Goal: Information Seeking & Learning: Learn about a topic

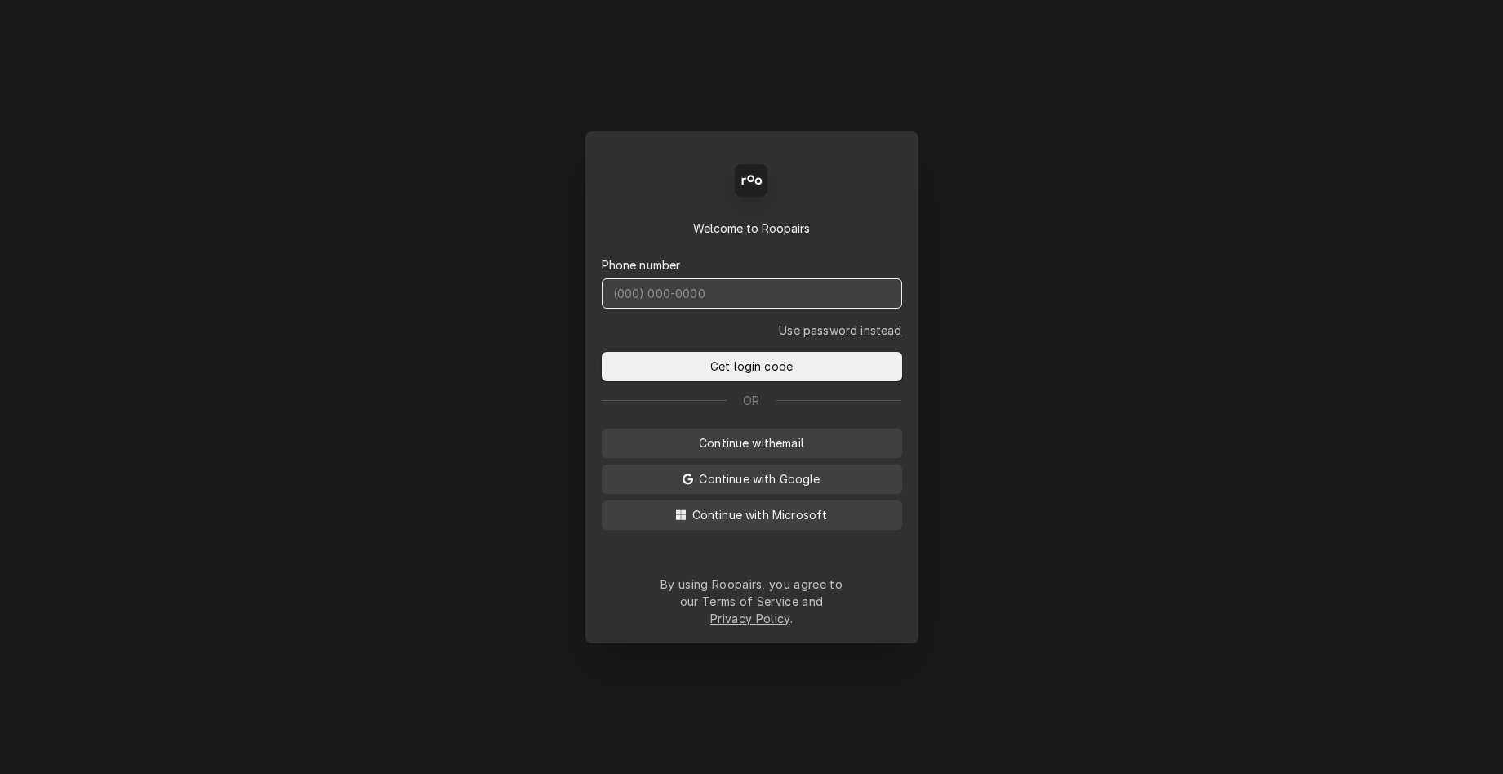
click at [809, 309] on input "Dynamic Content Wrapper" at bounding box center [752, 293] width 300 height 30
type input "[PHONE_NUMBER]"
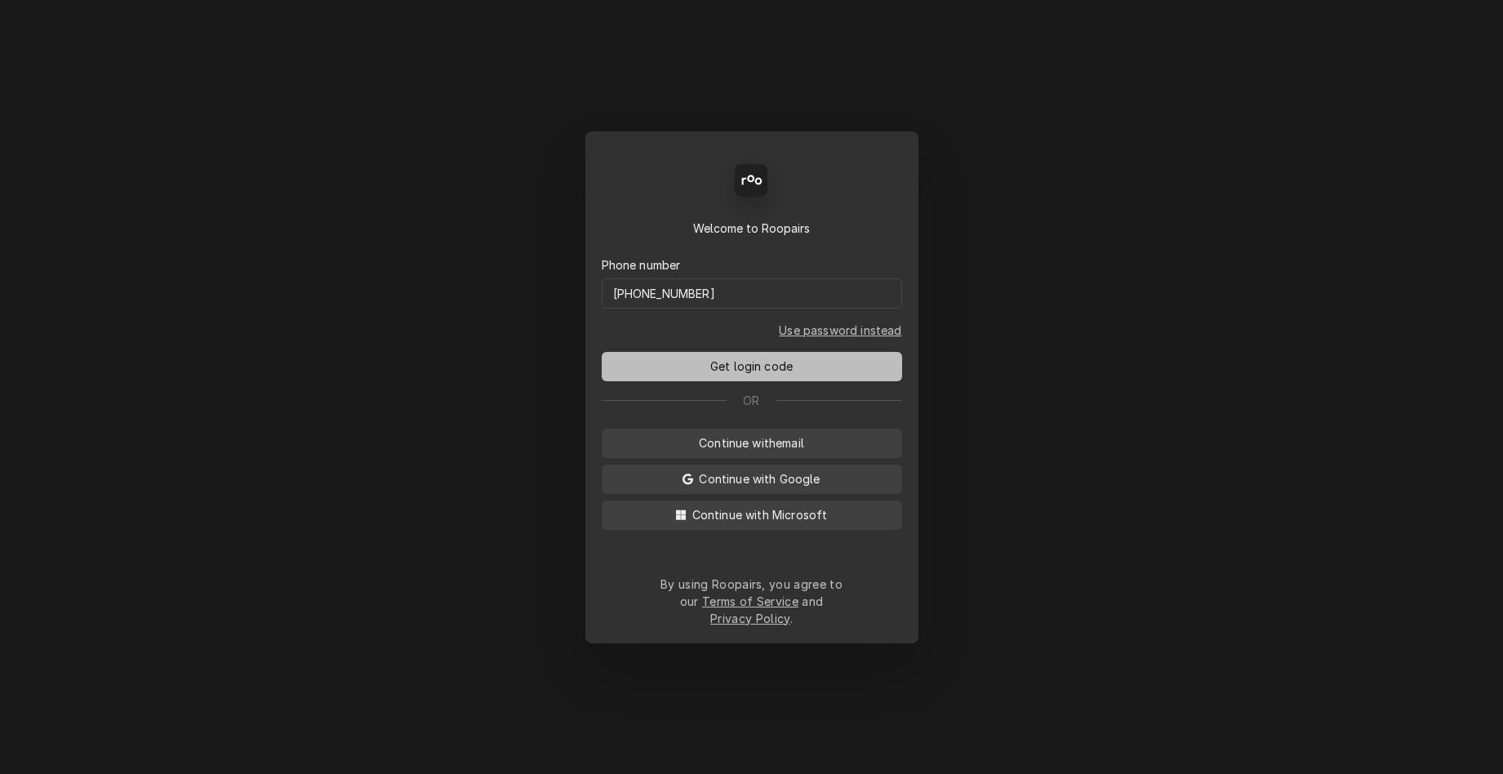
click at [797, 375] on button "Get login code" at bounding box center [752, 366] width 300 height 29
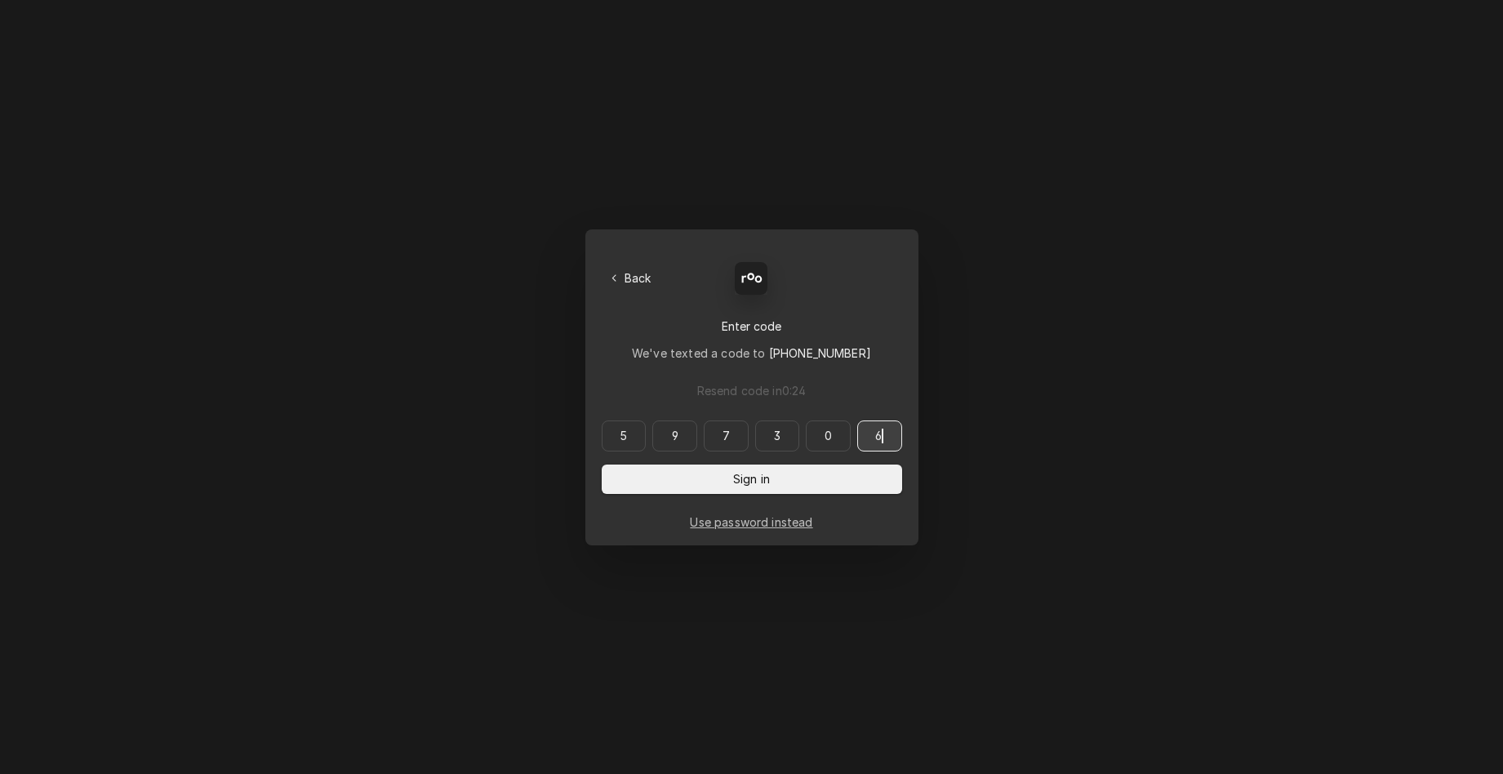
type input "597306"
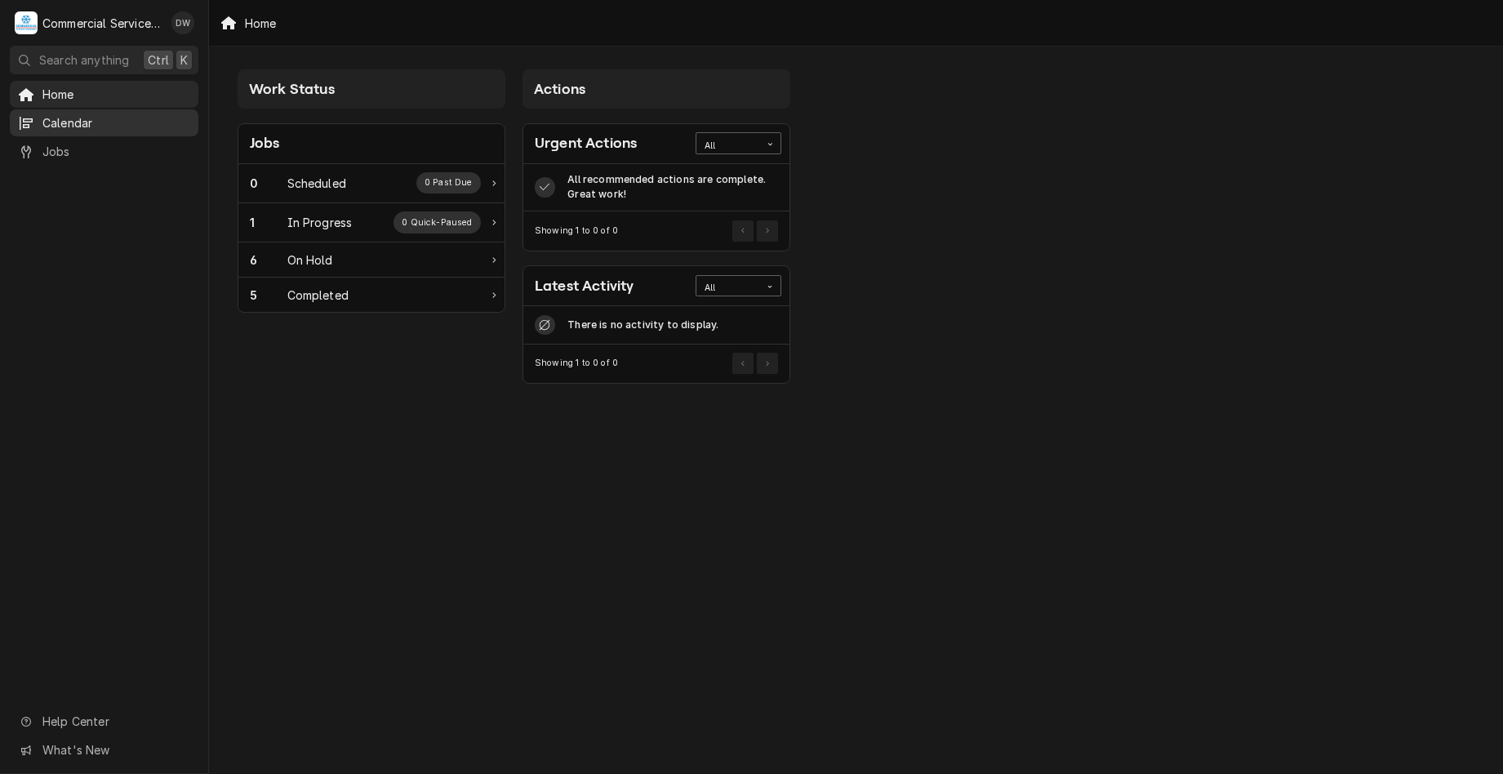
click at [45, 109] on link "Calendar" at bounding box center [104, 122] width 189 height 27
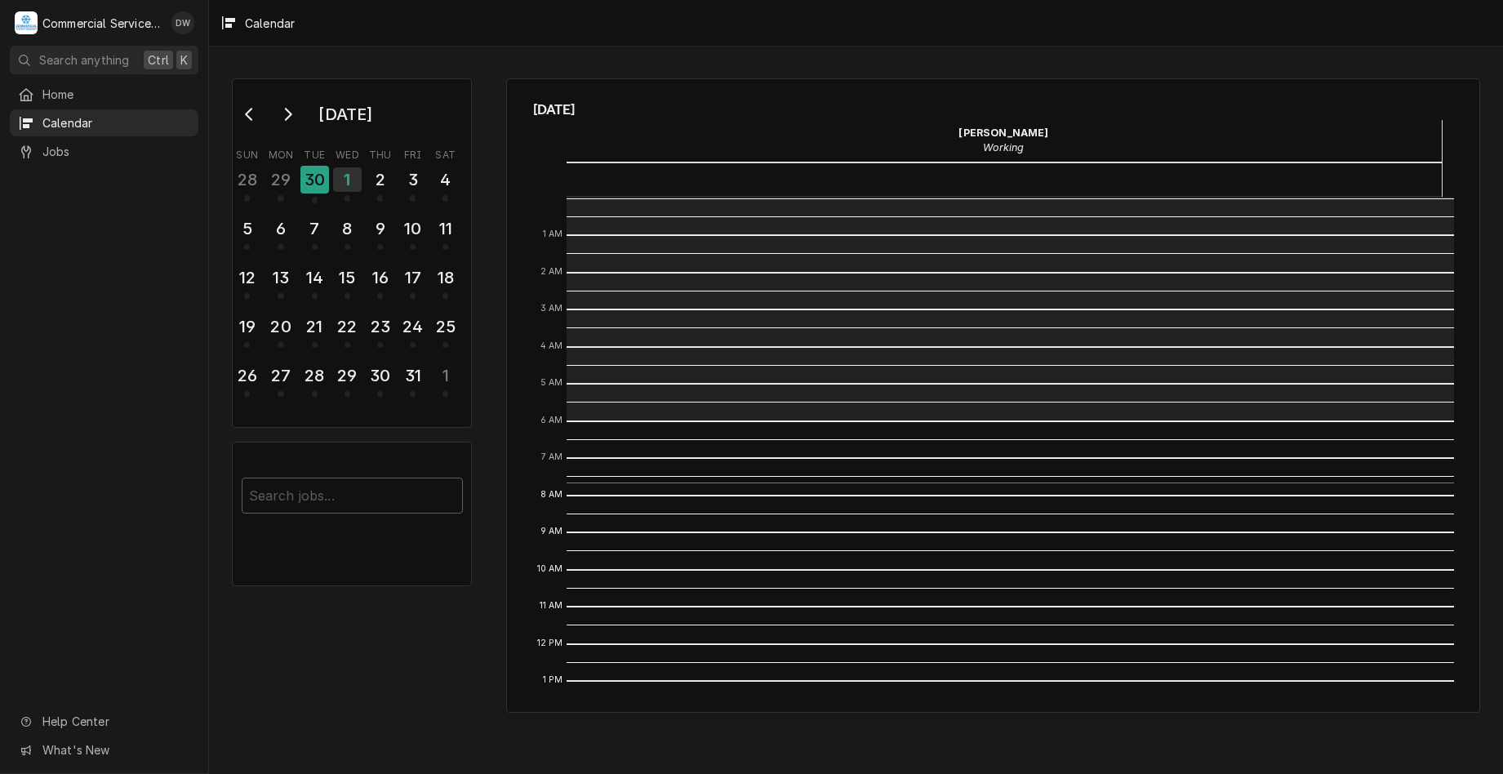
scroll to position [224, 0]
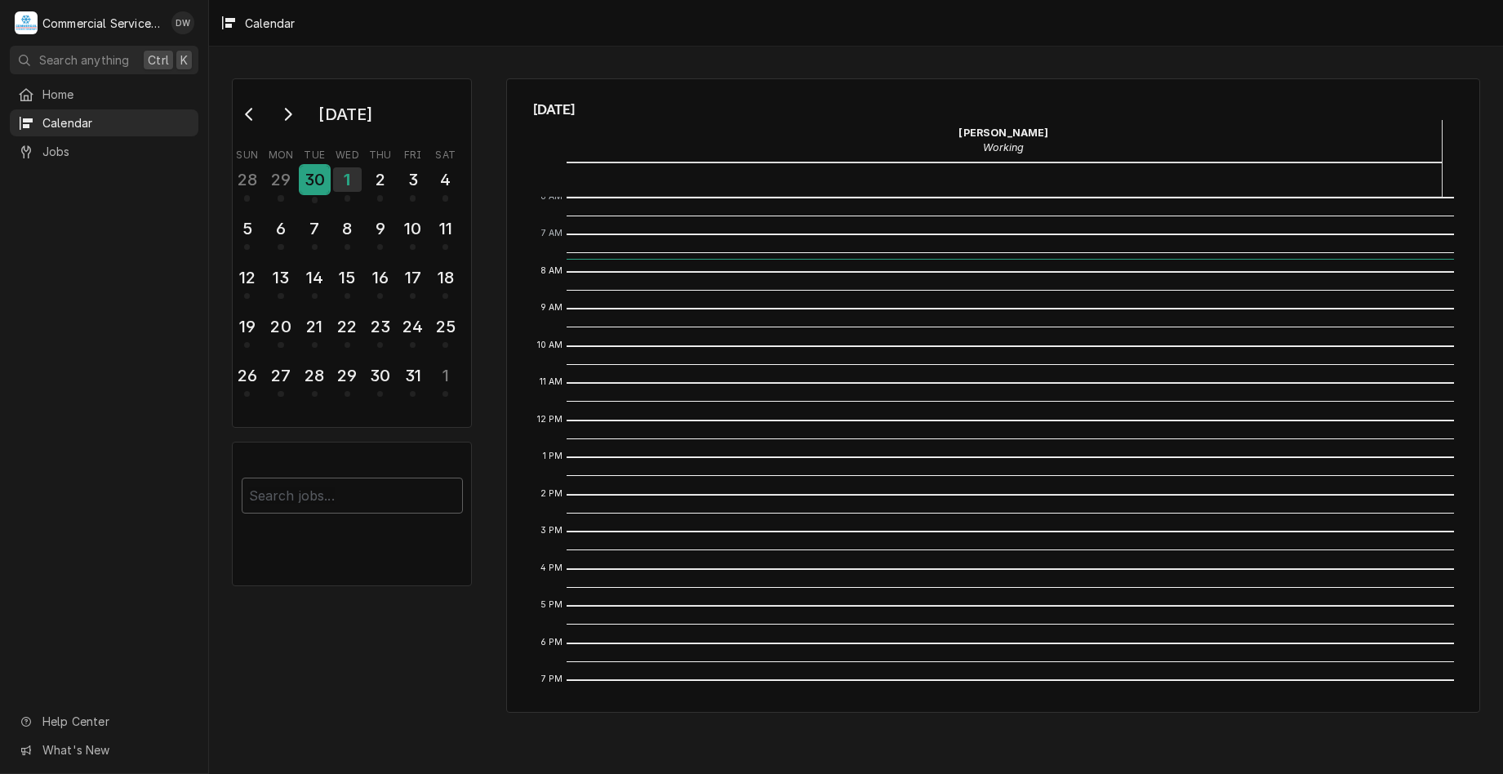
click at [309, 176] on div "30" at bounding box center [314, 180] width 29 height 28
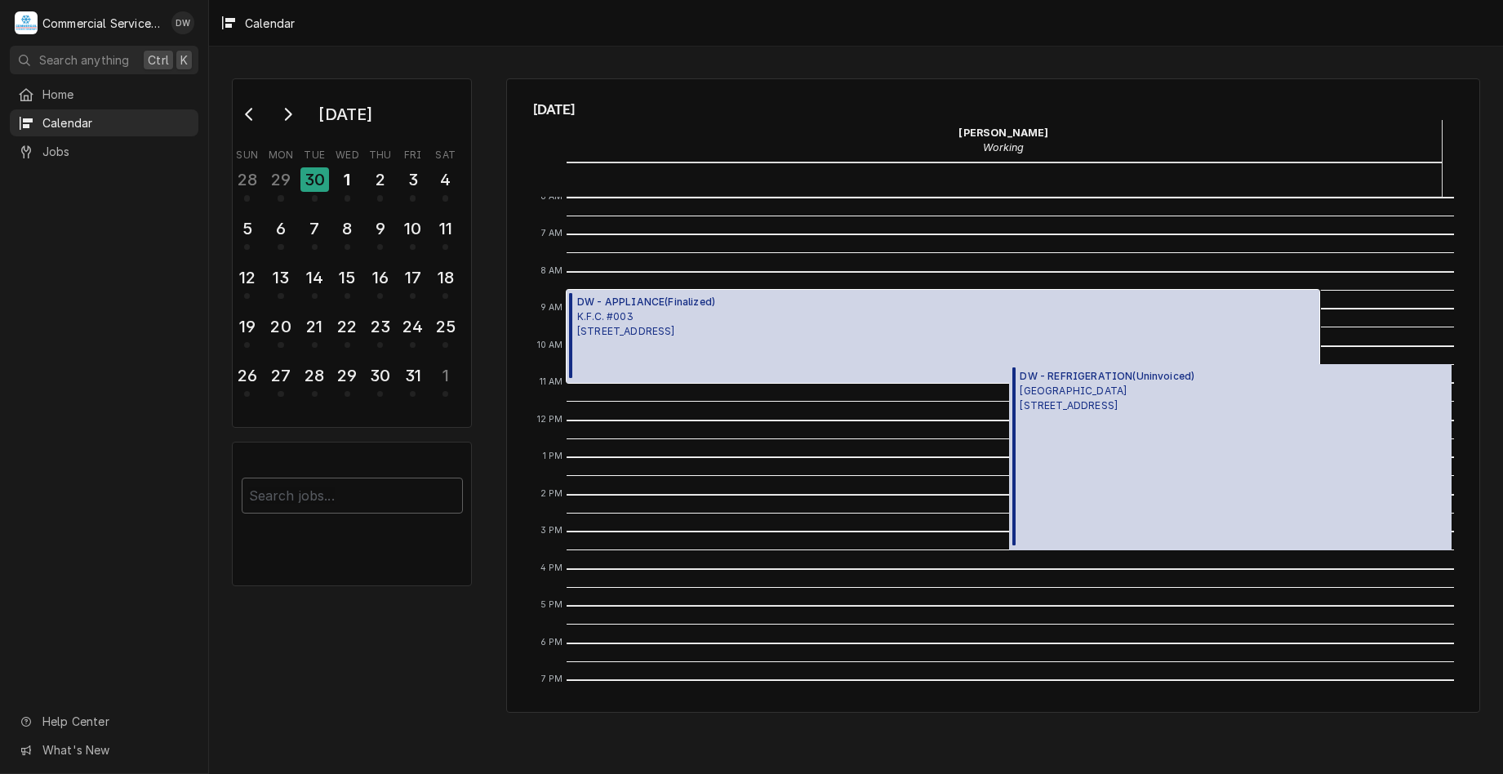
click at [694, 333] on span "K.F.C. #003 1175 Fremont Blvd., Seaside, CA 93955" at bounding box center [646, 323] width 138 height 29
click at [288, 180] on div "29" at bounding box center [280, 180] width 29 height 28
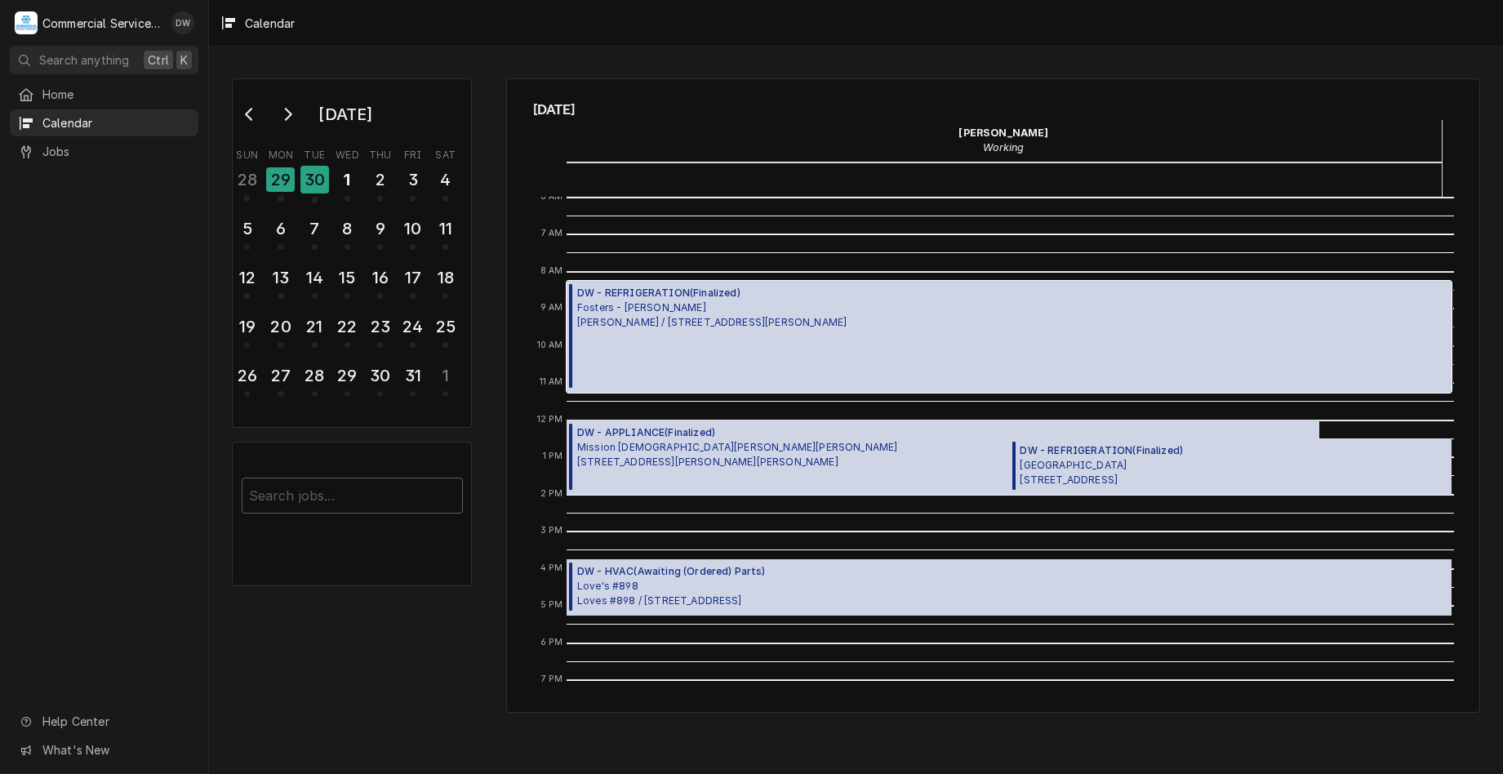
click at [876, 349] on div "DW - REFRIGERATION ( Finalized ) Fosters - Hollister Foster's - Hollister / 441…" at bounding box center [1010, 337] width 886 height 112
click at [682, 461] on span "Mission San Juan Bautista 600 First St, San Juan Bautista, CA 95045" at bounding box center [737, 454] width 320 height 29
click at [1084, 479] on span "Marathon Gas Station 215 E Alisal St, Salinas, CA 93901" at bounding box center [1101, 472] width 163 height 29
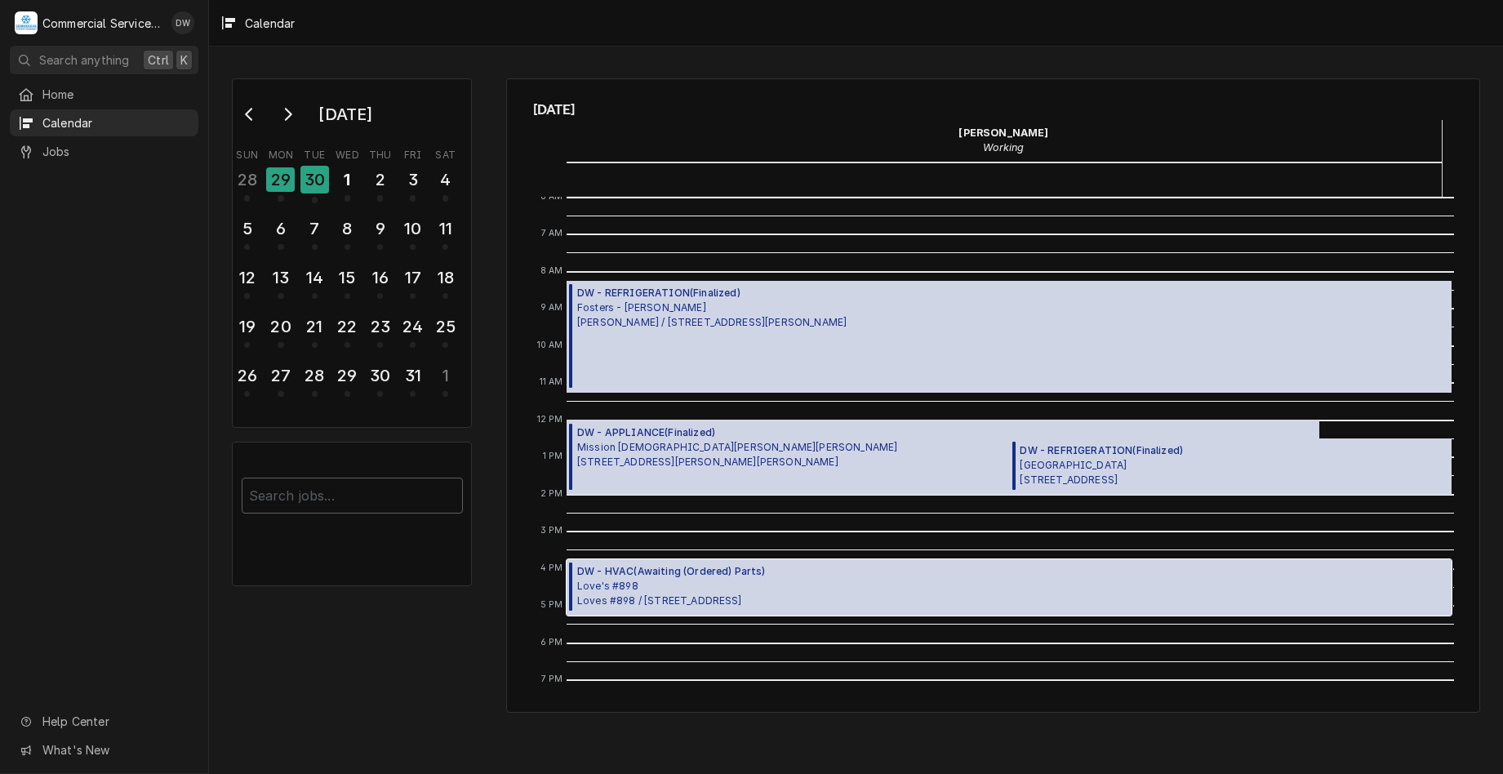
click at [1110, 582] on div "DW - HVAC ( Awaiting (Ordered) Parts ) Love's #898 Loves #898 / 1254 De la Torr…" at bounding box center [1010, 587] width 886 height 56
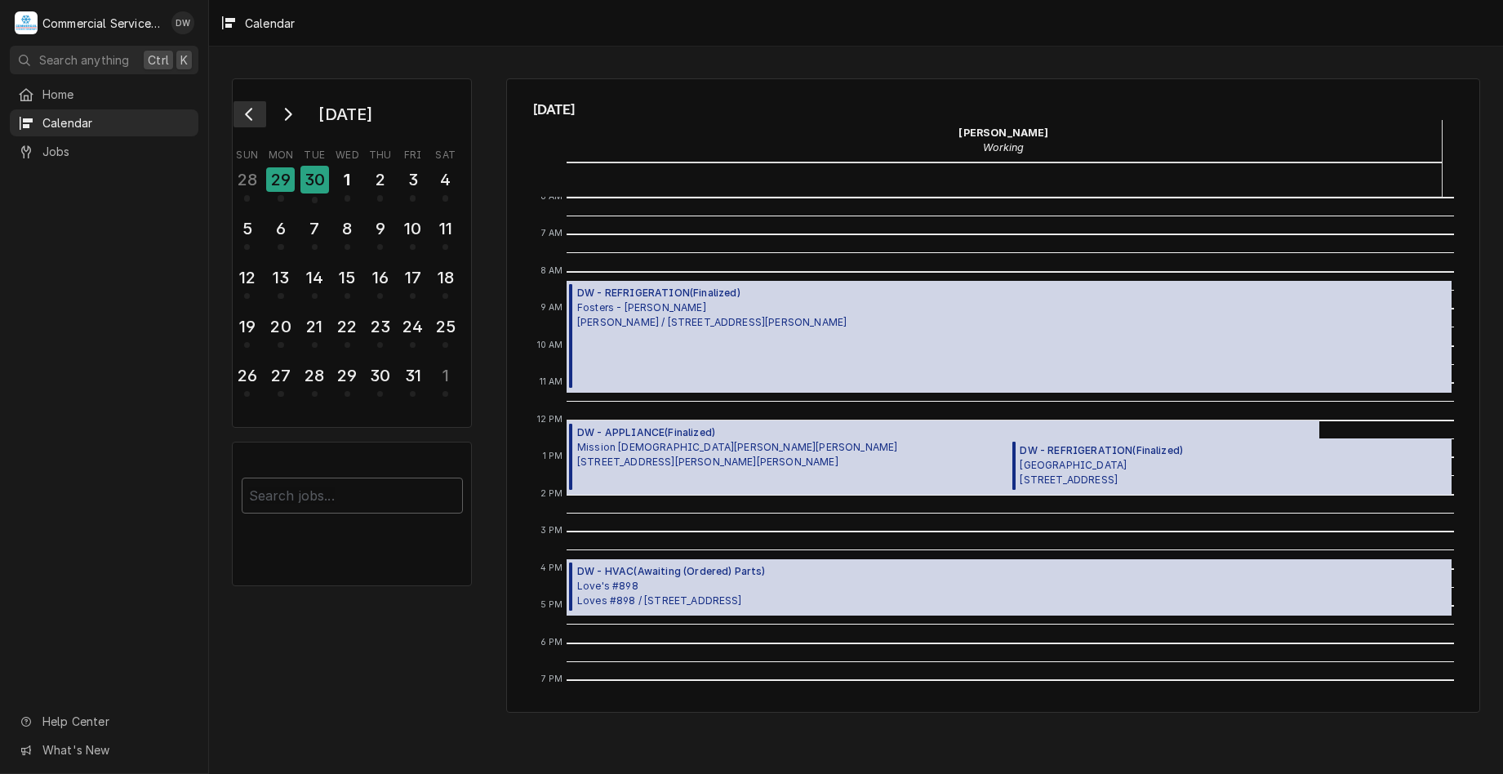
click at [247, 118] on icon "Go to previous month" at bounding box center [249, 114] width 13 height 13
click at [444, 326] on div "27" at bounding box center [445, 327] width 29 height 28
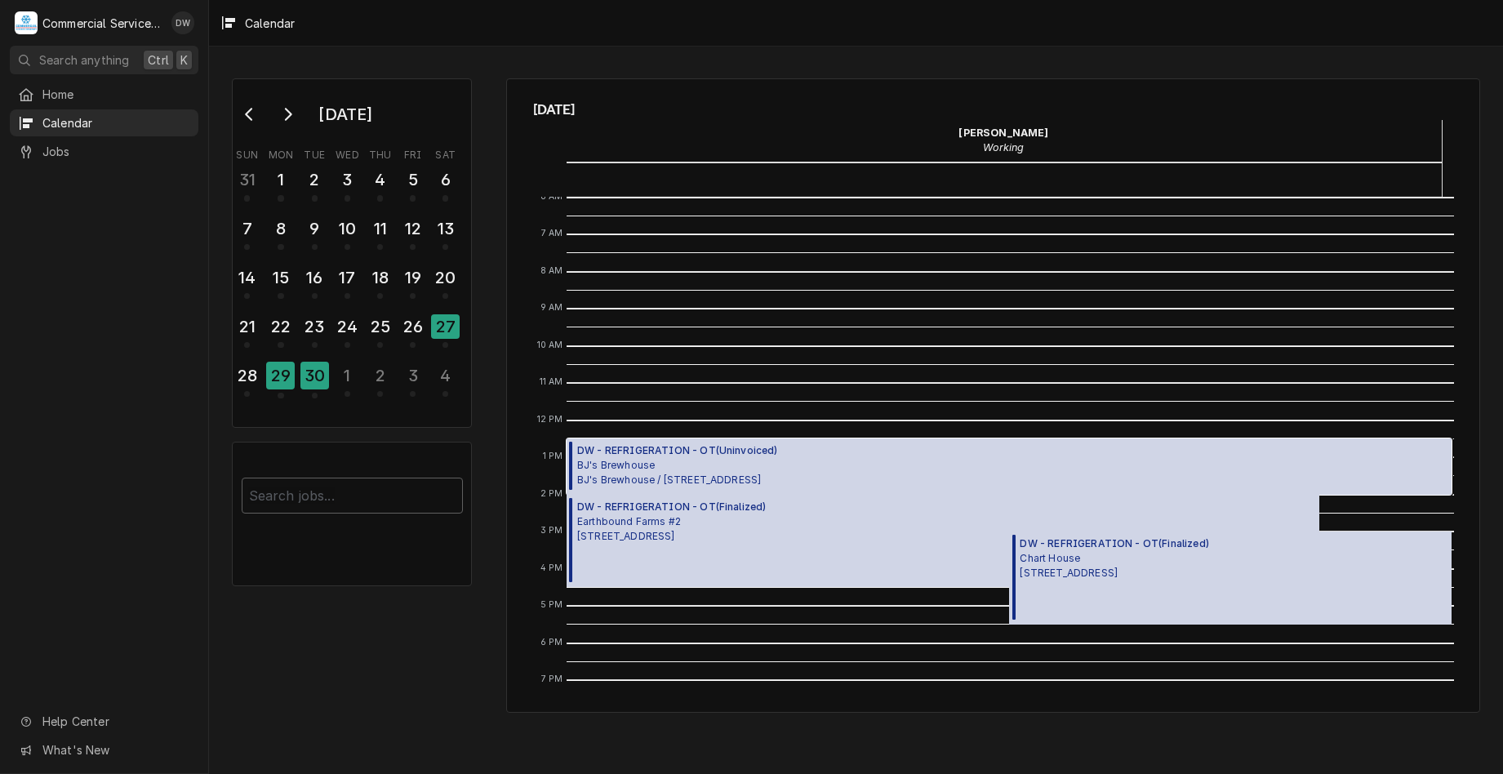
click at [711, 465] on span "BJ's Brewhouse BJ's Brewhouse / 1730 N Main St, Salinas, CA 93906" at bounding box center [677, 472] width 201 height 29
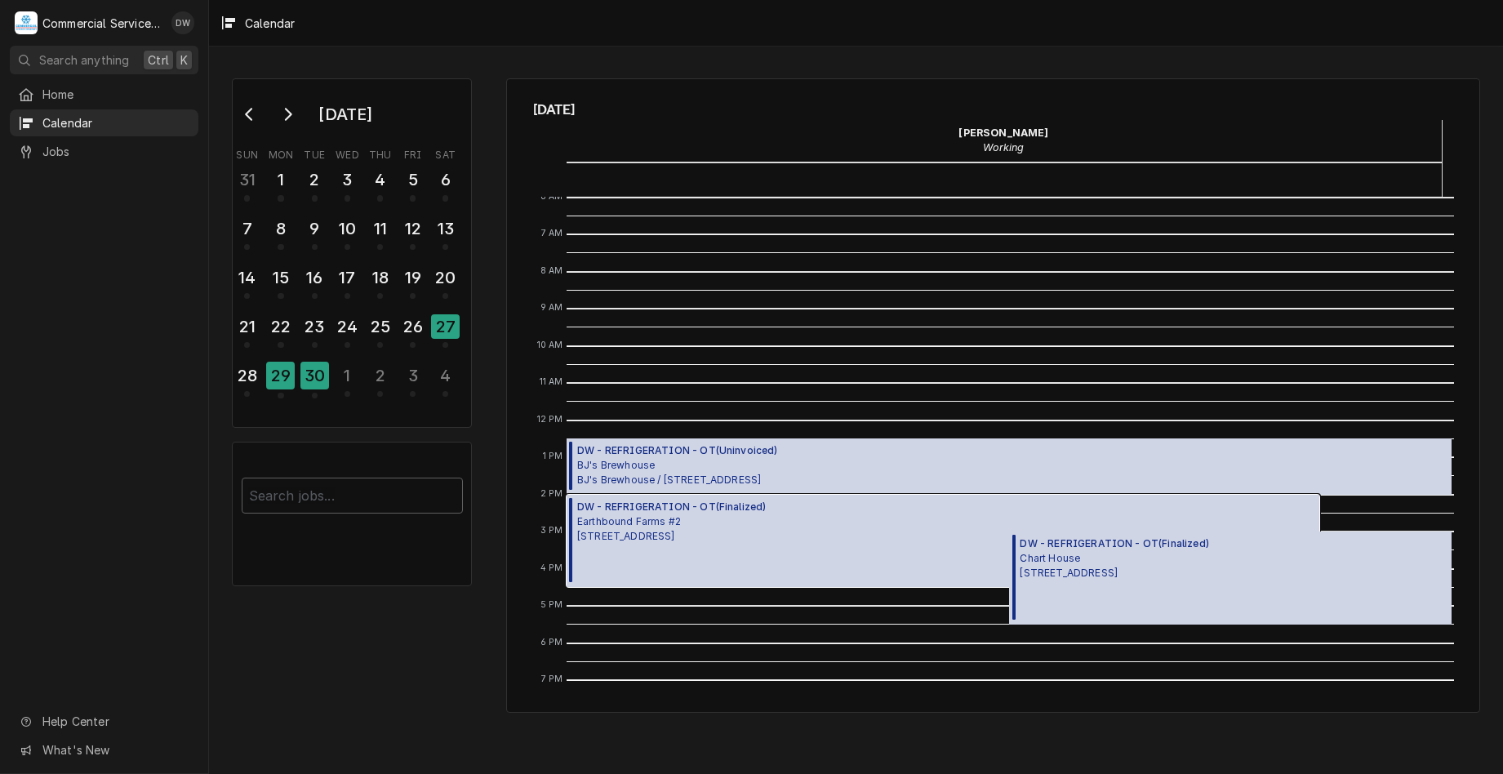
click at [764, 541] on span "Earthbound Farms #2 7250 Carmel Valley Rd, Carmel-By-The-Sea, CA 93923" at bounding box center [671, 528] width 189 height 29
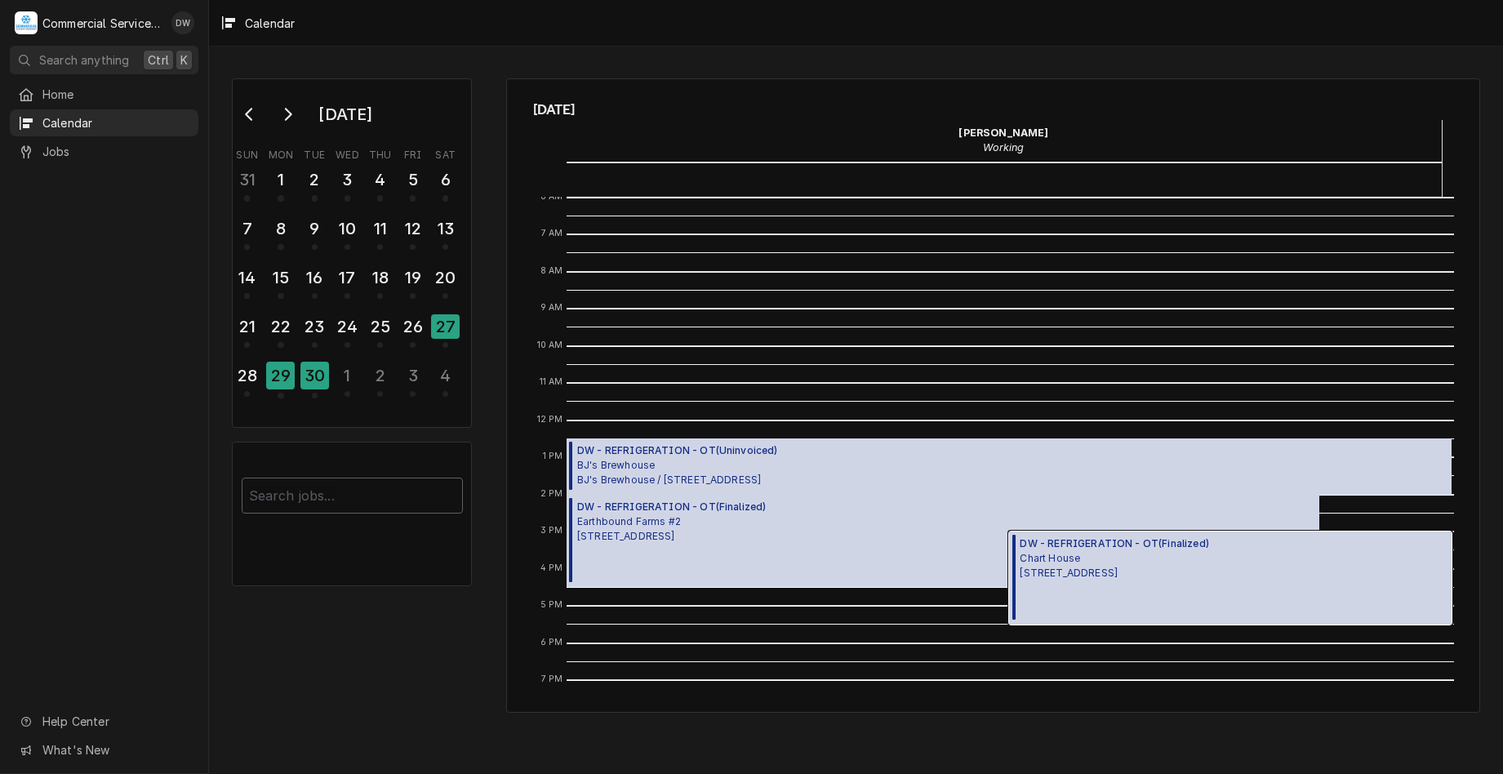
click at [1277, 614] on div "DW - REFRIGERATION - OT ( Finalized ) Chart House 444 Cannery Row, Monterey, CA…" at bounding box center [1230, 578] width 443 height 93
click at [412, 341] on div "26" at bounding box center [412, 329] width 29 height 40
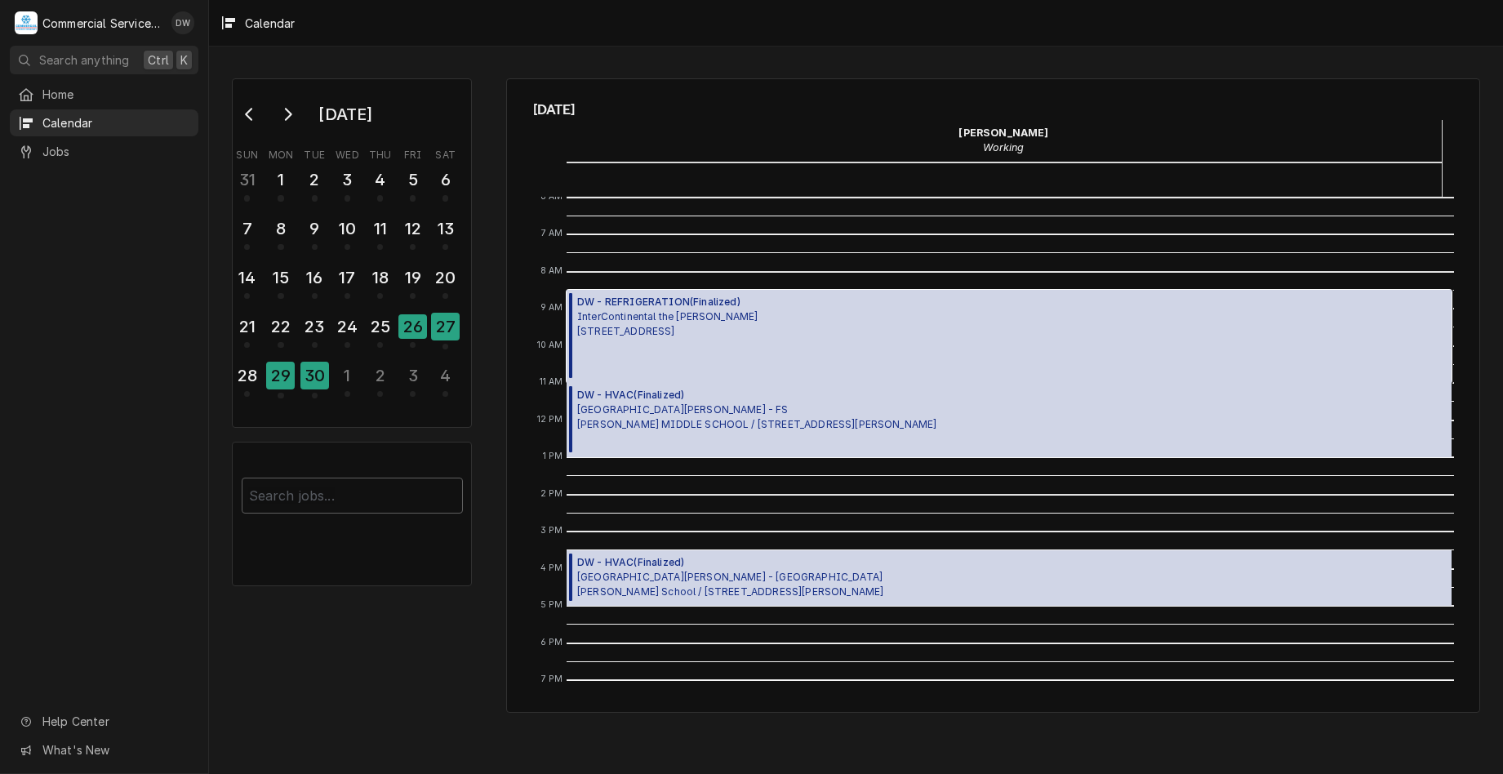
click at [639, 340] on div "DW - REFRIGERATION ( Finalized ) InterContinental the Clement 750 Cannery Row, …" at bounding box center [667, 336] width 180 height 83
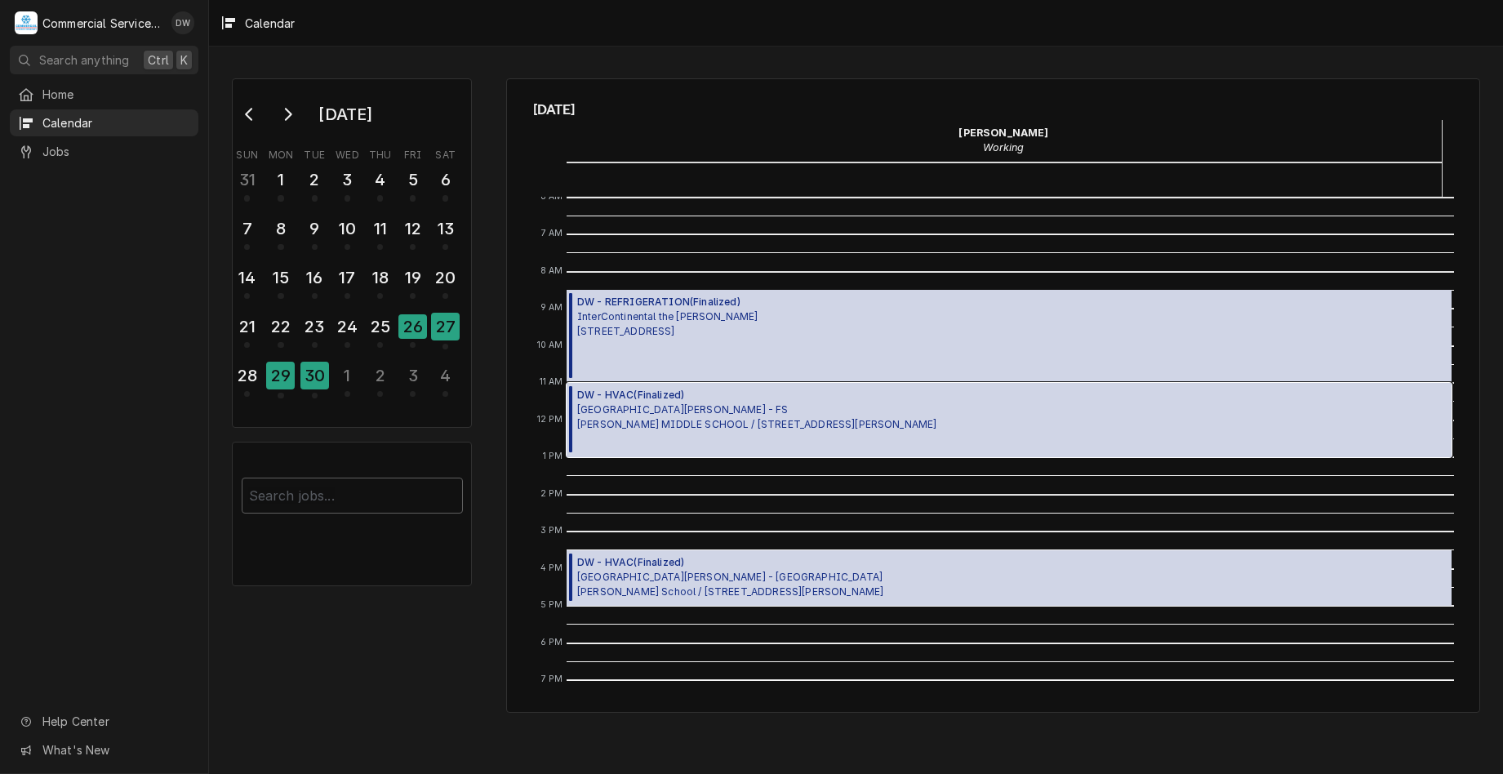
click at [693, 438] on div "DW - HVAC ( Finalized ) Santa Rita Union School District - FS JOHN GUTIERREZ MI…" at bounding box center [756, 420] width 359 height 65
click at [766, 567] on span "DW - HVAC ( Finalized )" at bounding box center [730, 562] width 306 height 15
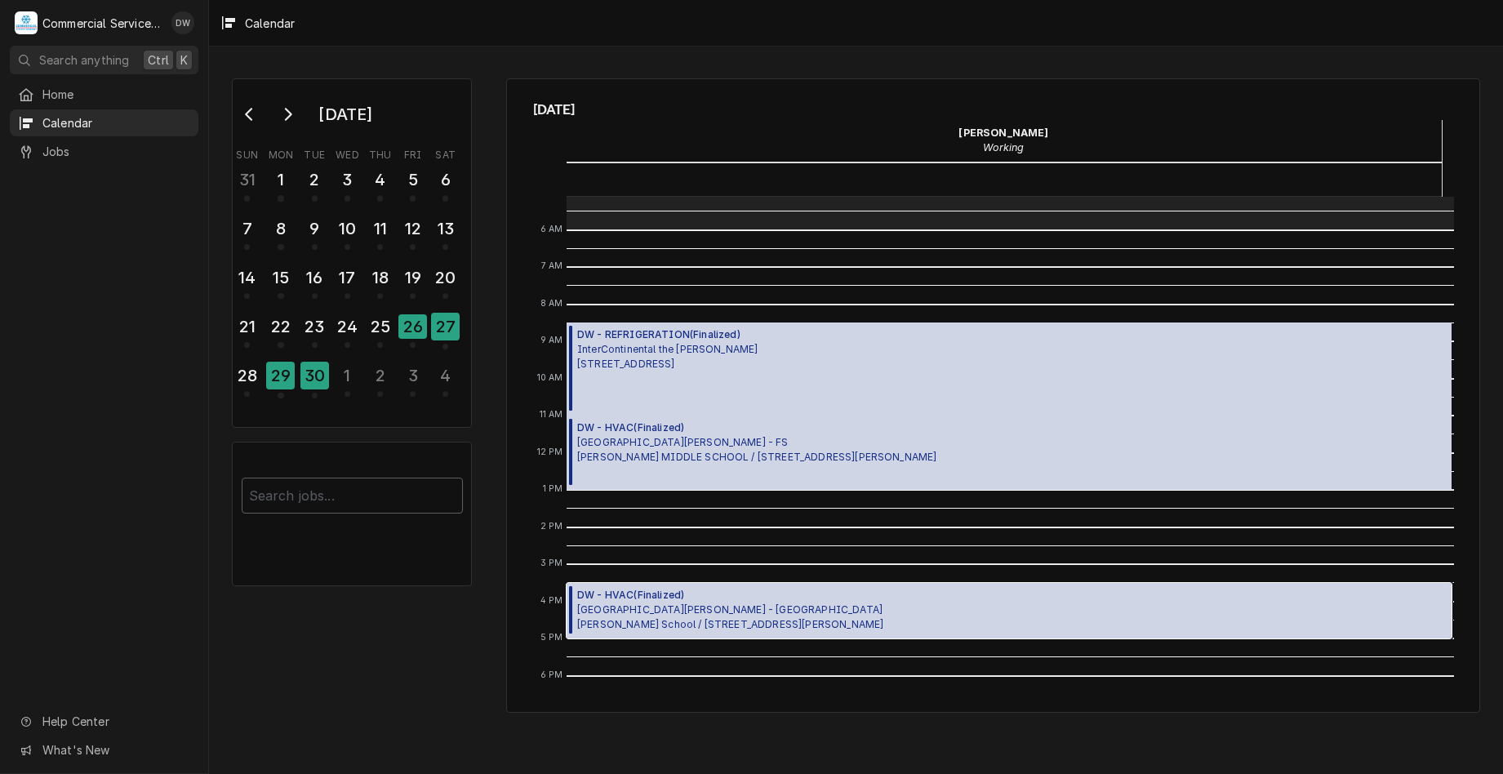
scroll to position [154, 0]
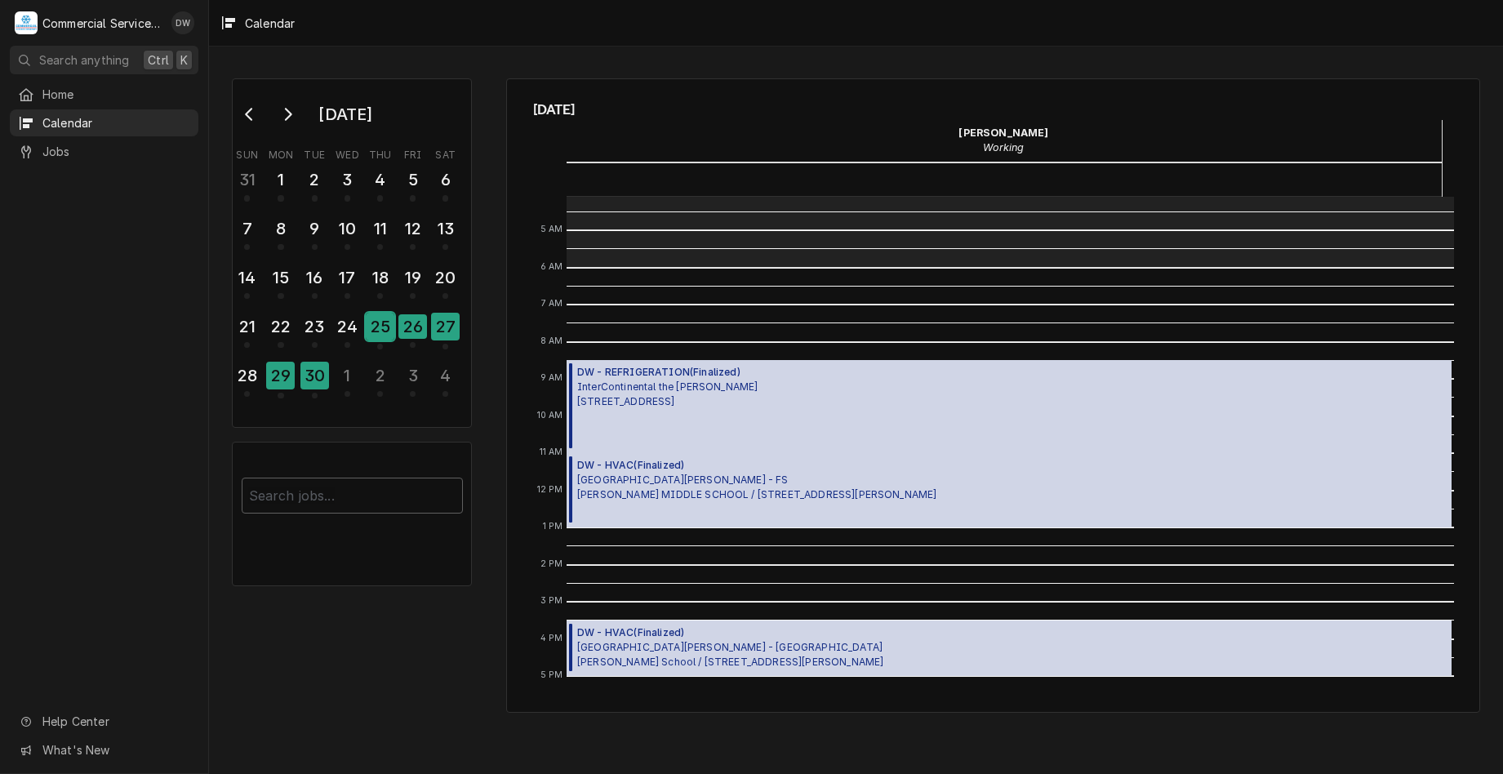
click at [374, 326] on div "25" at bounding box center [380, 327] width 29 height 28
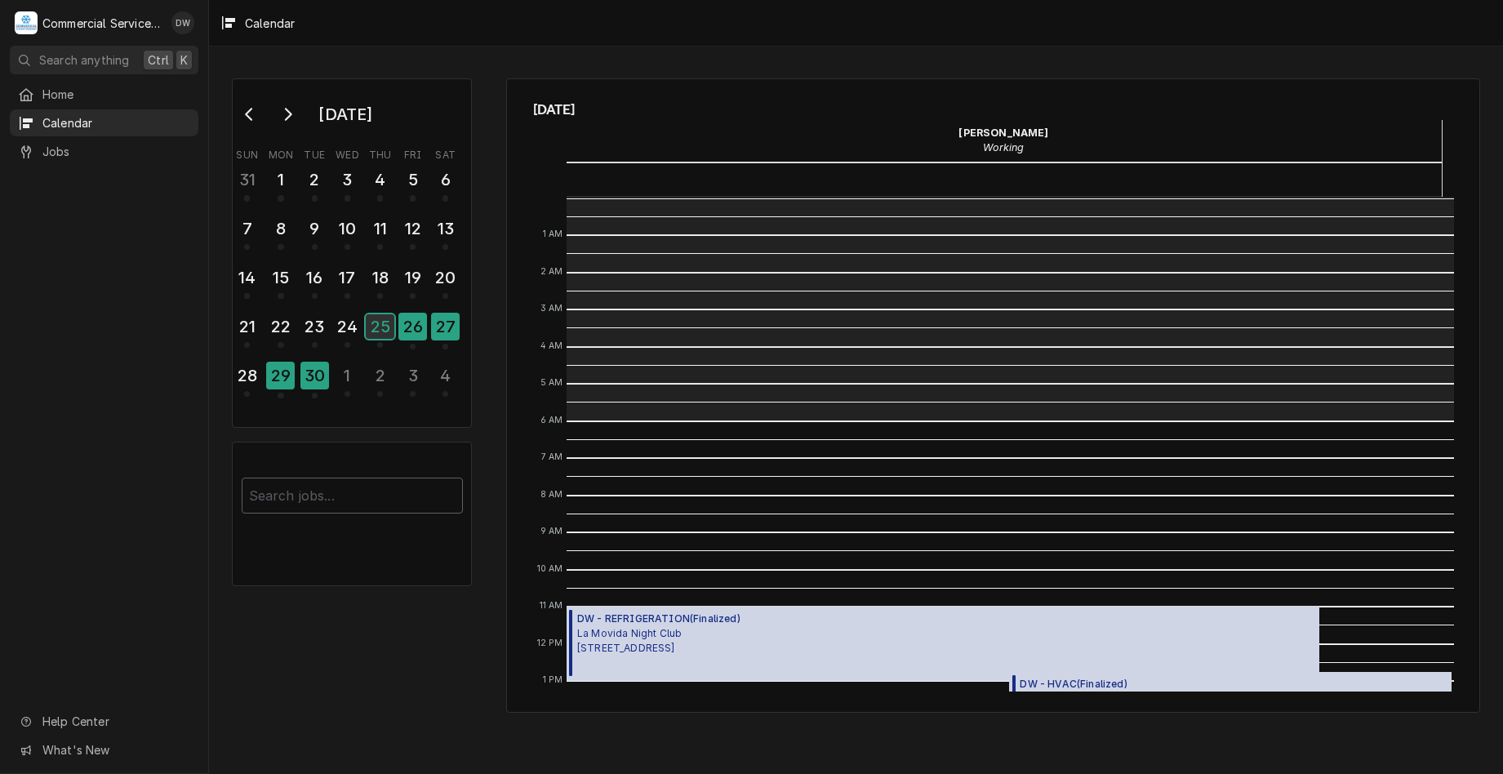
scroll to position [224, 0]
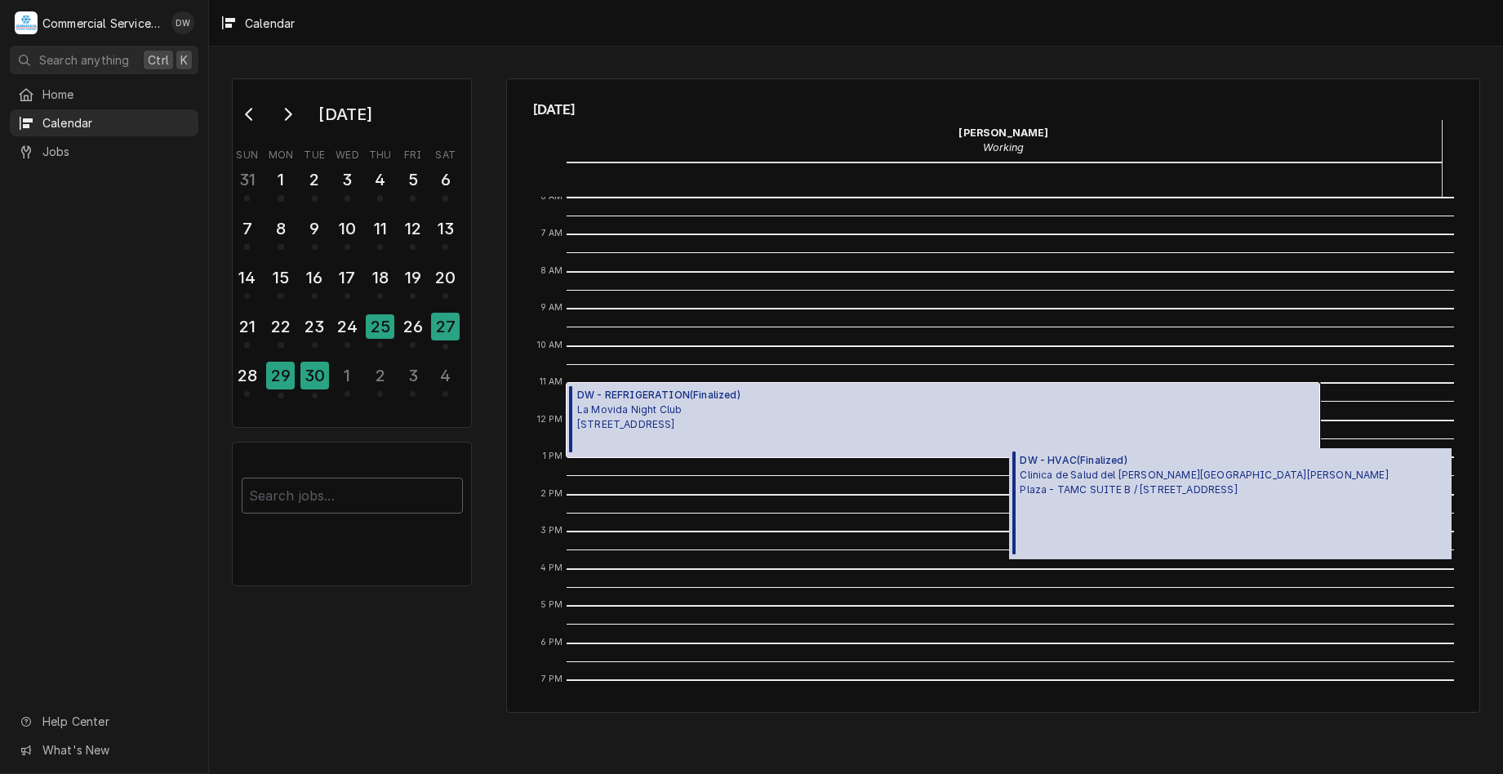
click at [692, 429] on span "La Movida Night Club 816 E Alisal St, Salinas, CA 93905" at bounding box center [658, 417] width 163 height 29
click at [1021, 483] on span "Clinica de Salud del Valle de Salinas Plaza - TAMC SUITE B / 55 Plaza Cir, Sali…" at bounding box center [1204, 482] width 368 height 29
click at [350, 321] on div "24" at bounding box center [347, 327] width 29 height 28
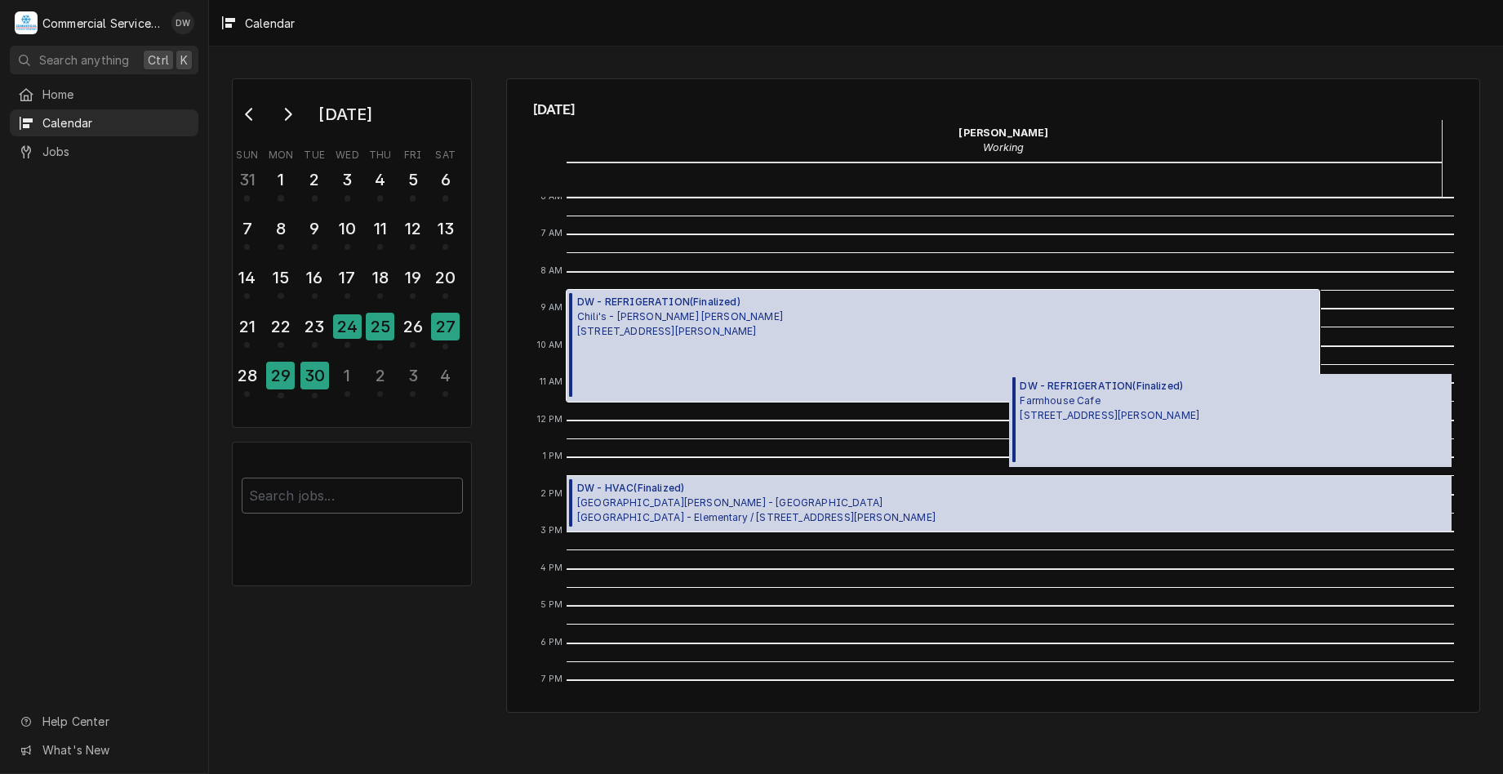
click at [755, 322] on span "Chili's - Morgan Hill 1039 Cochrane, Morgan Hill, CA 95037" at bounding box center [680, 323] width 206 height 29
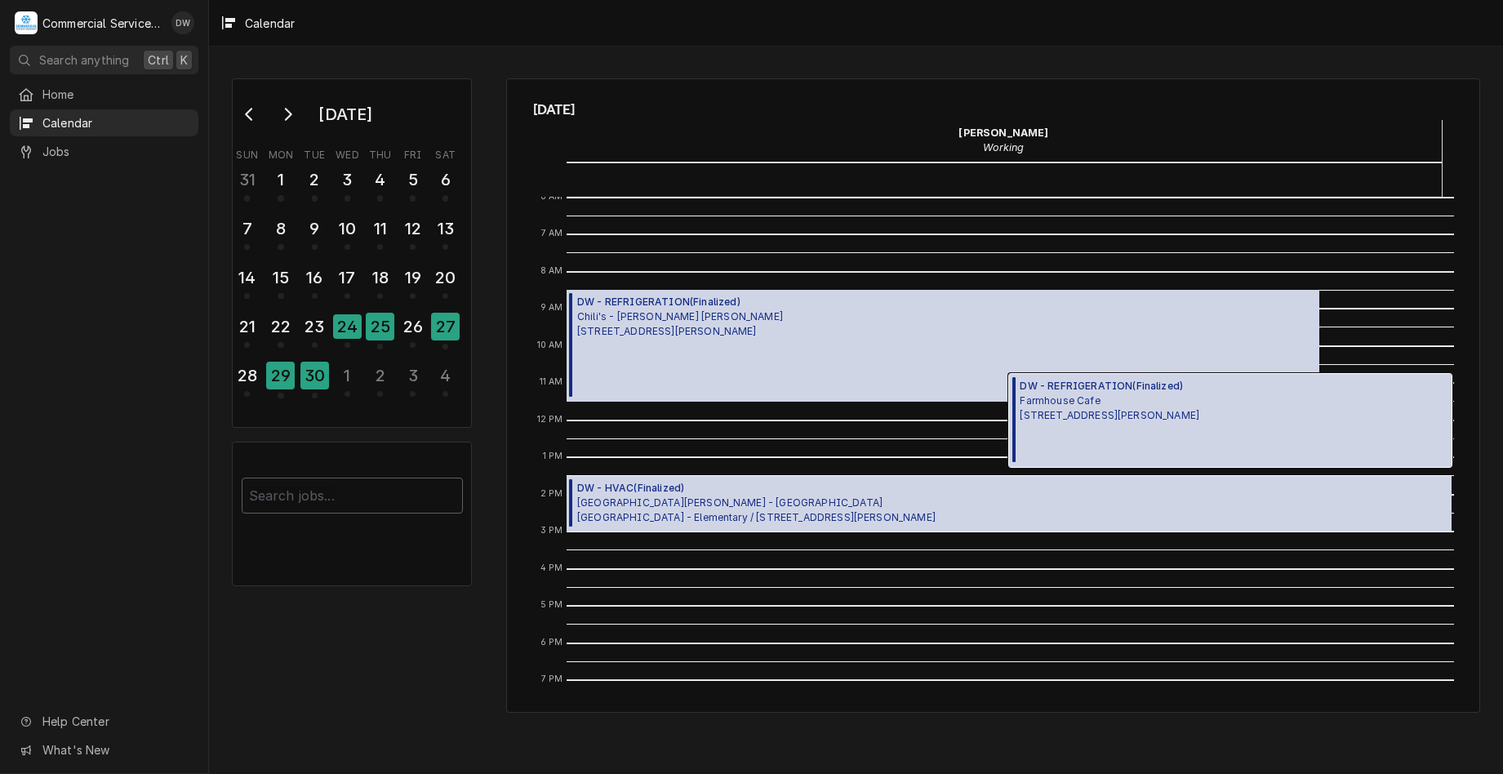
click at [1088, 416] on span "Farmhouse Cafe 615 San Benito St. #D, Hollister, CA 95023" at bounding box center [1110, 408] width 180 height 29
click at [896, 522] on div "DW - HVAC ( Finalized ) Santa Rita Union School District - MD La Joya - Element…" at bounding box center [1010, 504] width 886 height 56
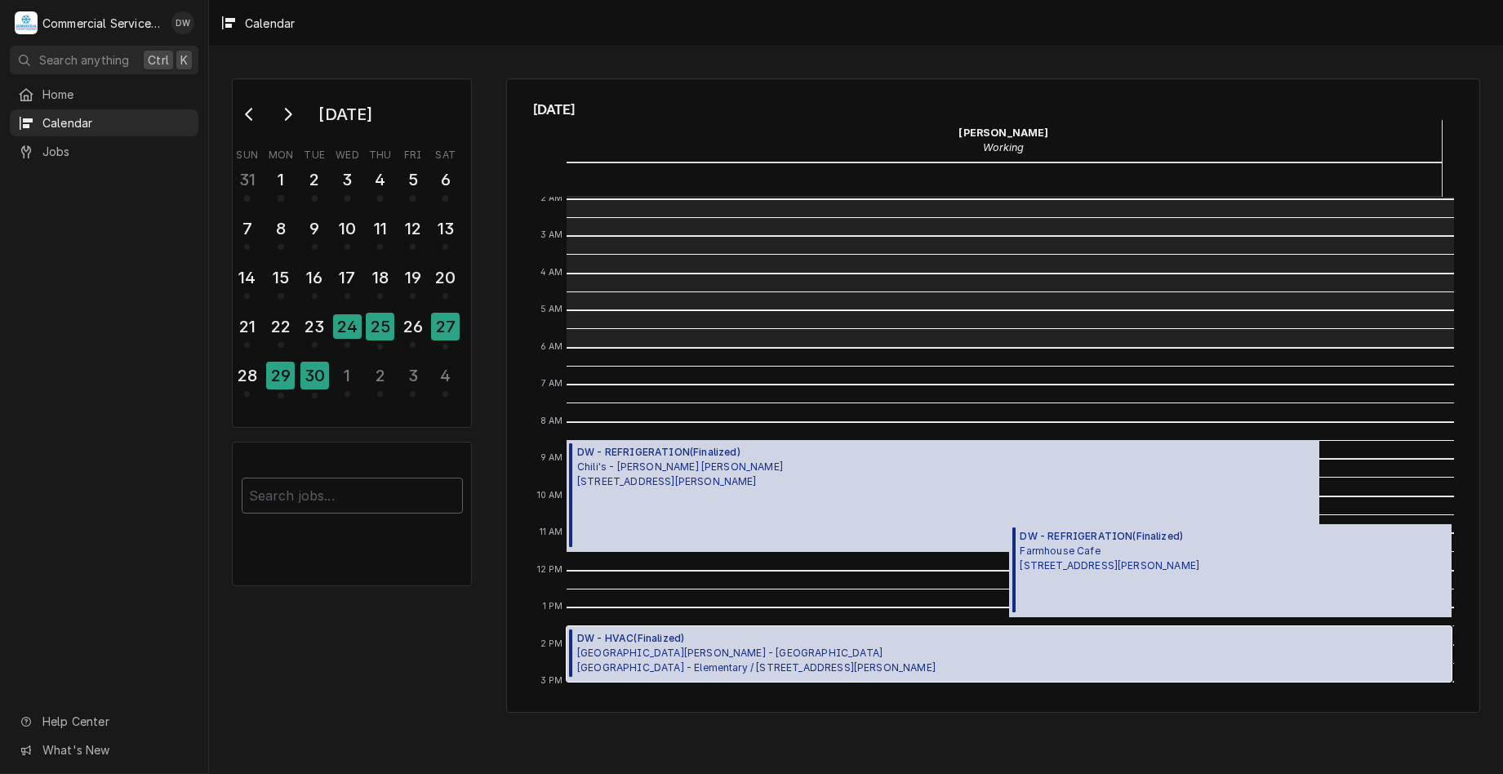
scroll to position [0, 0]
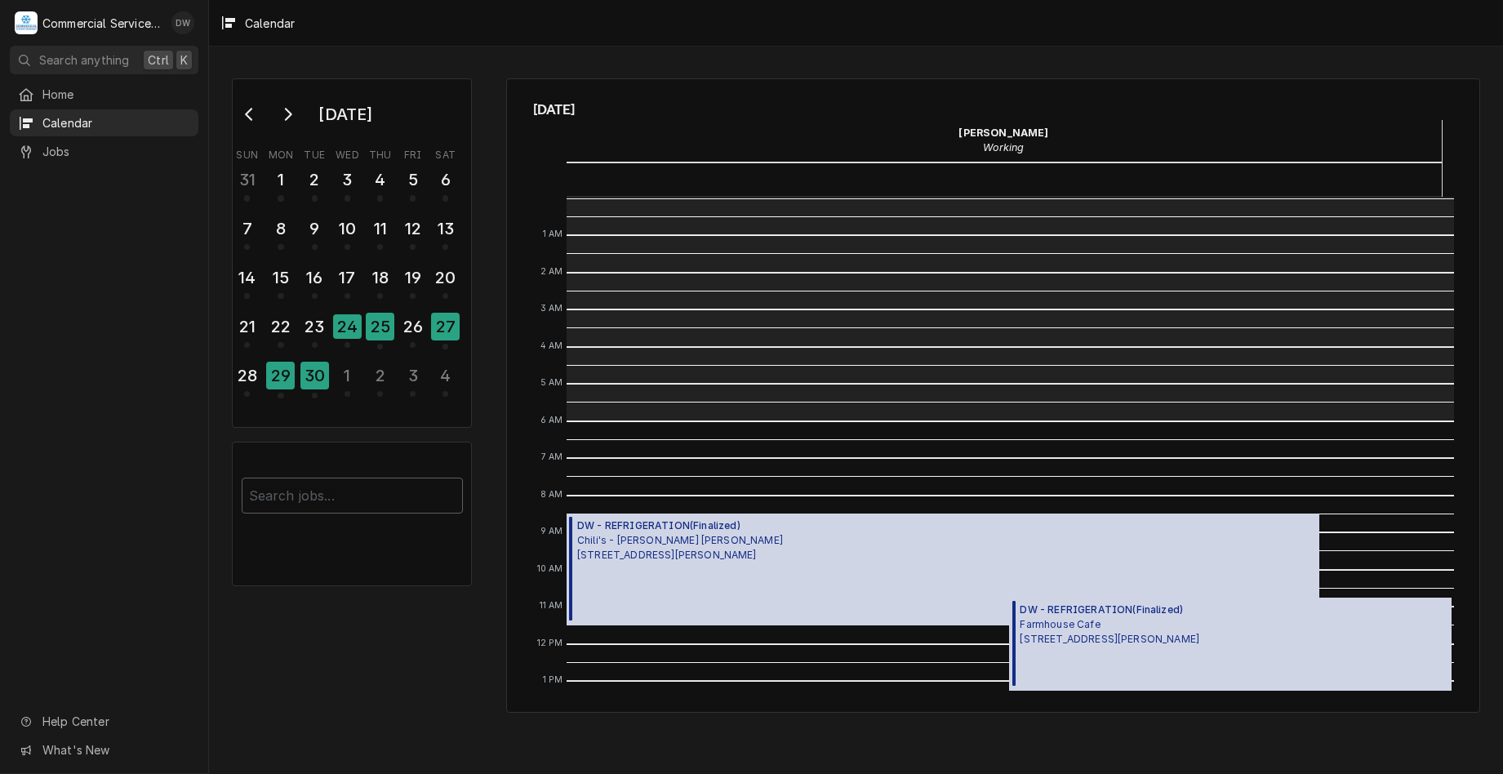
click at [176, 16] on div "David Waite's Avatar" at bounding box center [182, 22] width 23 height 23
click at [230, 211] on div "Log Out" at bounding box center [261, 217] width 122 height 17
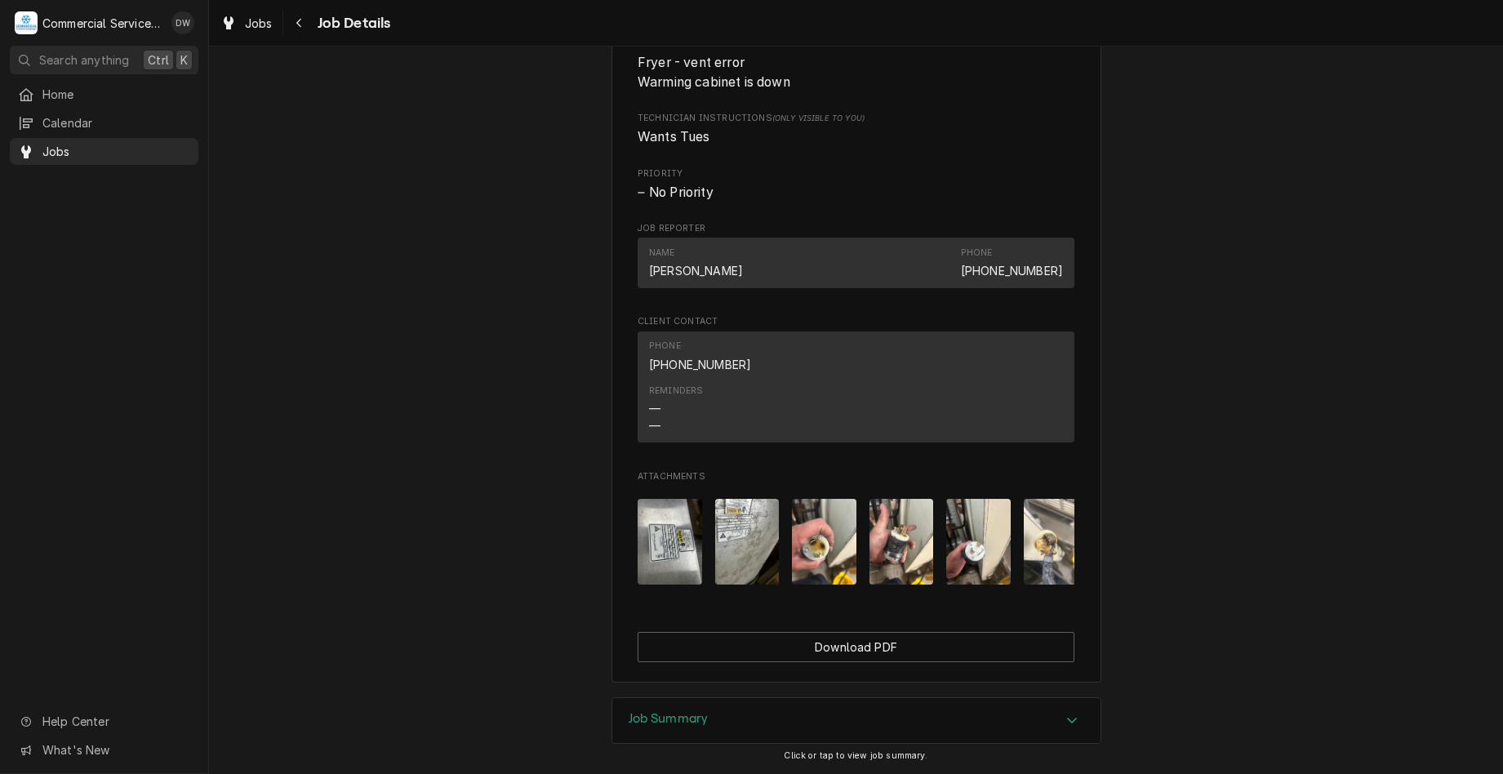
scroll to position [812, 0]
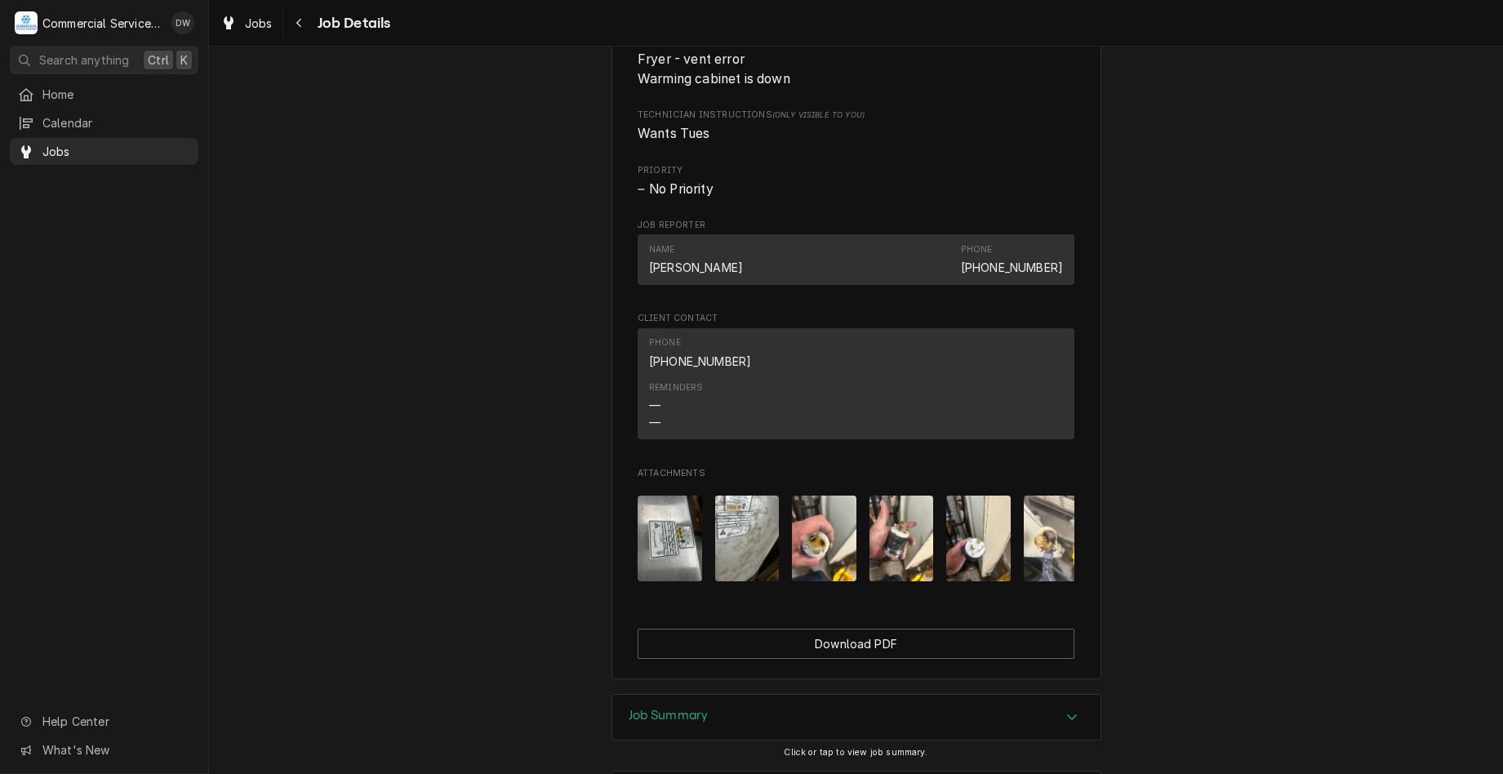
click at [1060, 572] on img "Attachments" at bounding box center [1056, 539] width 65 height 86
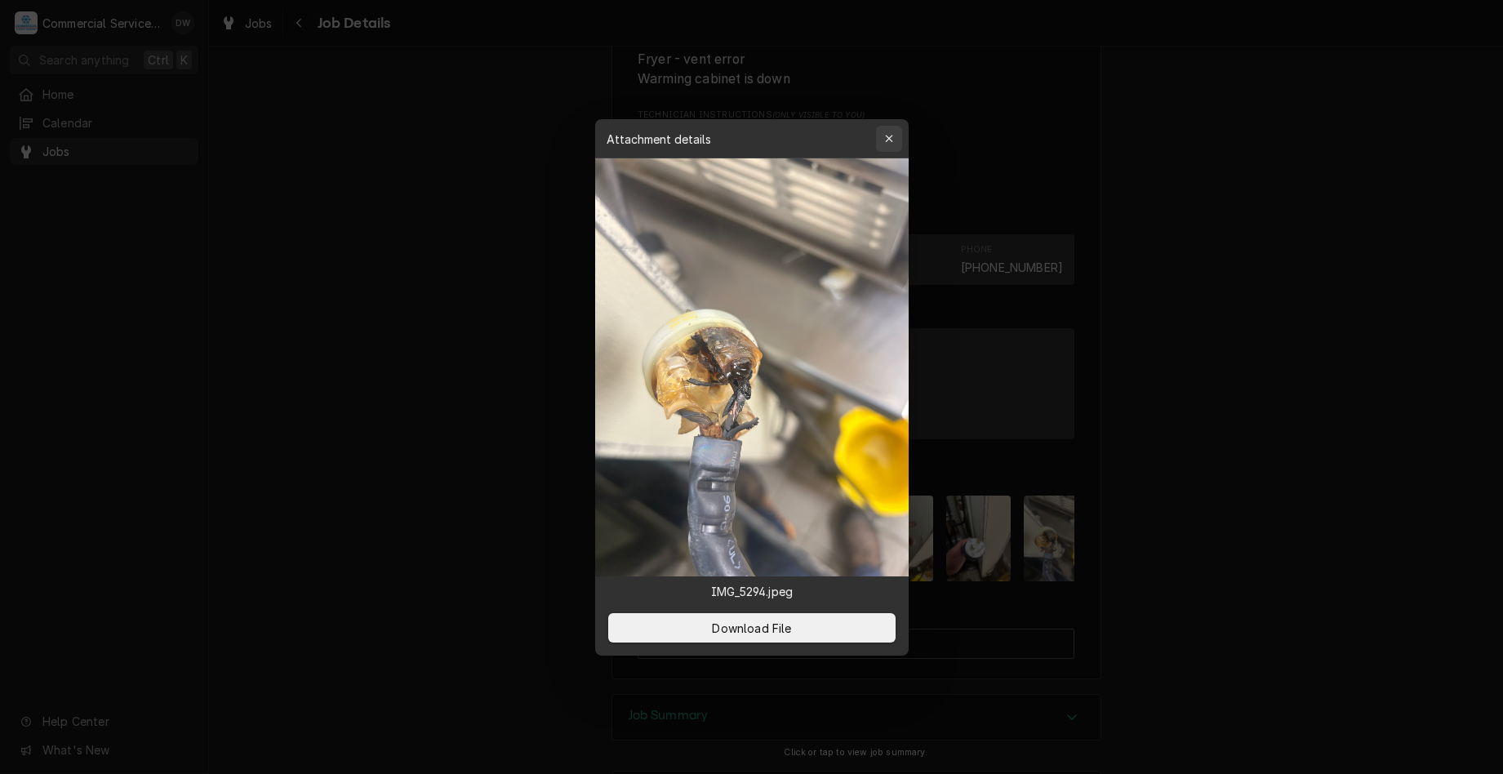
click at [882, 144] on div "button" at bounding box center [889, 139] width 16 height 16
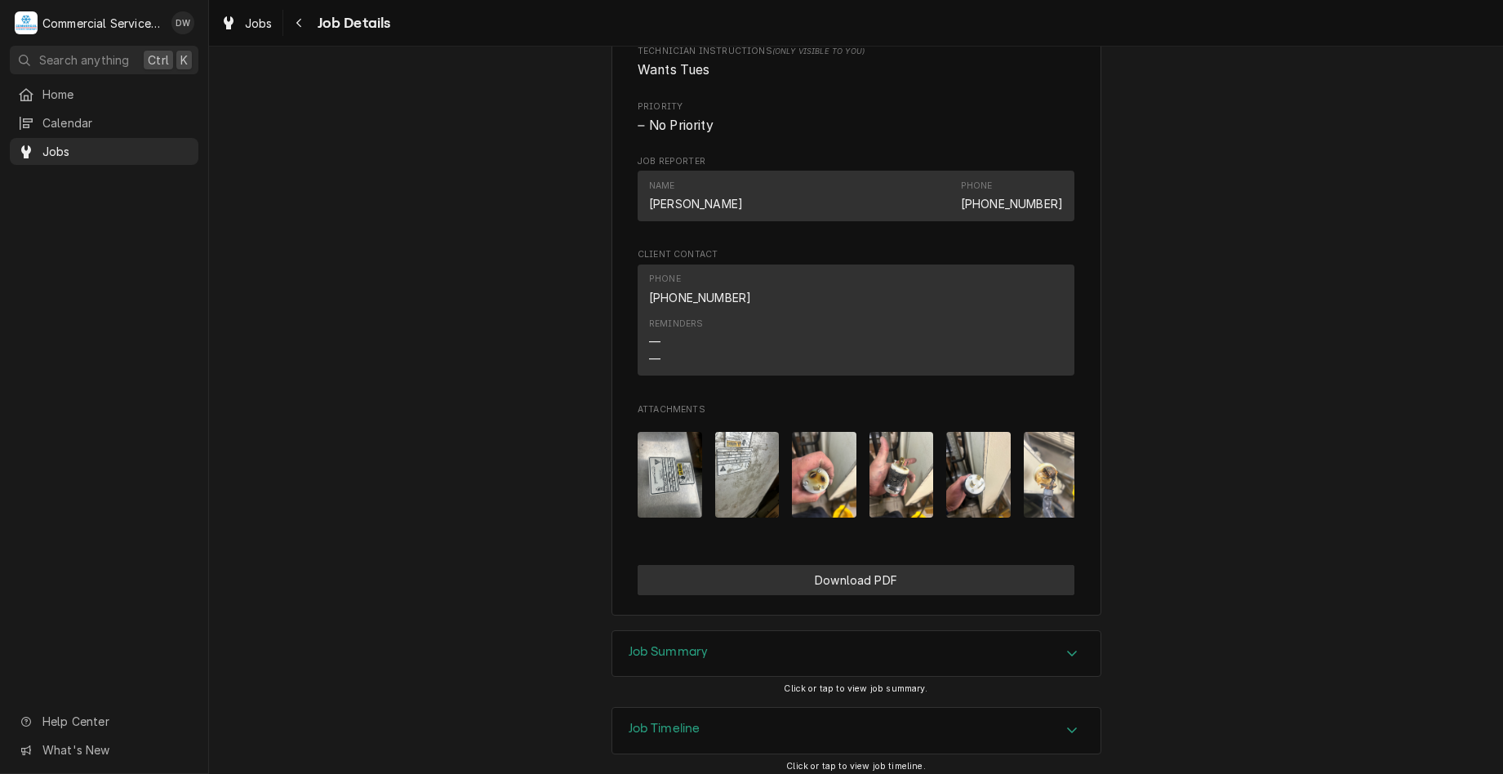
scroll to position [975, 0]
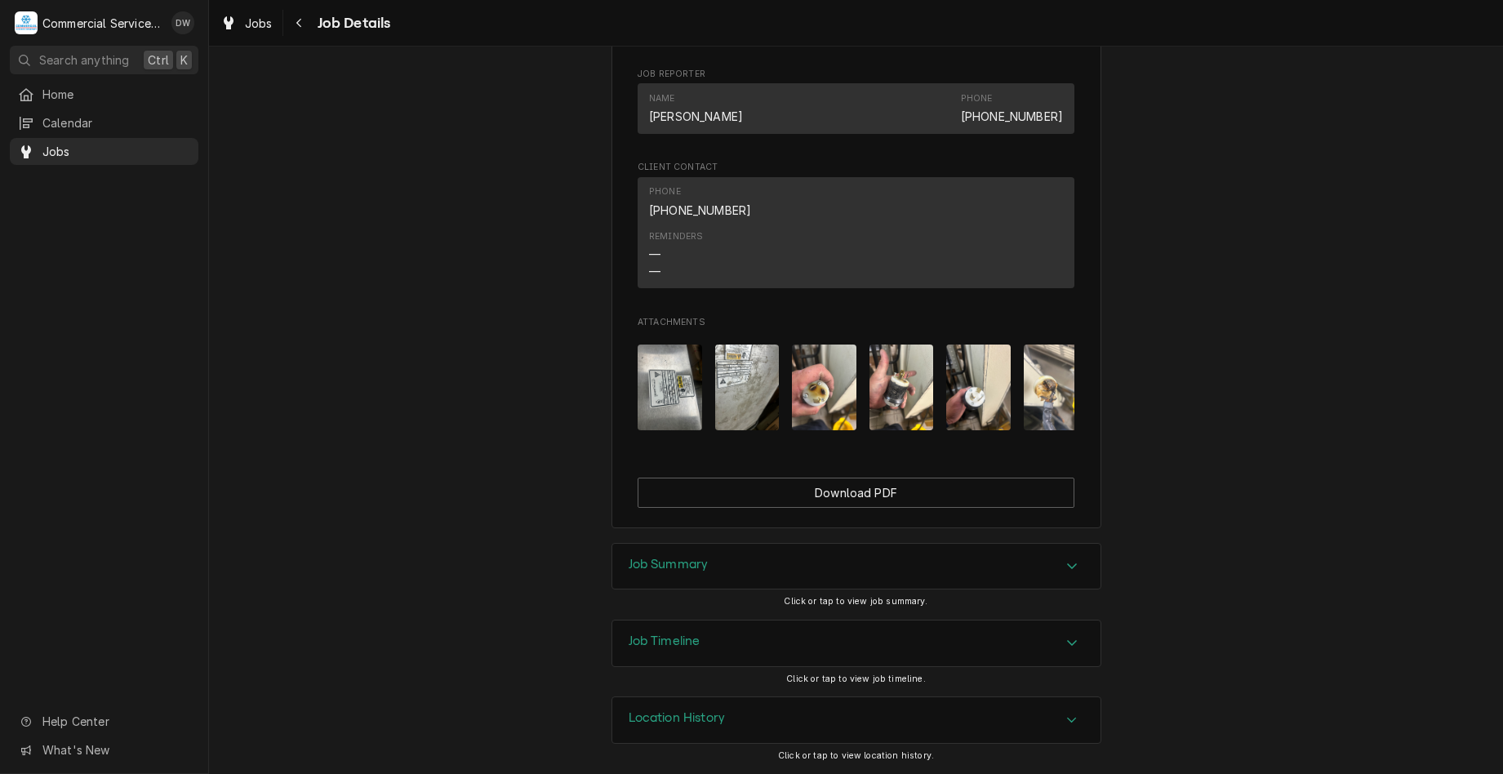
click at [1060, 557] on div "Accordion Header" at bounding box center [1072, 567] width 24 height 20
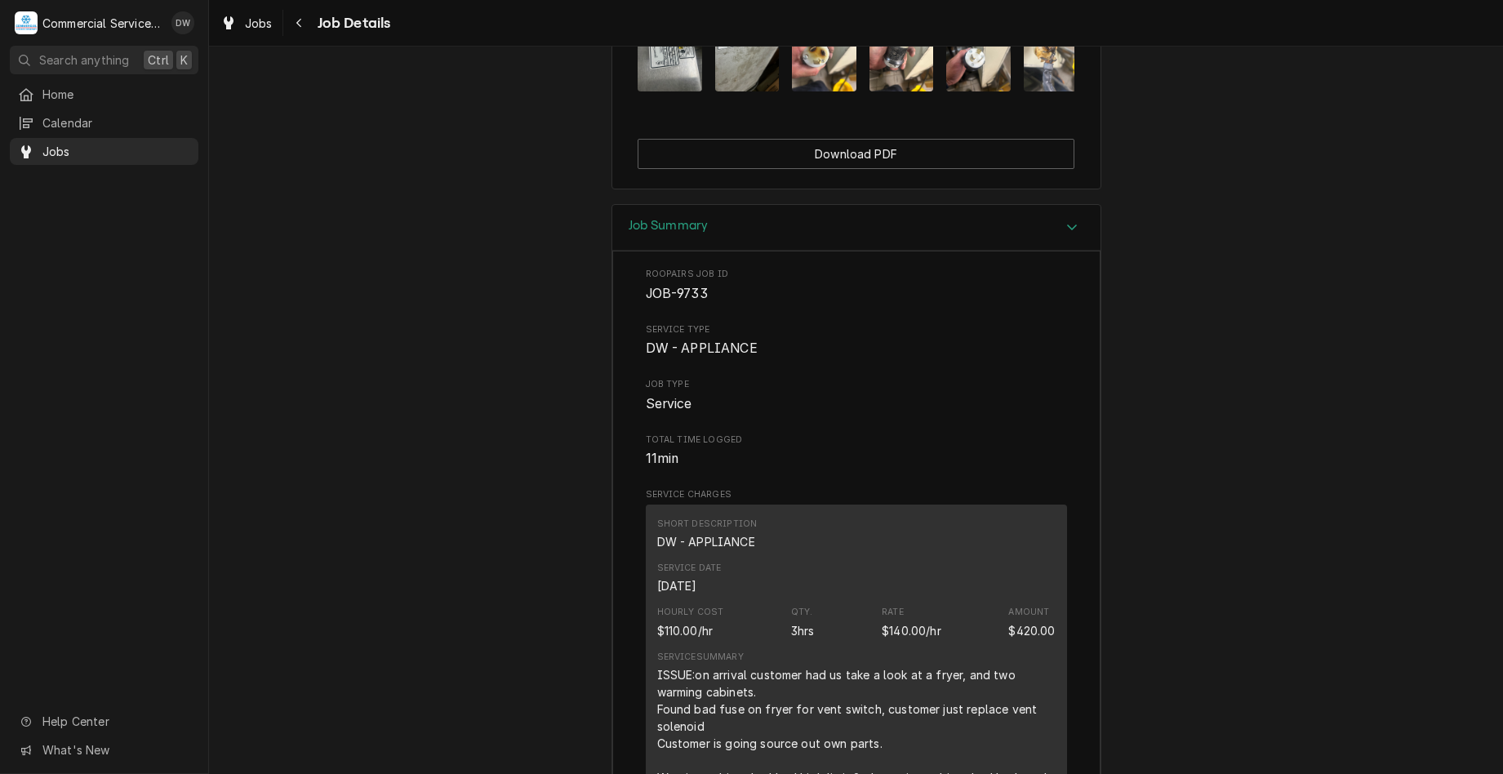
scroll to position [1383, 0]
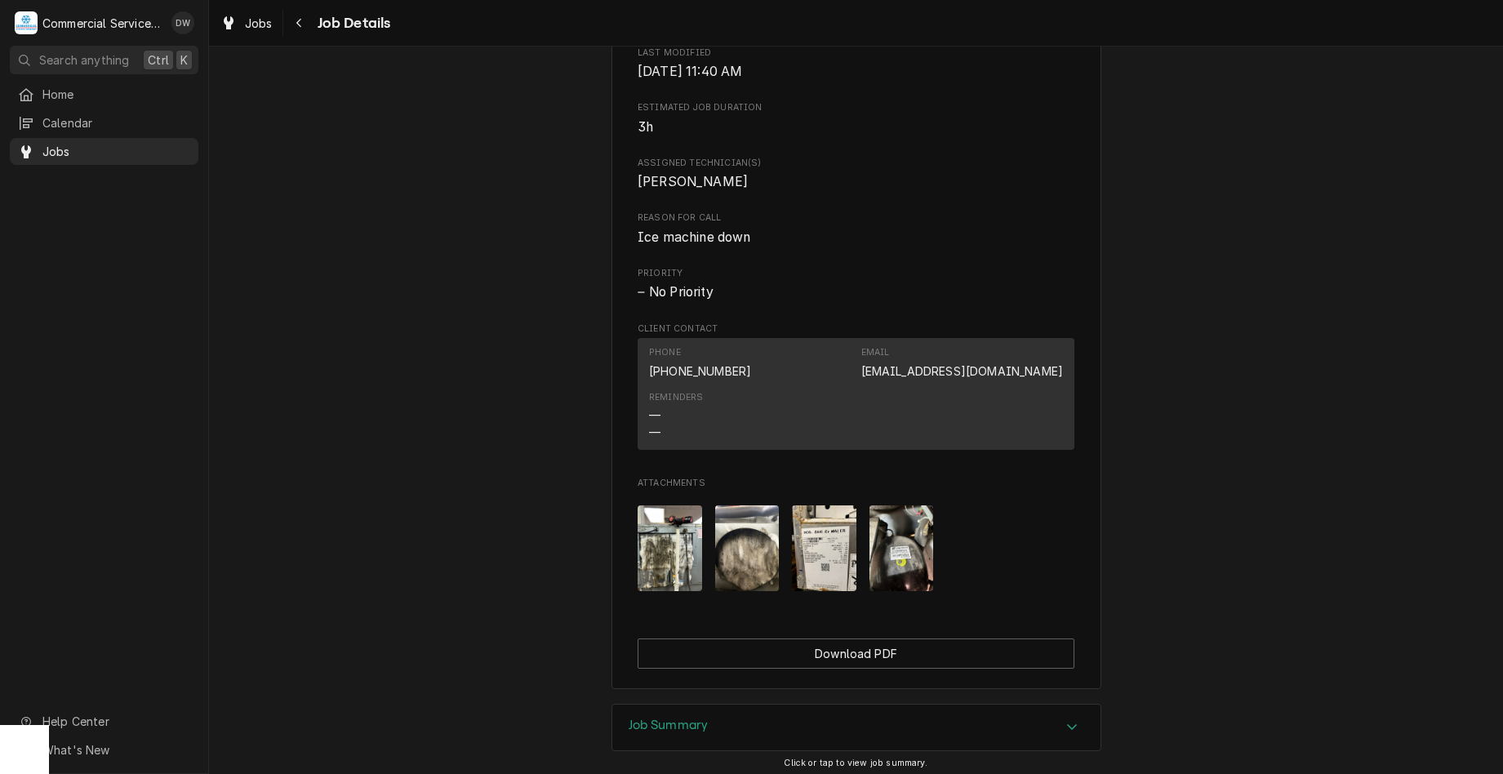
scroll to position [814, 0]
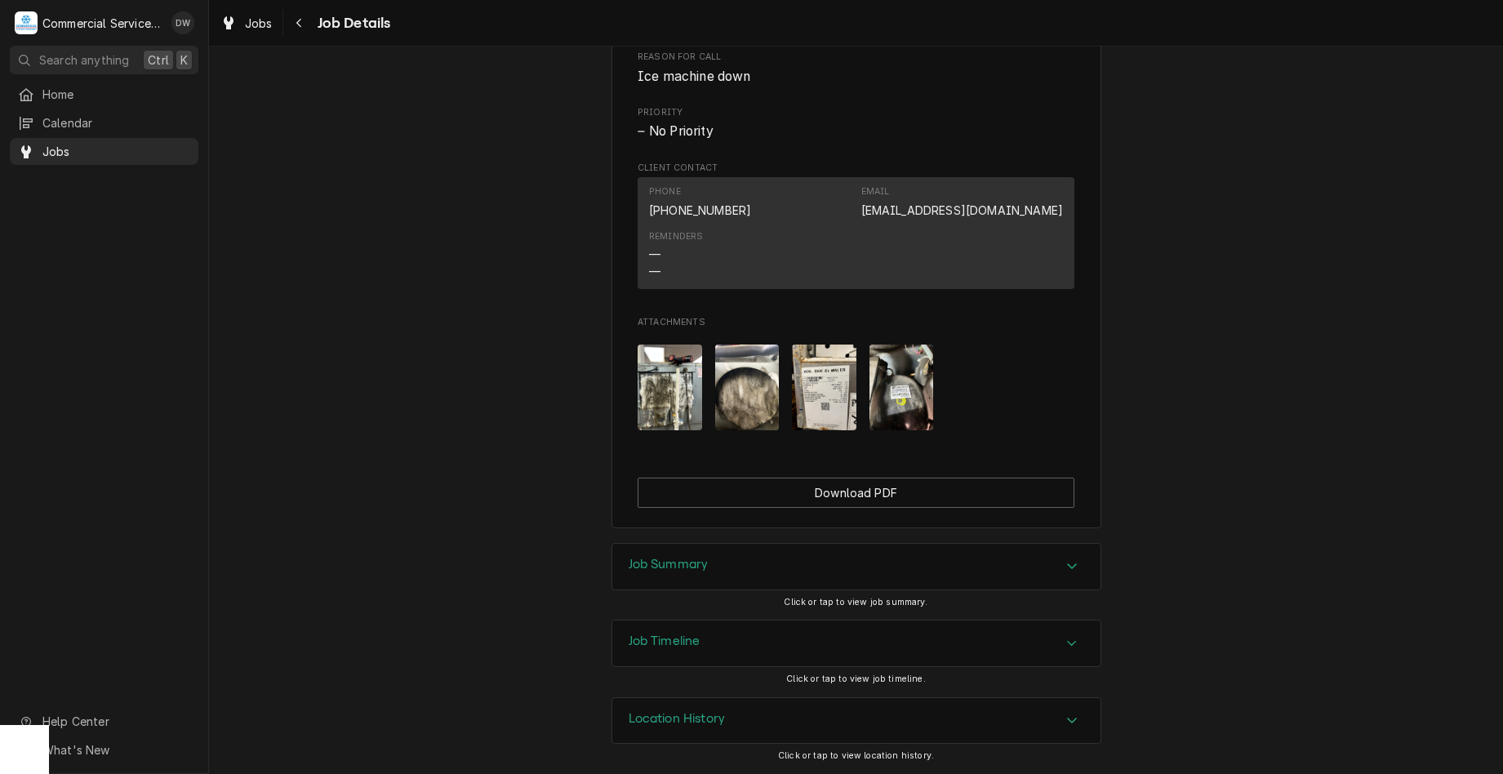
click at [1062, 557] on div "Accordion Header" at bounding box center [1072, 567] width 24 height 20
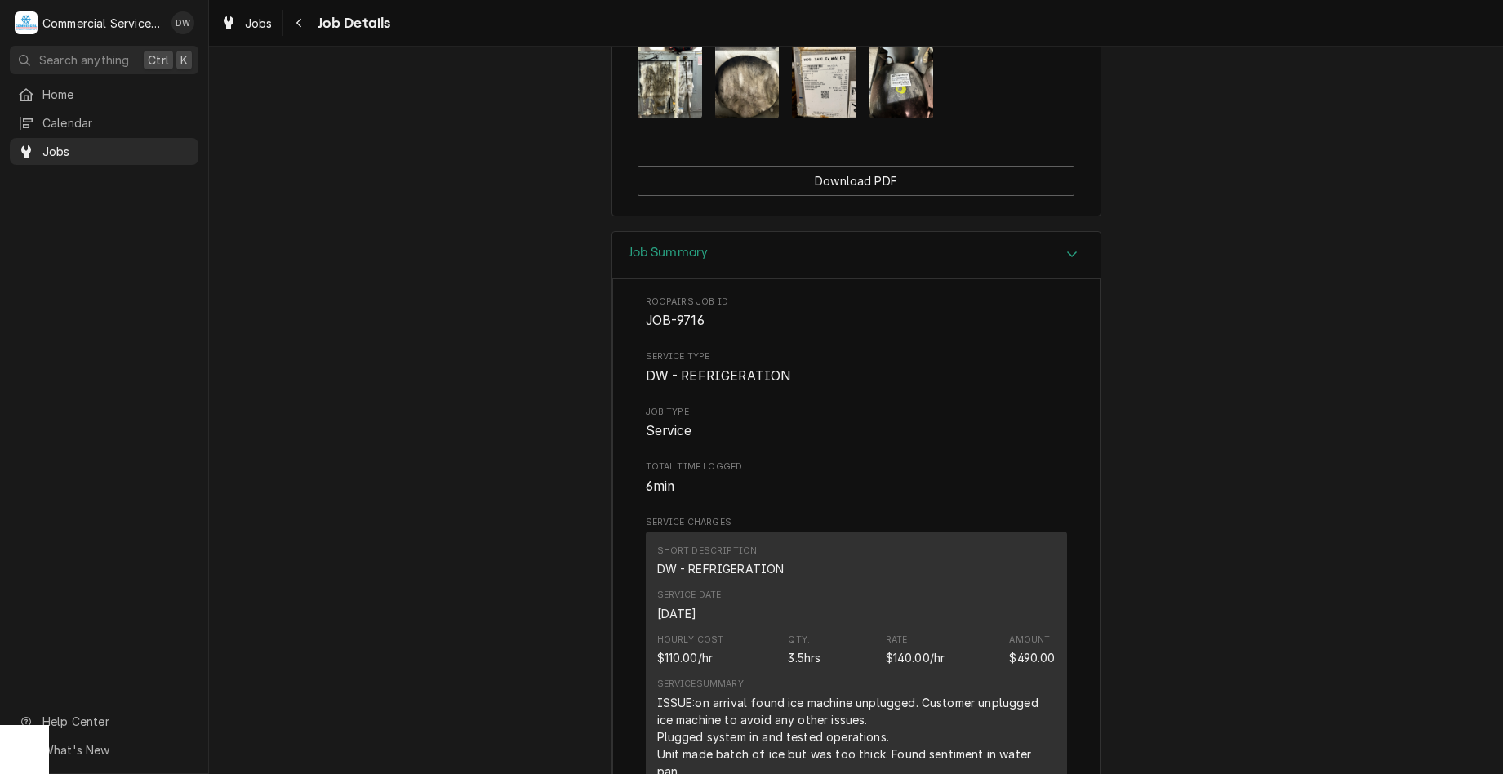
scroll to position [1141, 0]
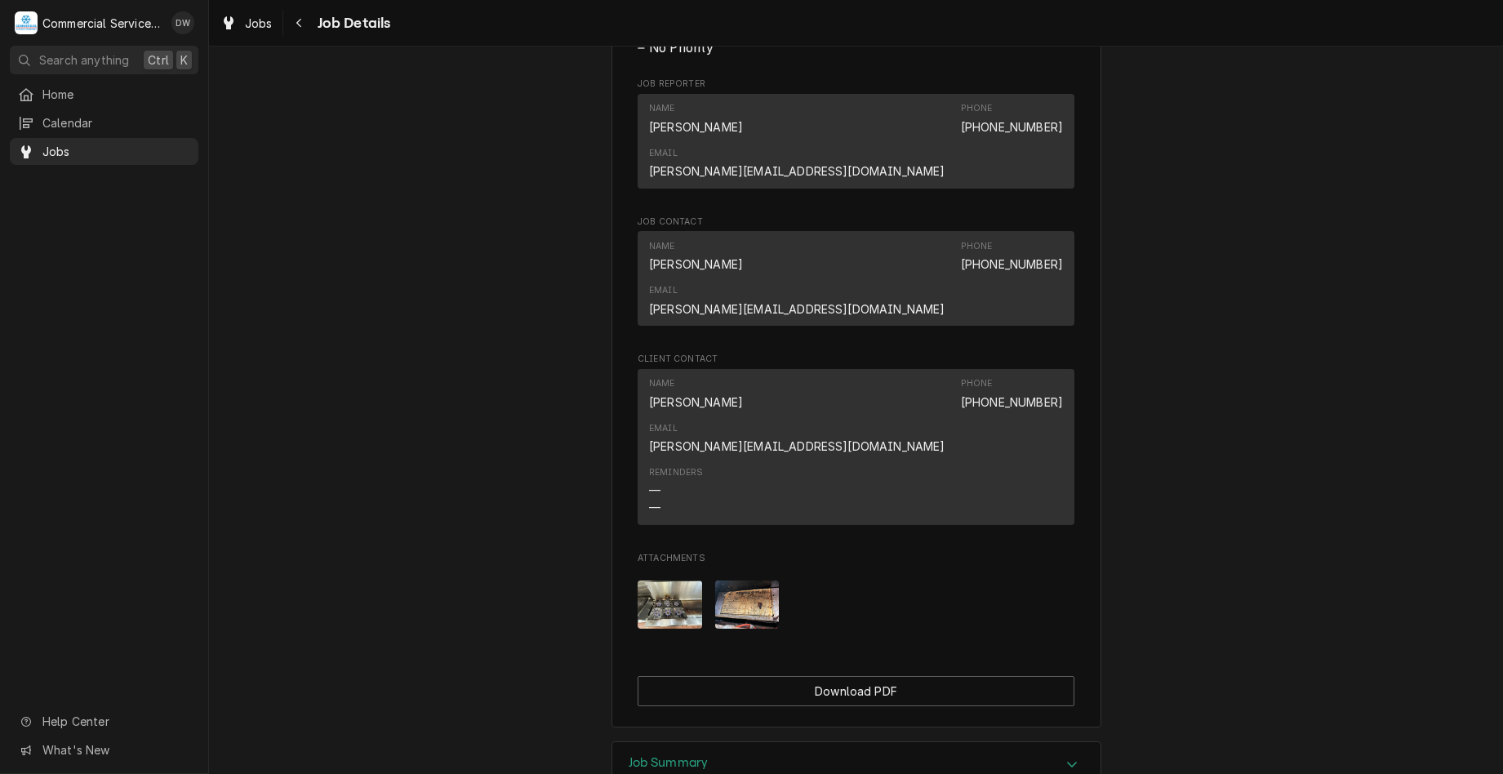
scroll to position [944, 0]
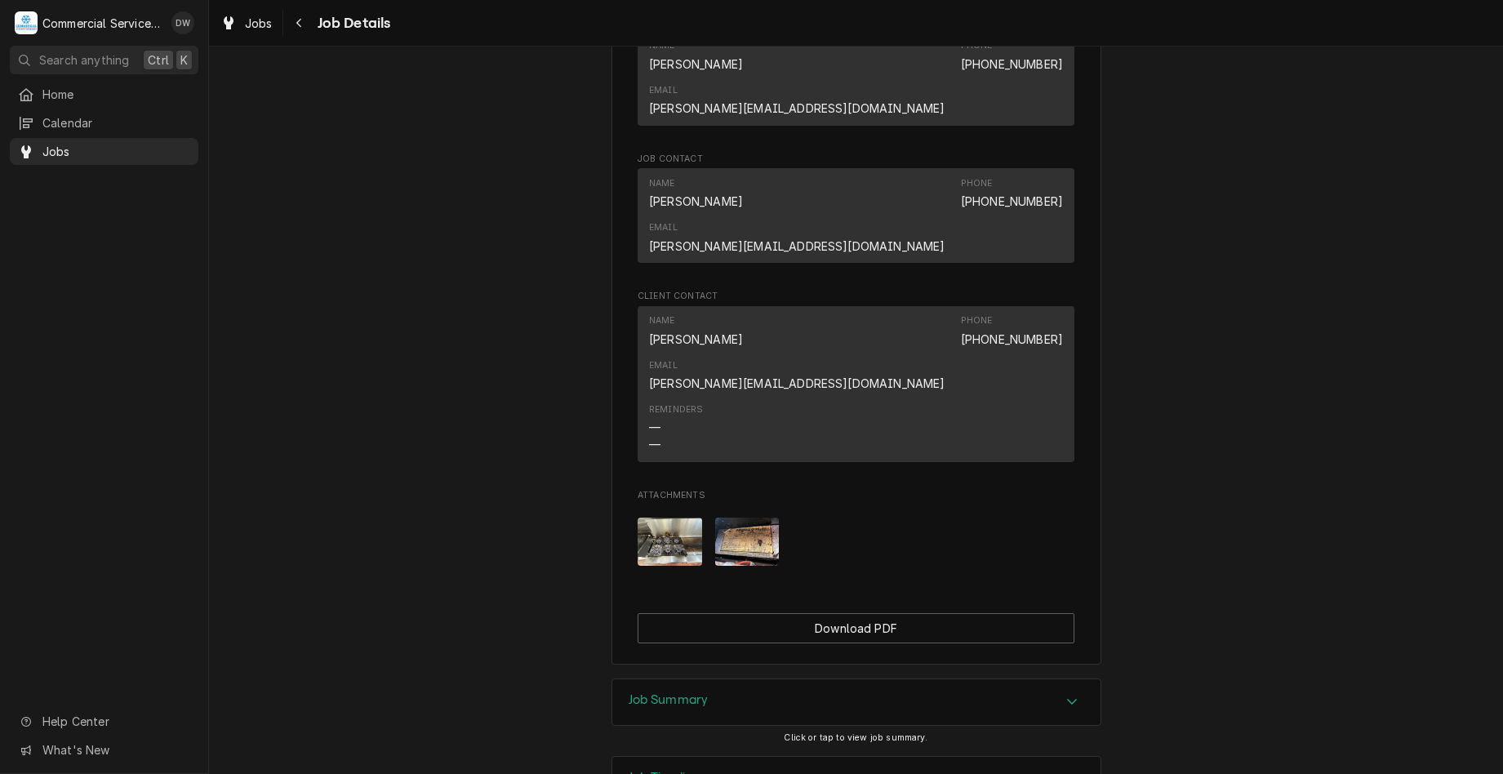
click at [1052, 679] on div "Job Summary" at bounding box center [856, 702] width 488 height 46
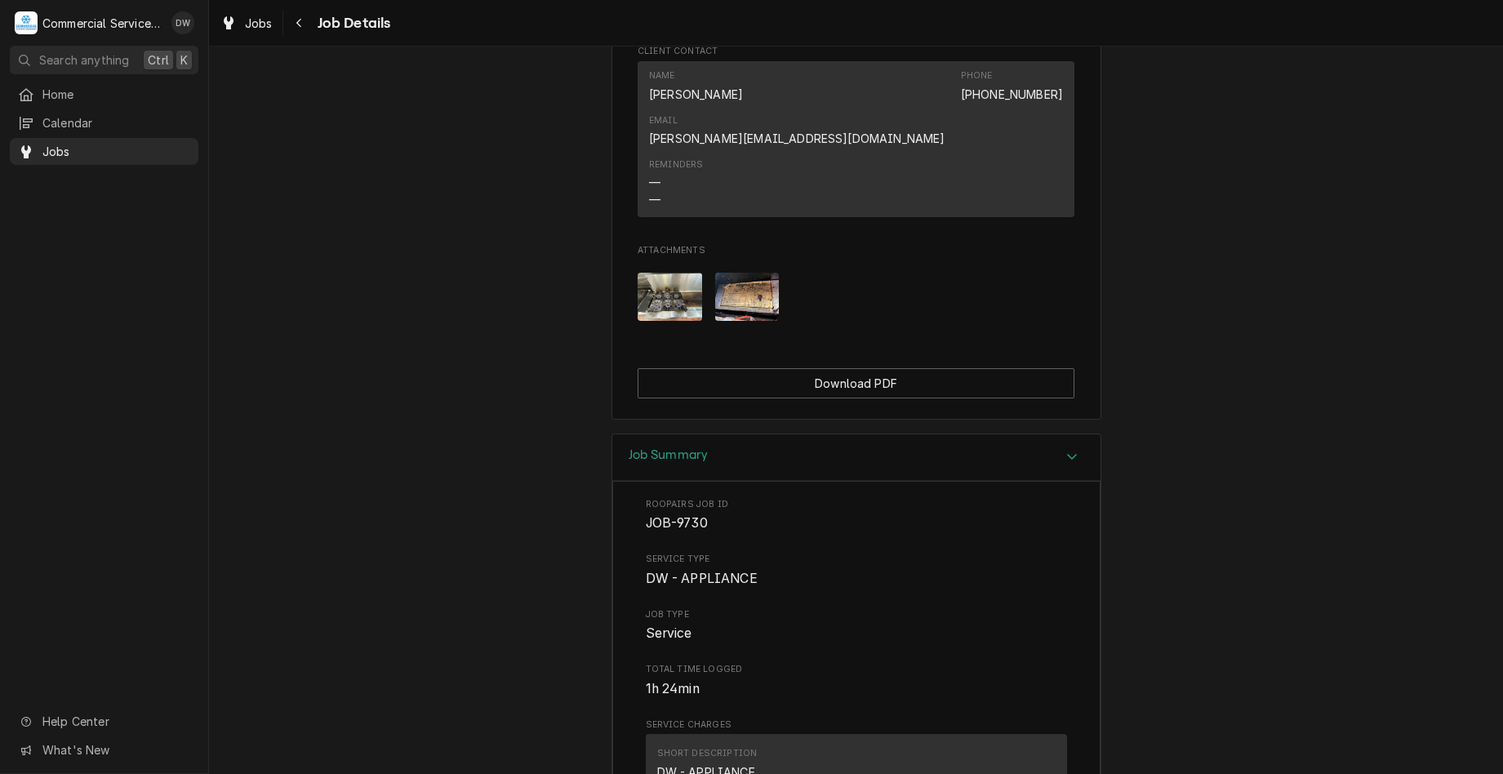
scroll to position [1271, 0]
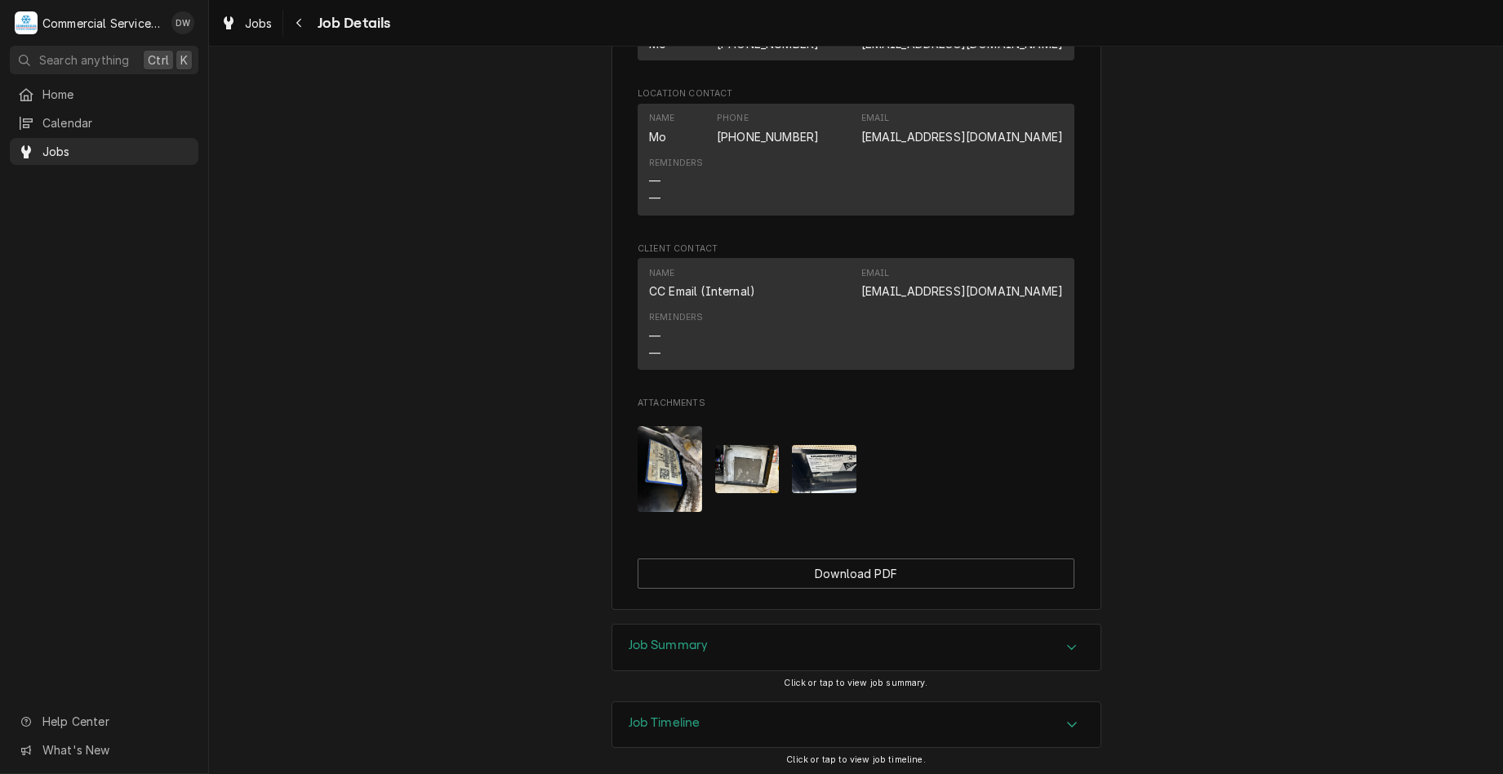
scroll to position [1136, 0]
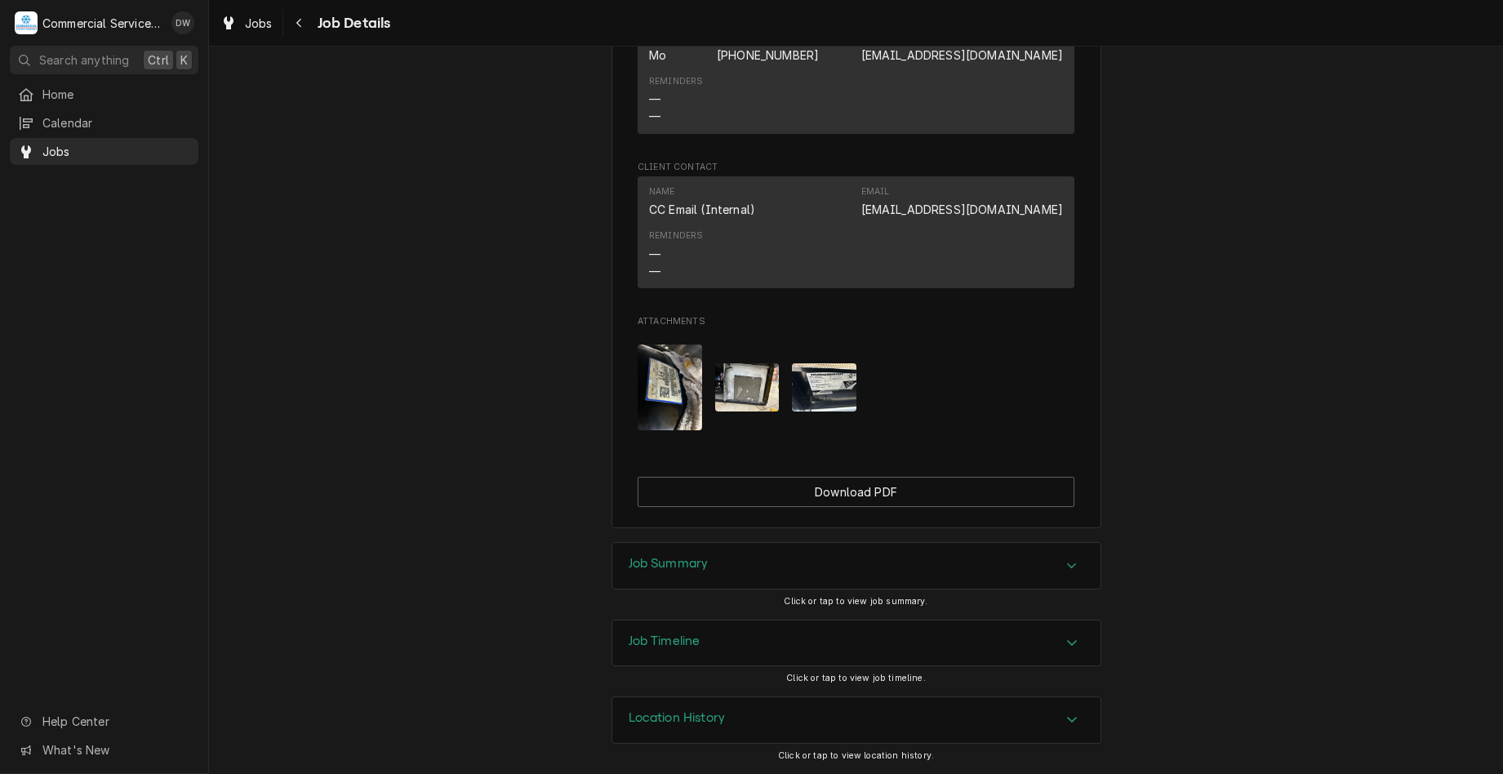
click at [1077, 578] on div "Job Summary" at bounding box center [856, 566] width 488 height 46
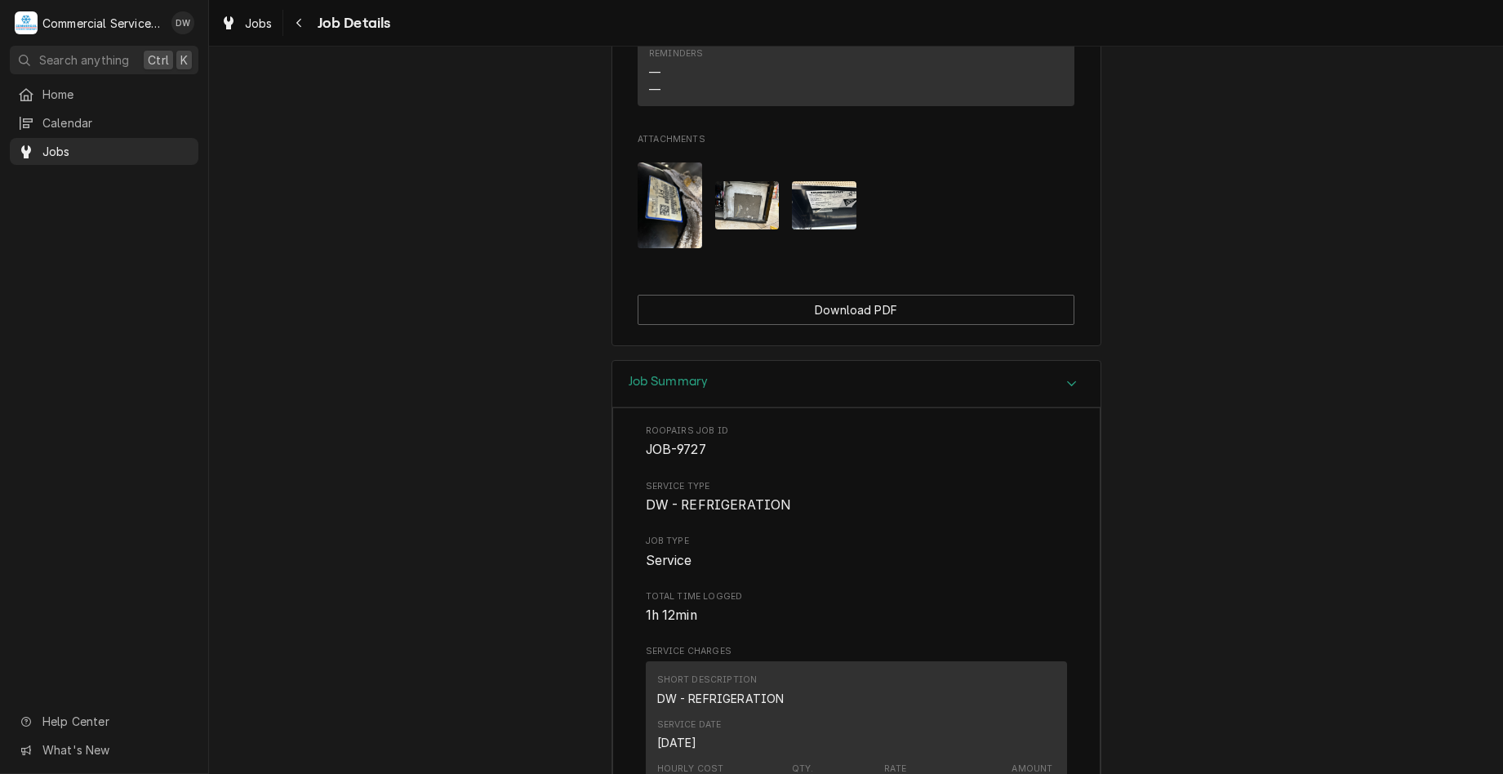
scroll to position [1544, 0]
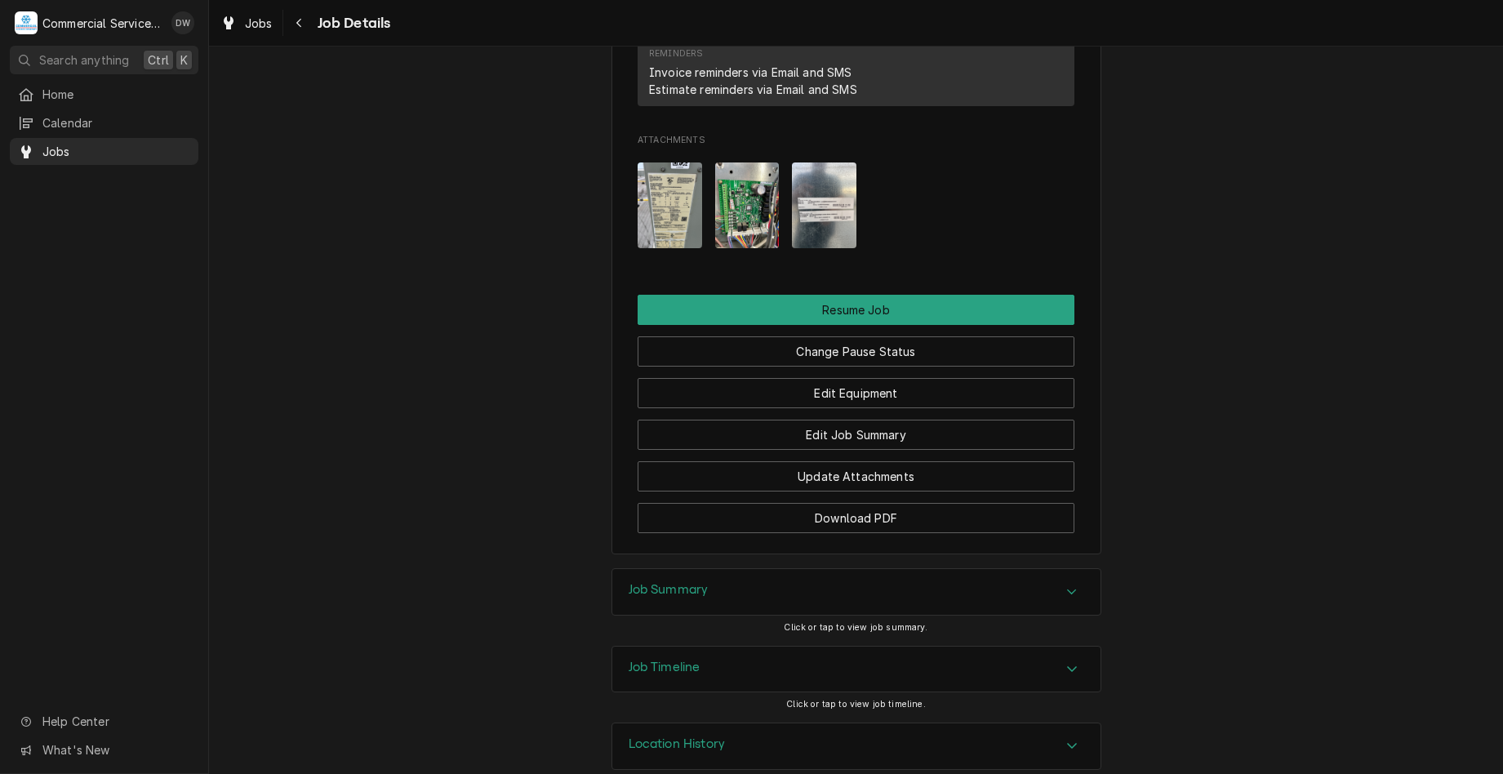
scroll to position [1876, 0]
click at [957, 581] on div "Job Summary" at bounding box center [856, 591] width 488 height 46
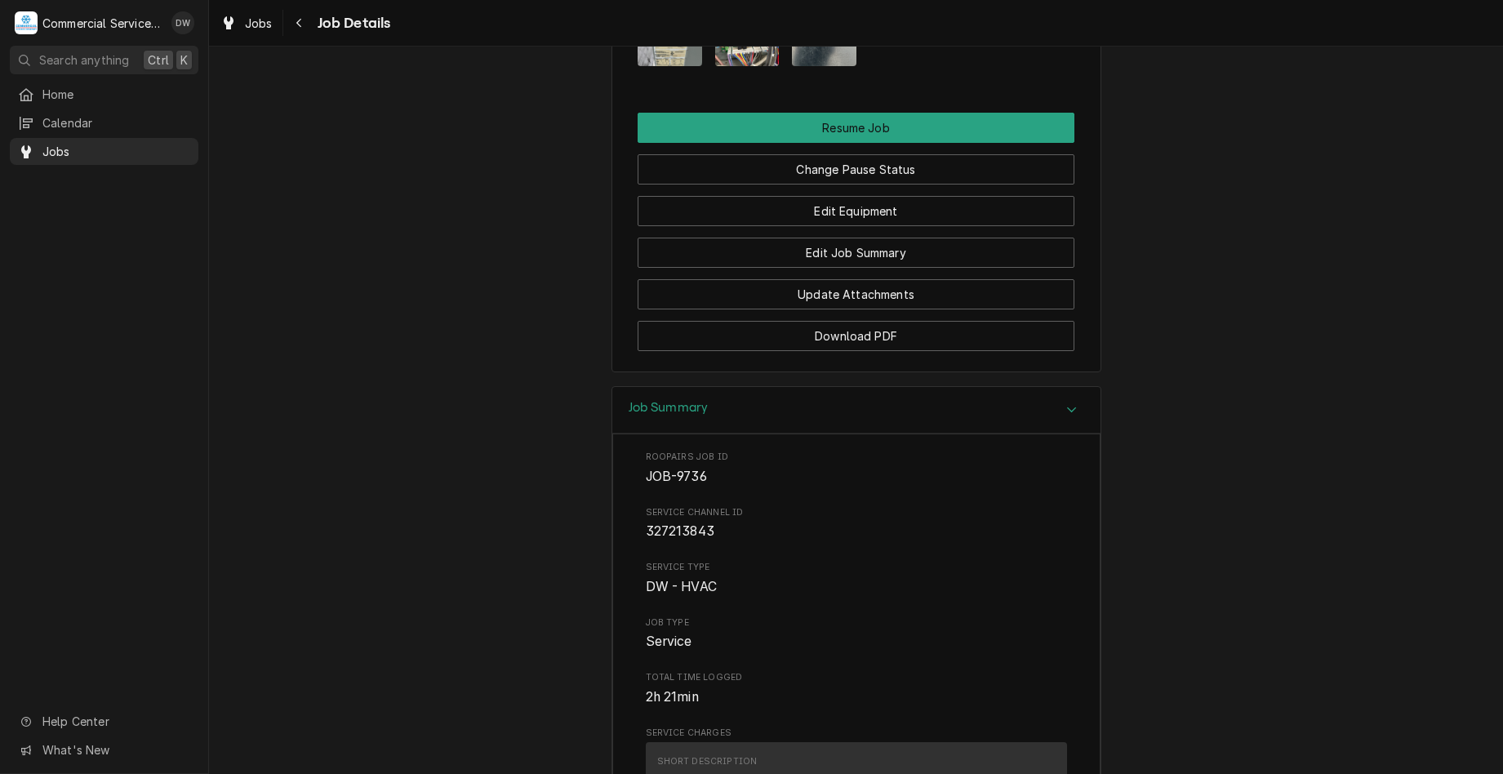
scroll to position [0, 0]
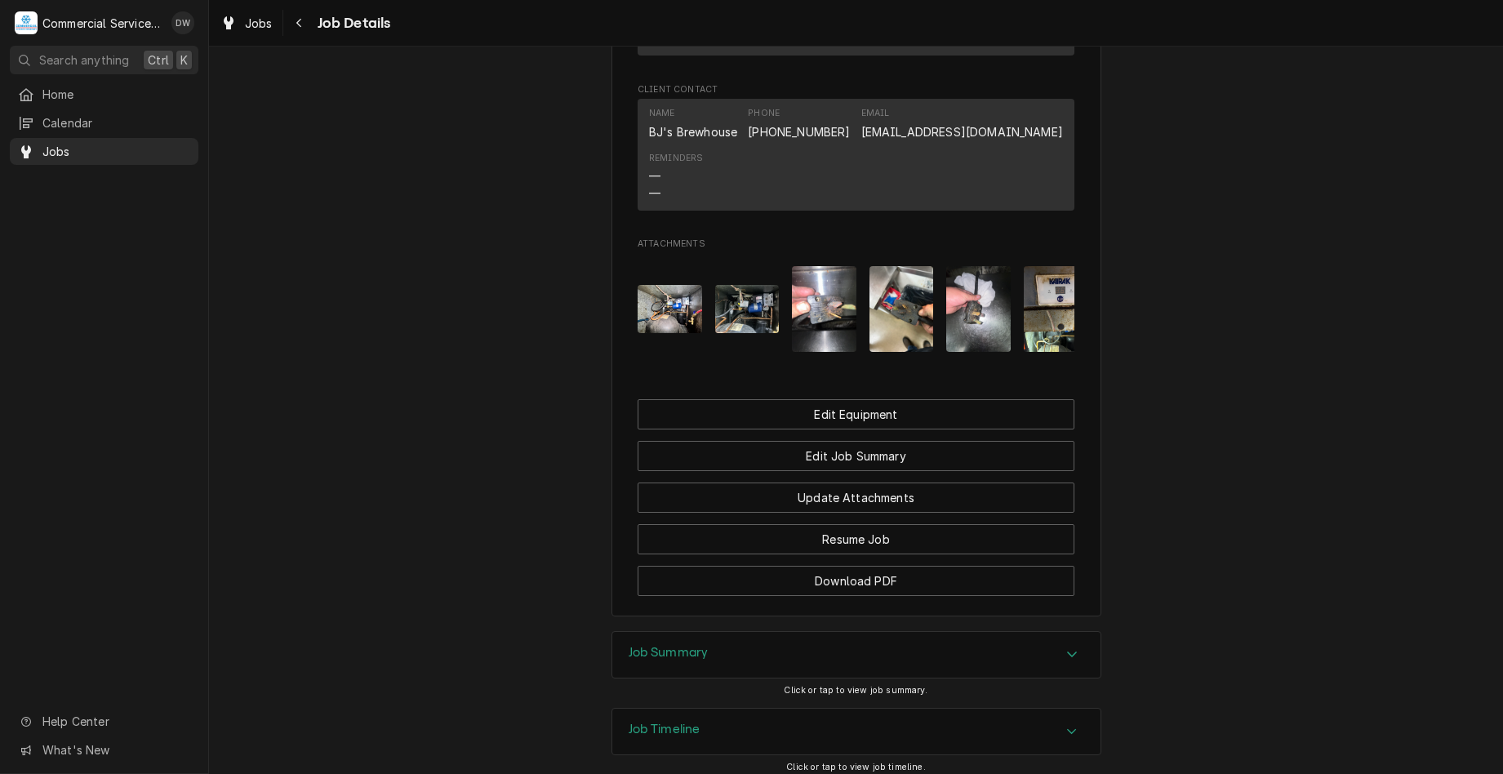
scroll to position [1143, 0]
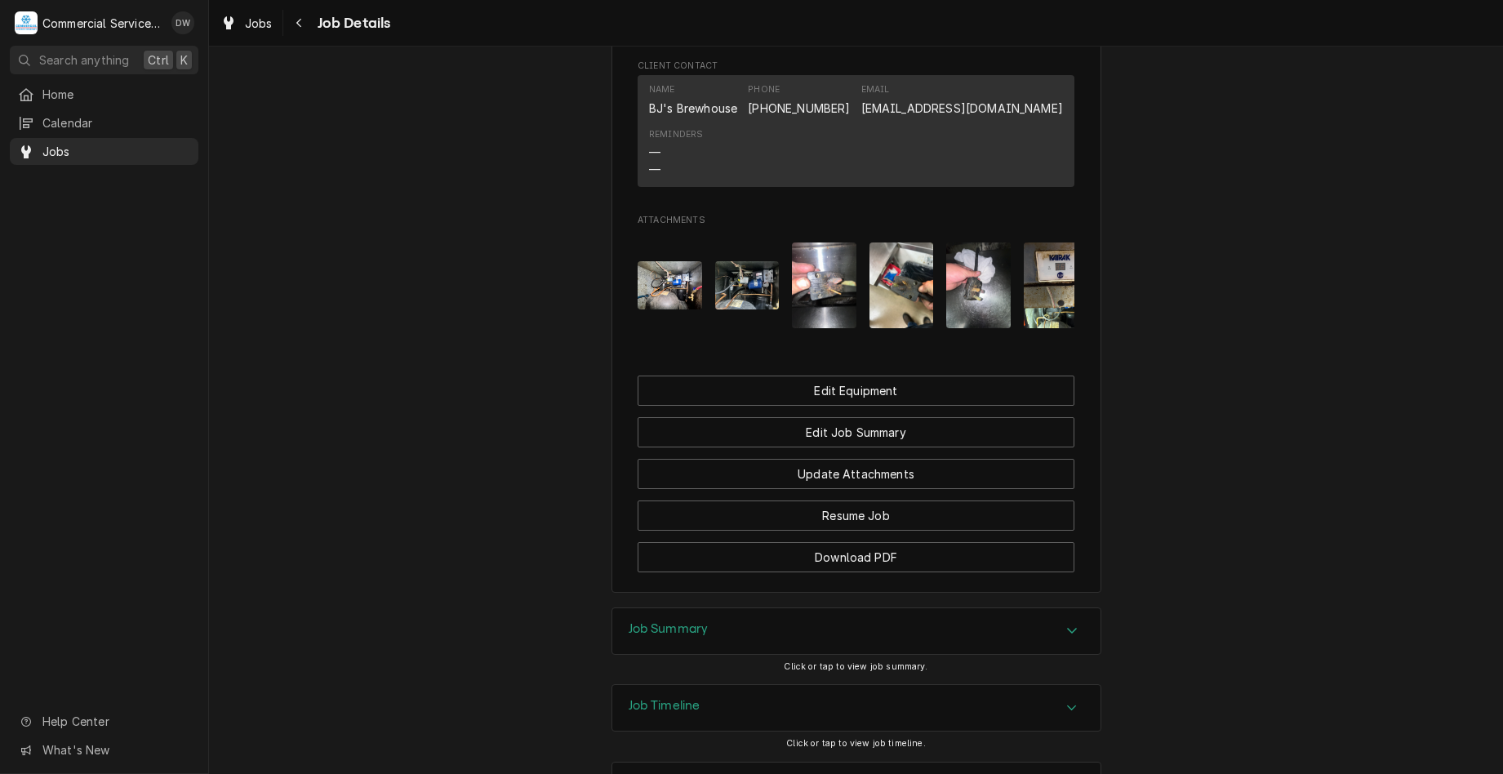
click at [1052, 654] on div "Job Summary" at bounding box center [856, 631] width 488 height 46
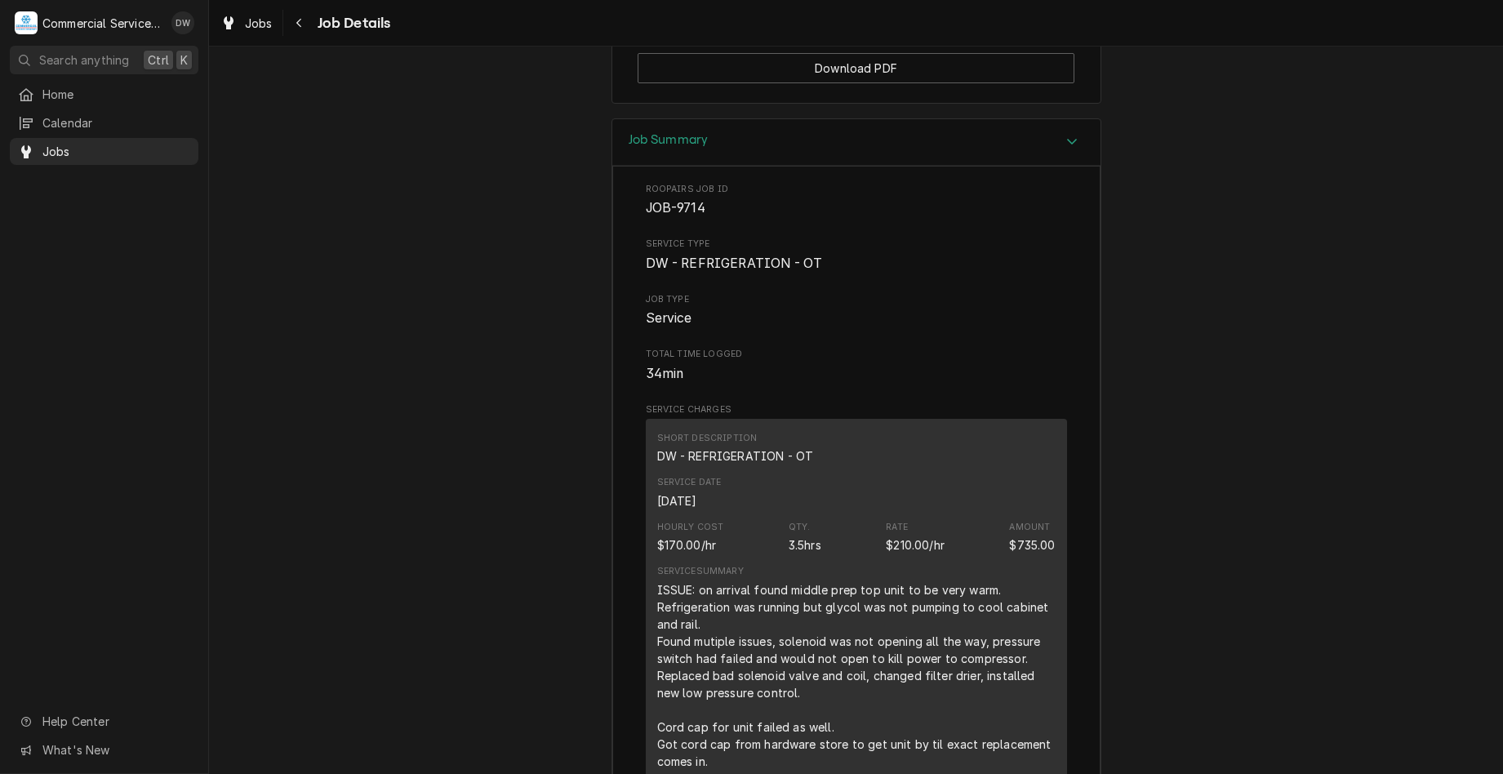
scroll to position [1633, 0]
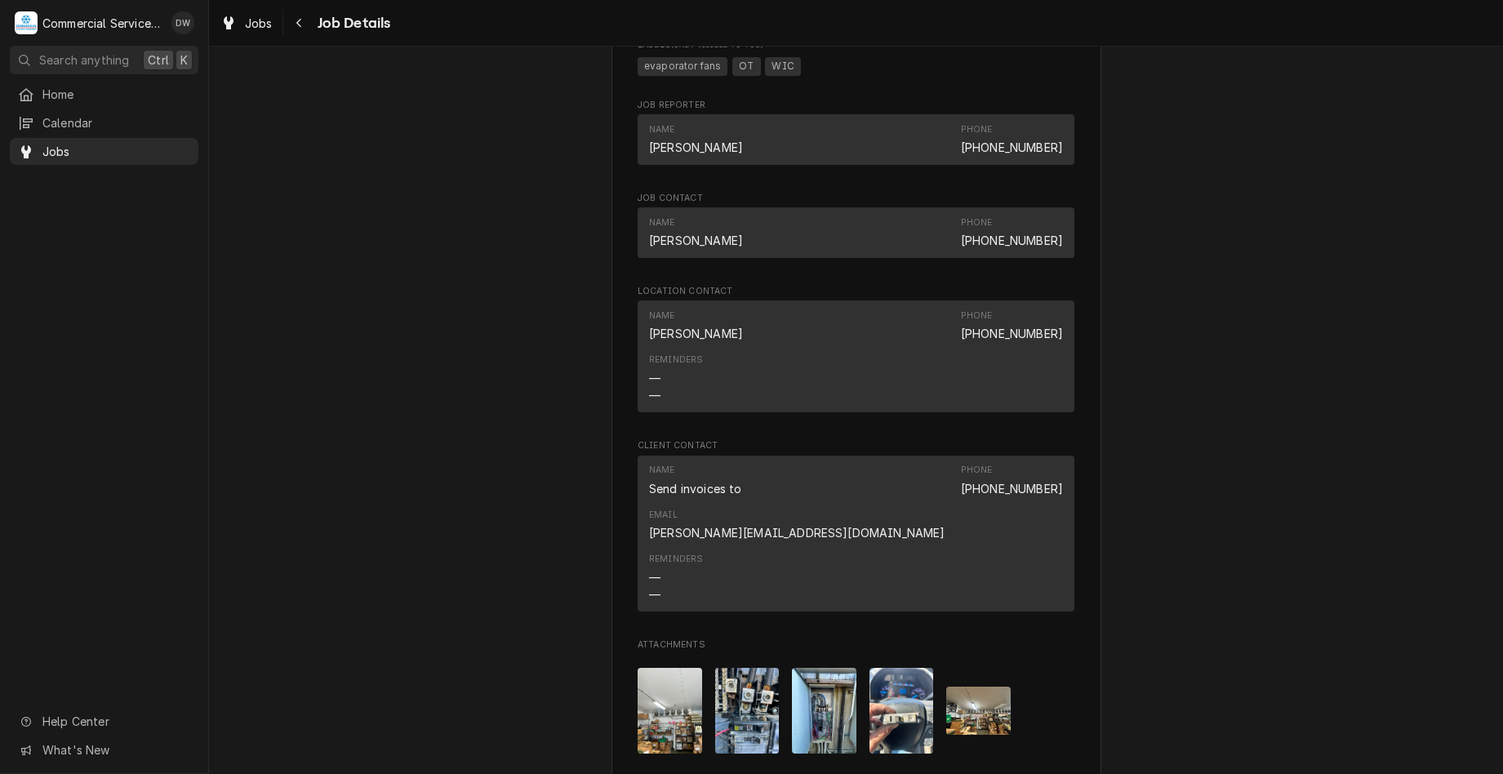
scroll to position [1115, 0]
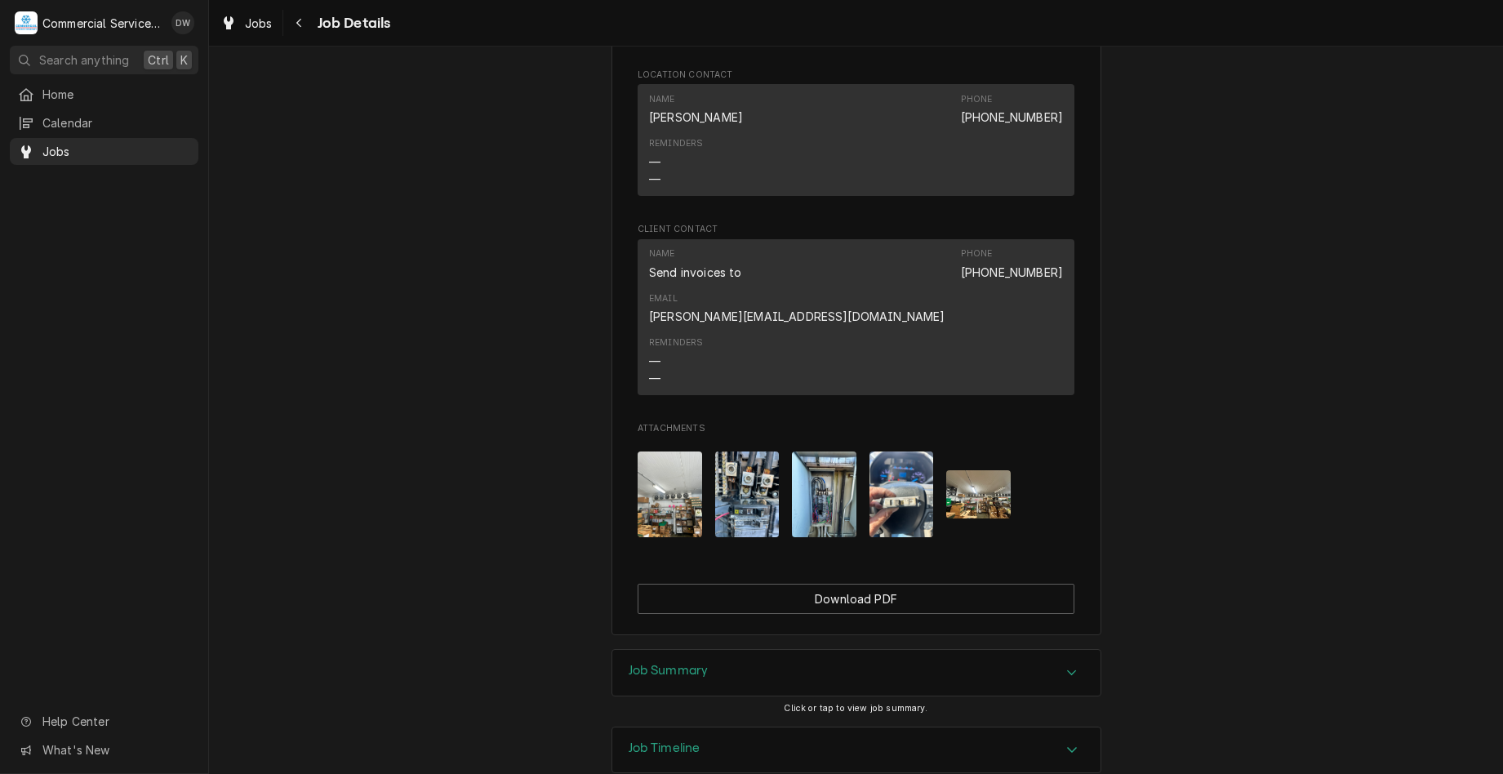
click at [1067, 663] on div "Accordion Header" at bounding box center [1072, 673] width 24 height 20
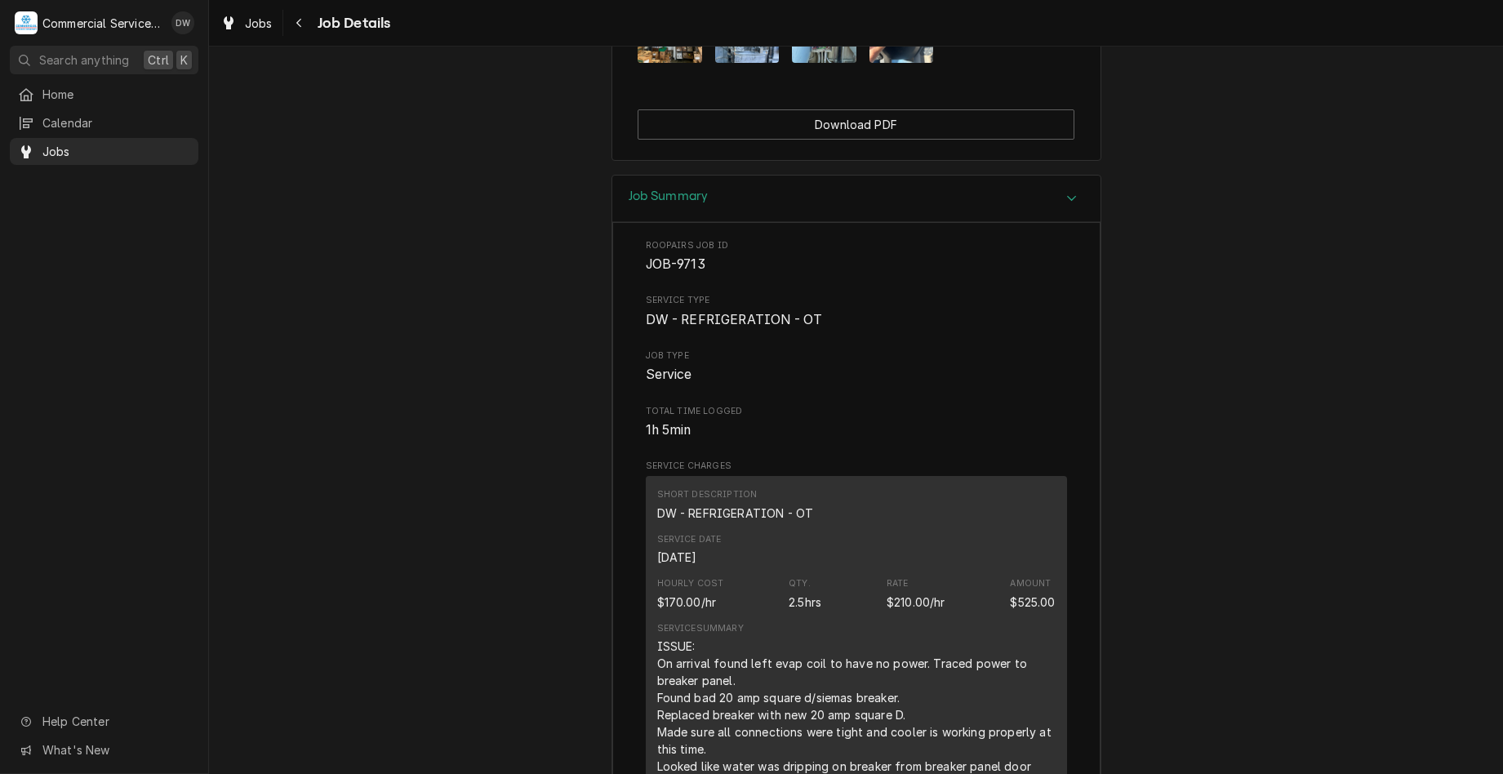
scroll to position [1605, 0]
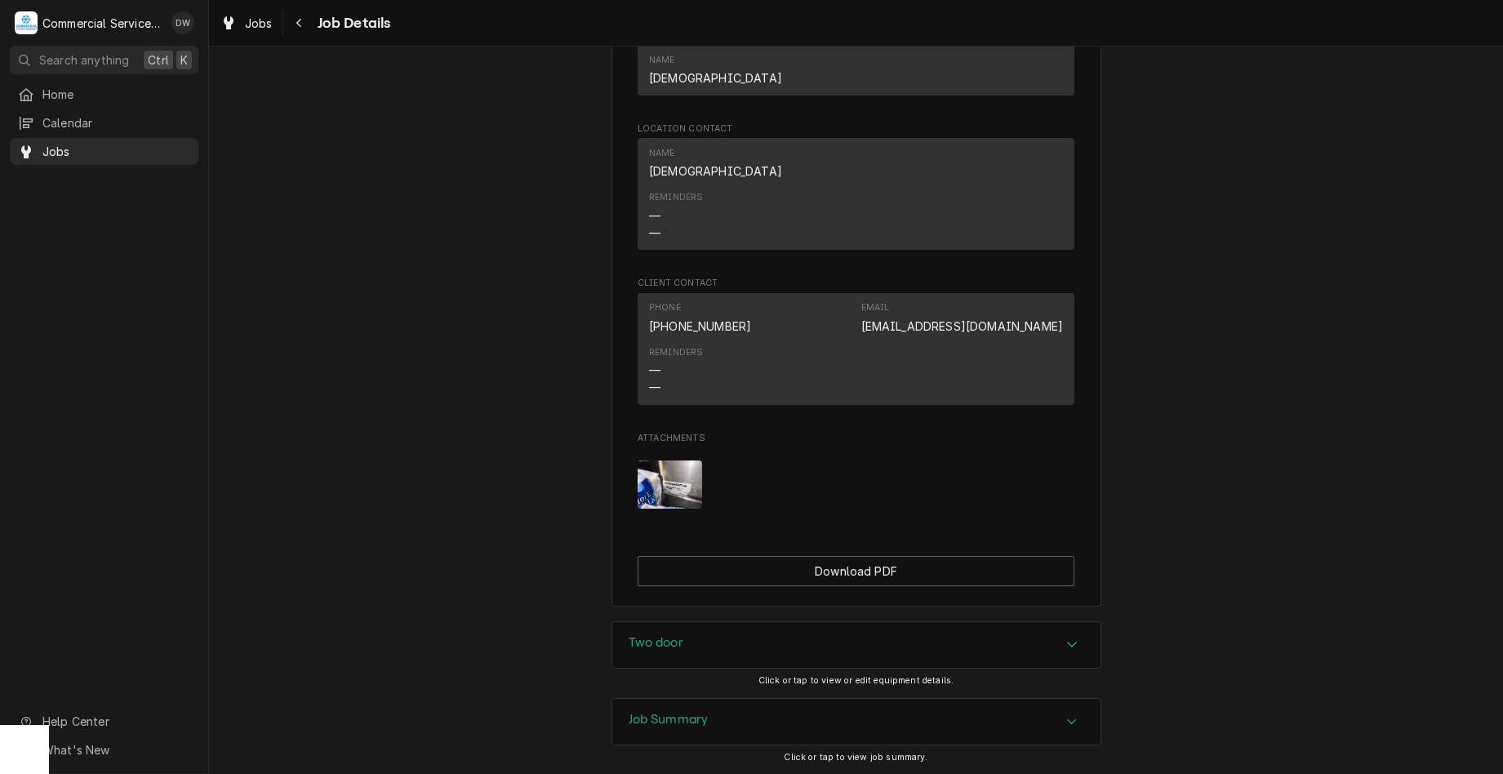
scroll to position [1143, 0]
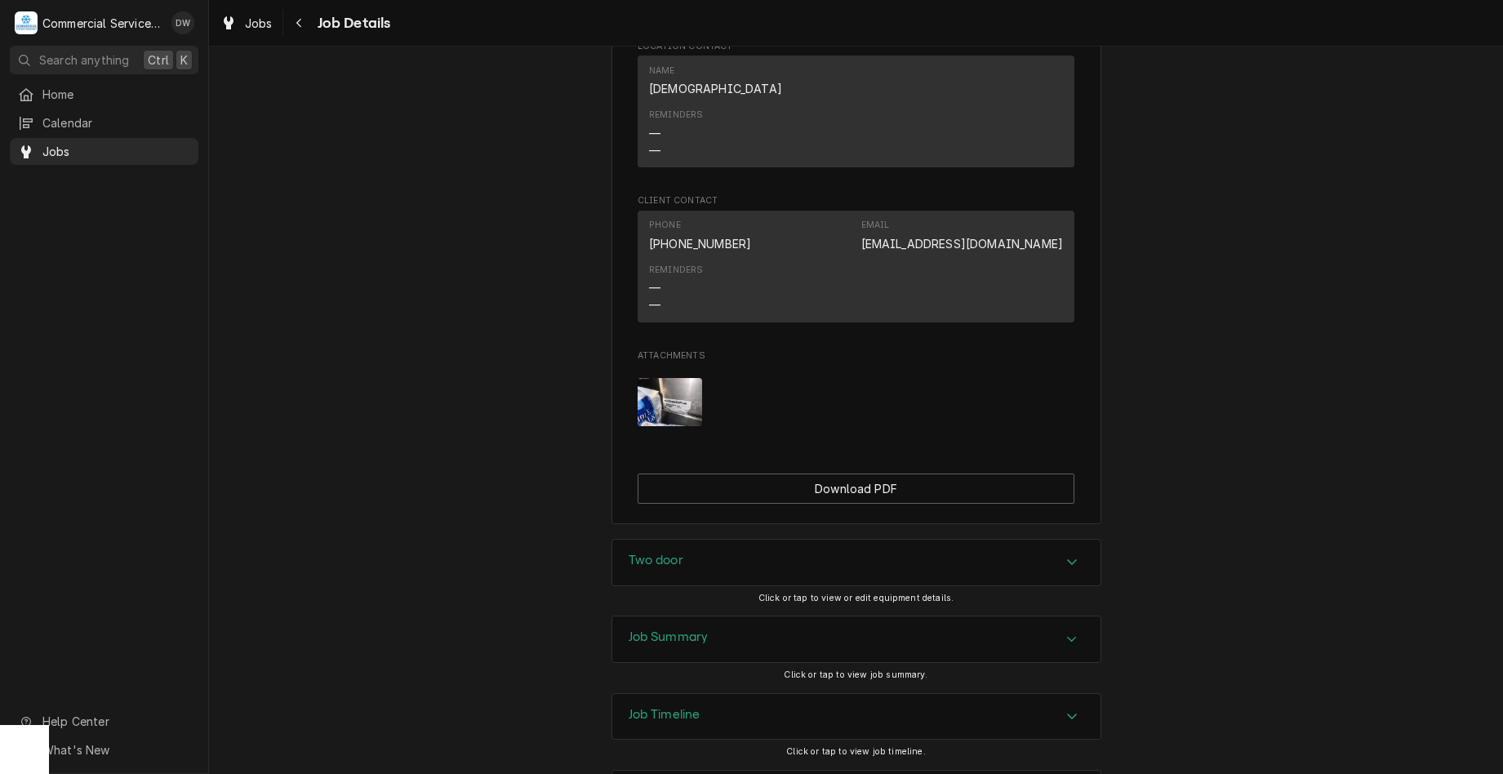
click at [954, 651] on div "Job Summary" at bounding box center [856, 640] width 488 height 46
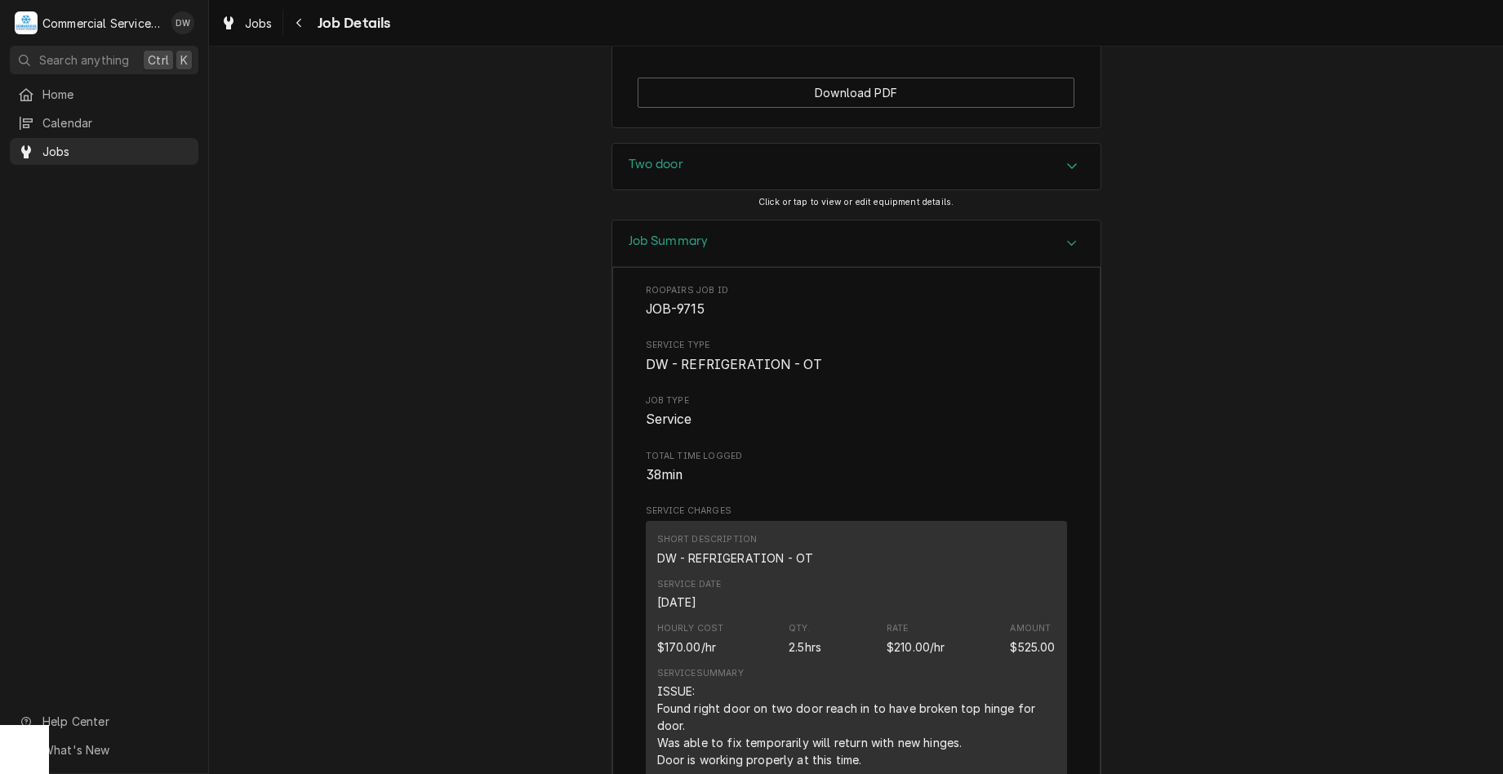
scroll to position [1715, 0]
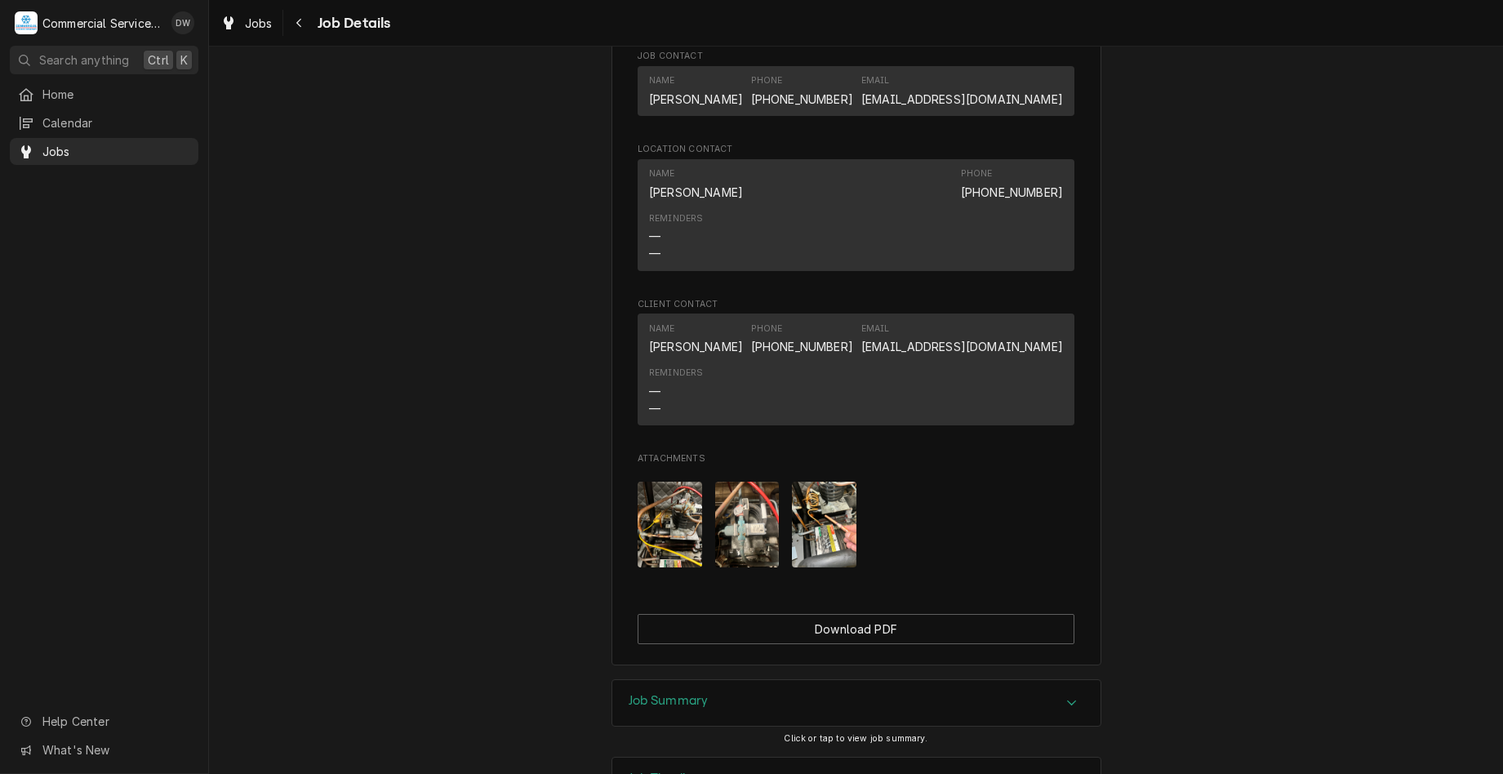
scroll to position [1136, 0]
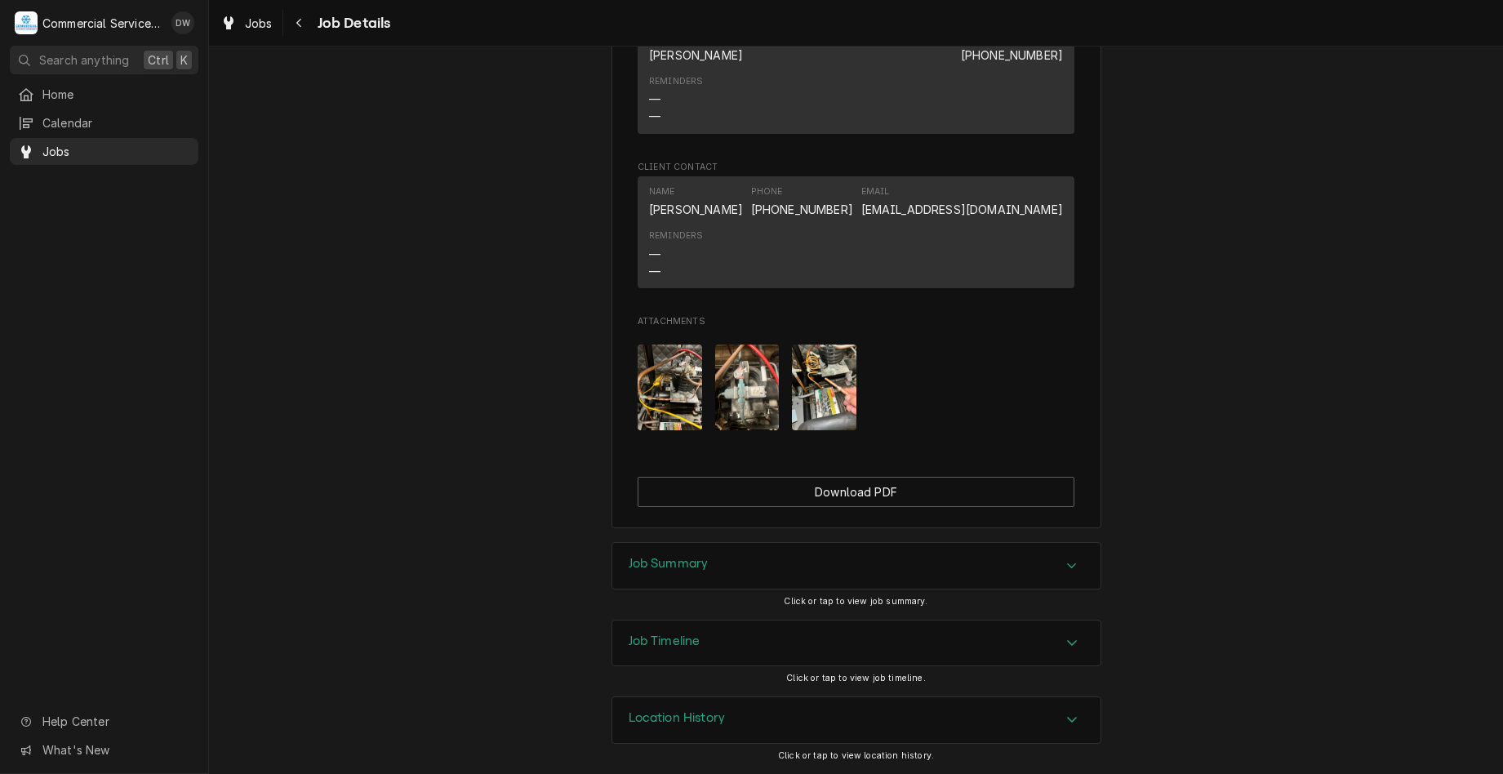
click at [1077, 575] on div "Accordion Header" at bounding box center [1072, 566] width 24 height 20
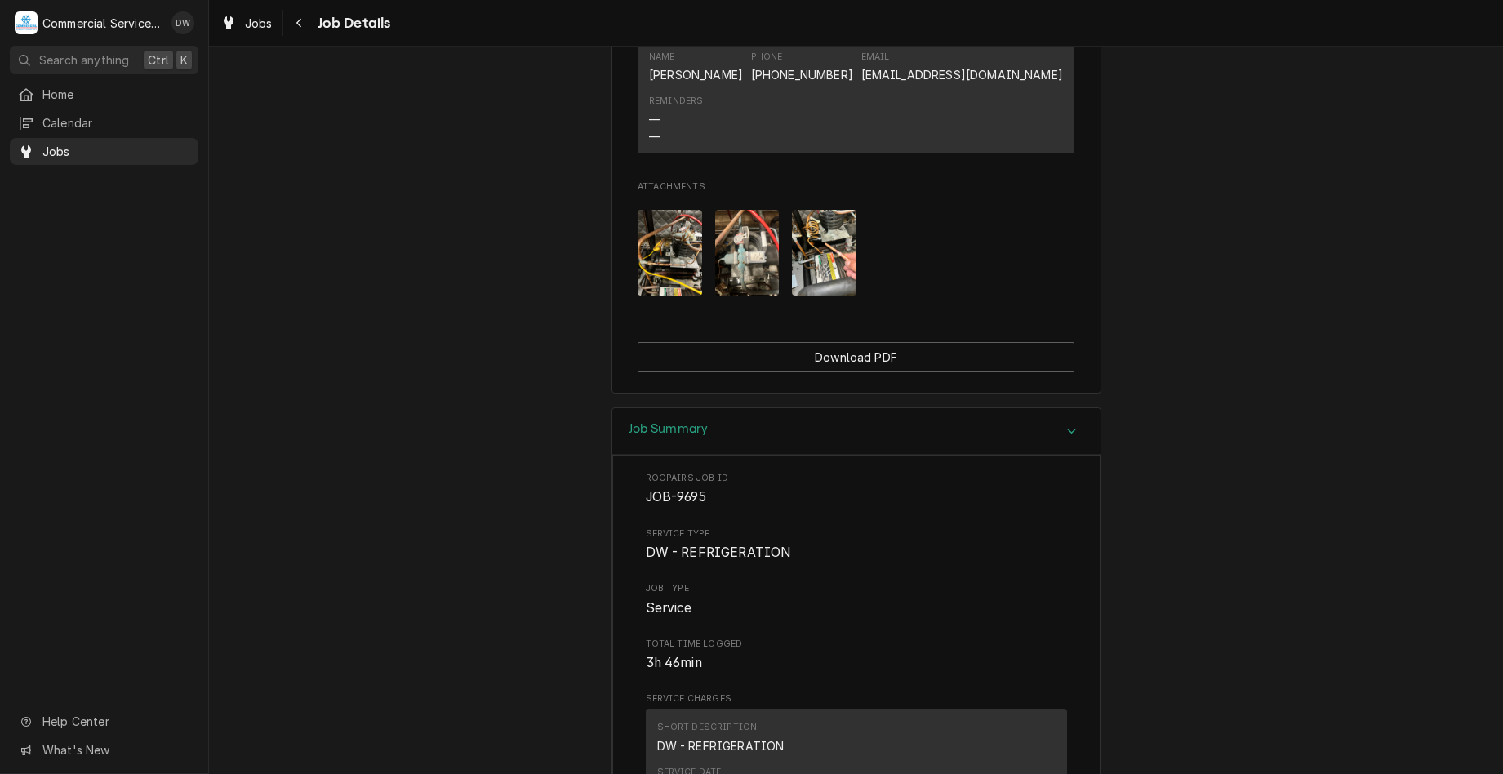
scroll to position [1381, 0]
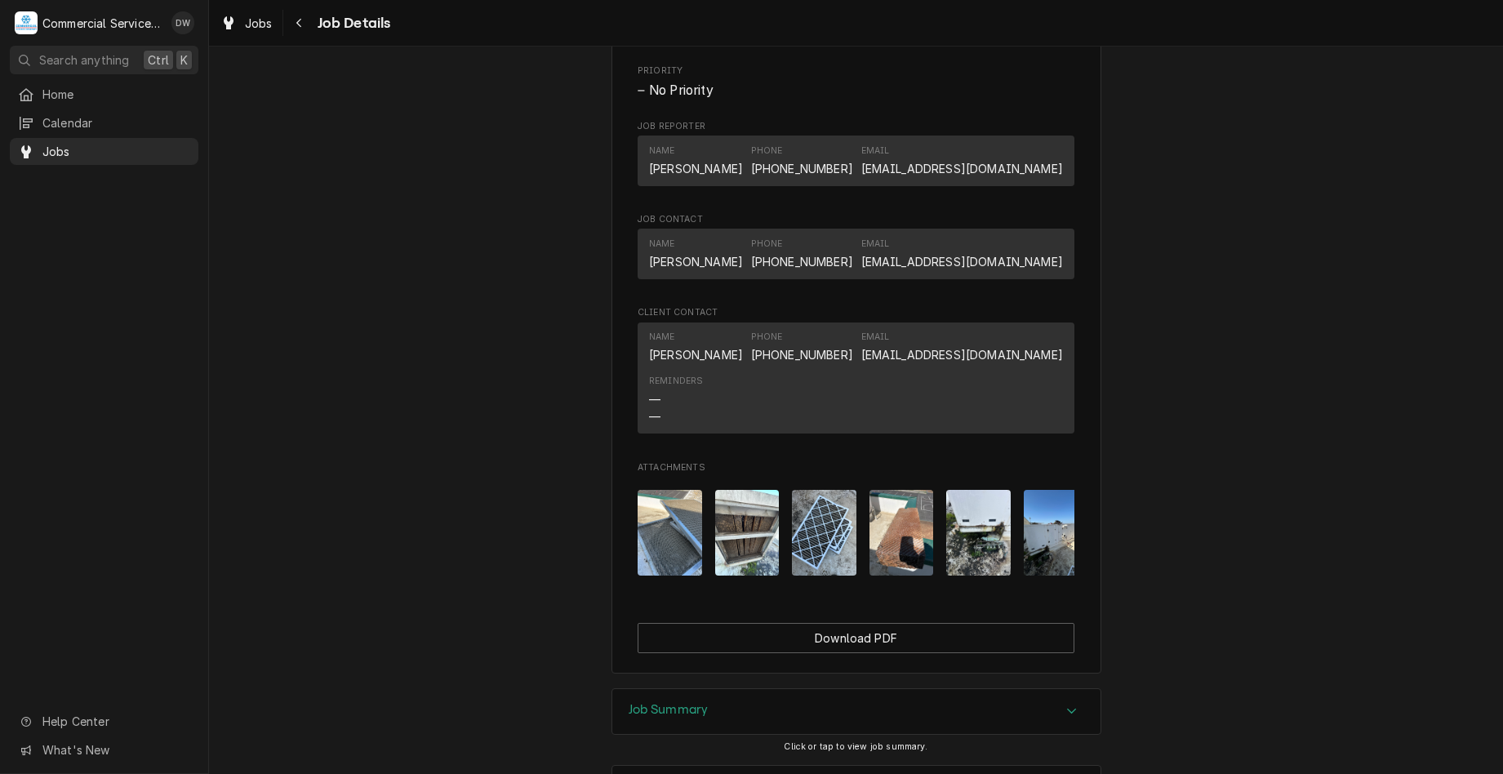
scroll to position [1013, 0]
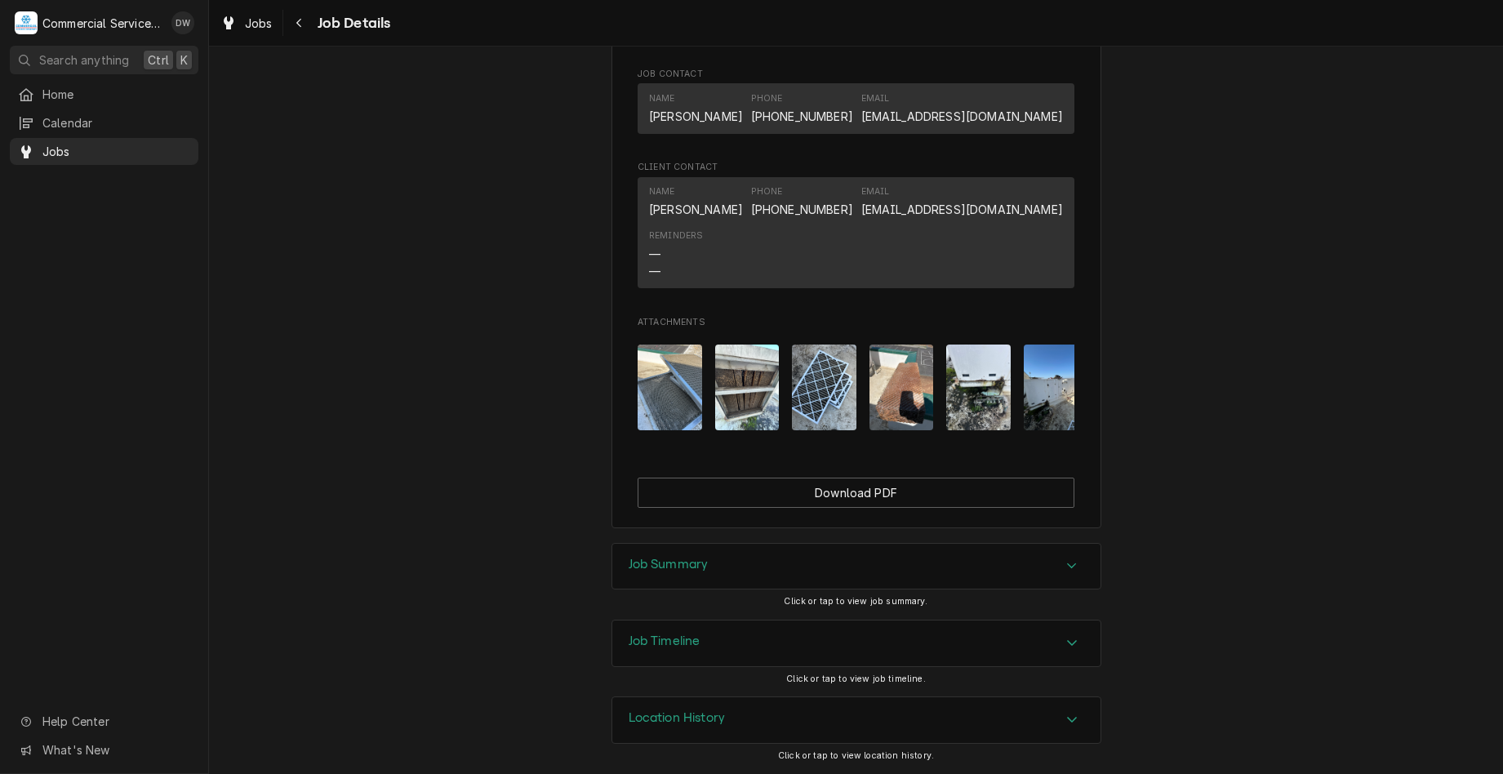
click at [1079, 556] on div "Job Summary" at bounding box center [856, 567] width 488 height 46
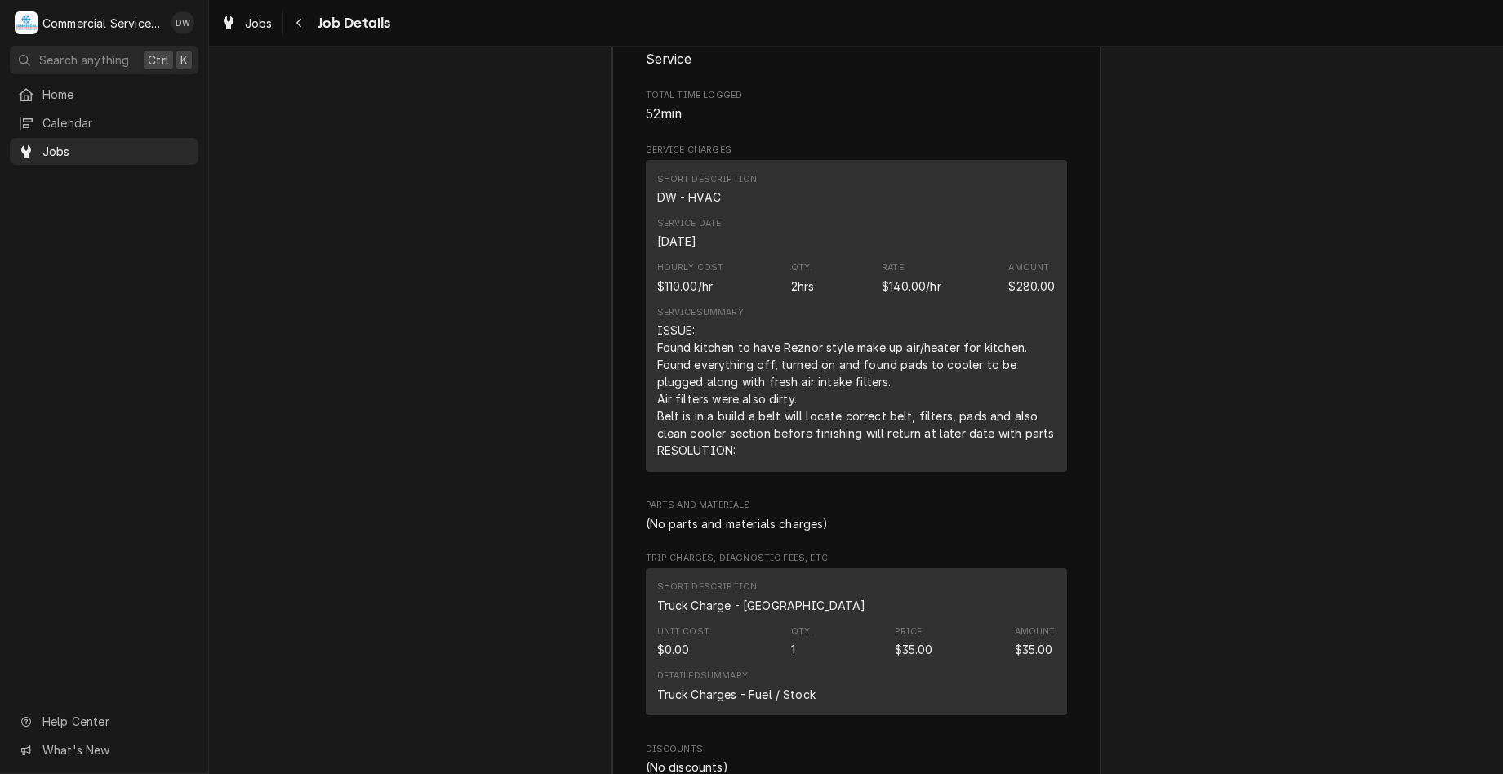
scroll to position [1666, 0]
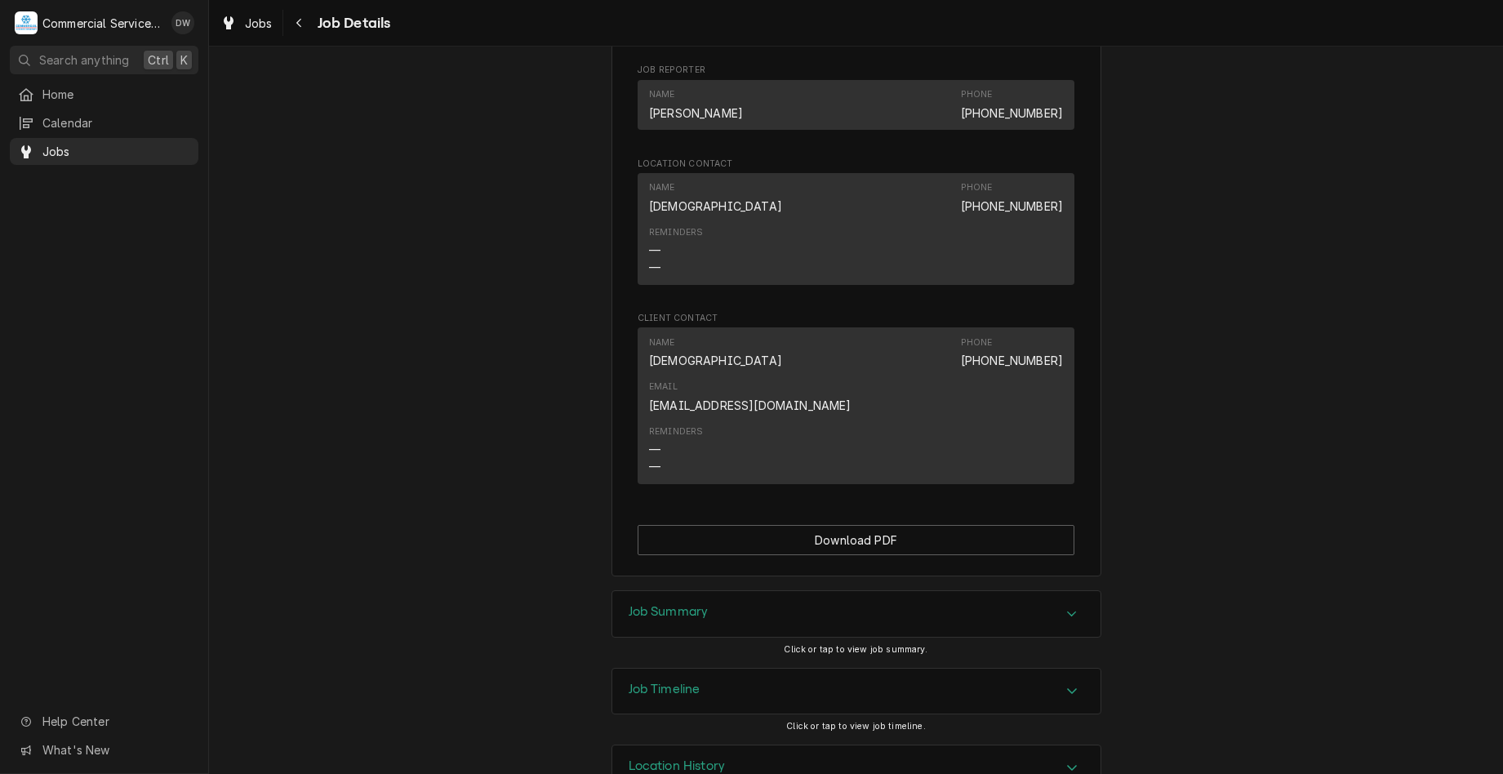
scroll to position [970, 0]
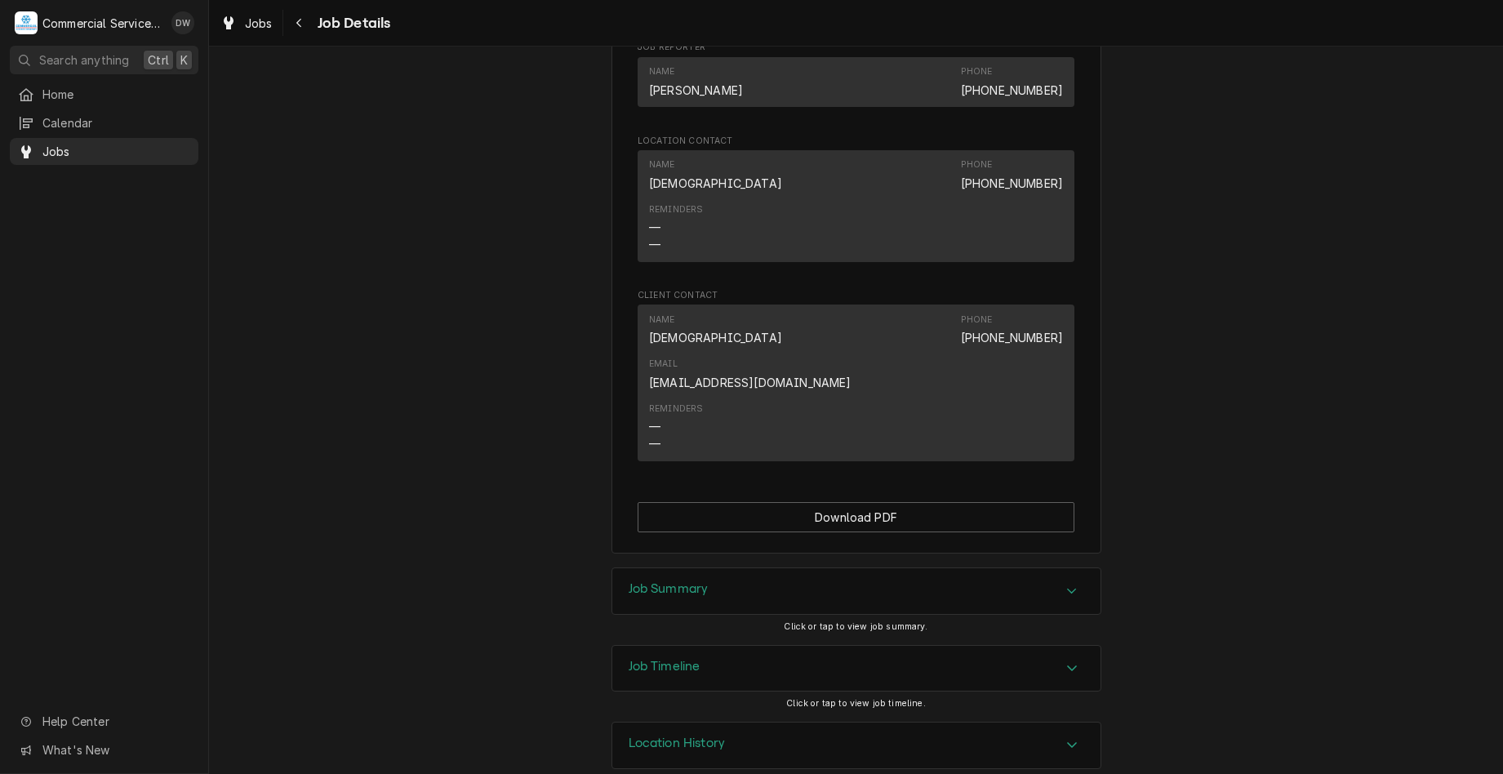
click at [1057, 584] on div "Job Summary" at bounding box center [856, 591] width 488 height 46
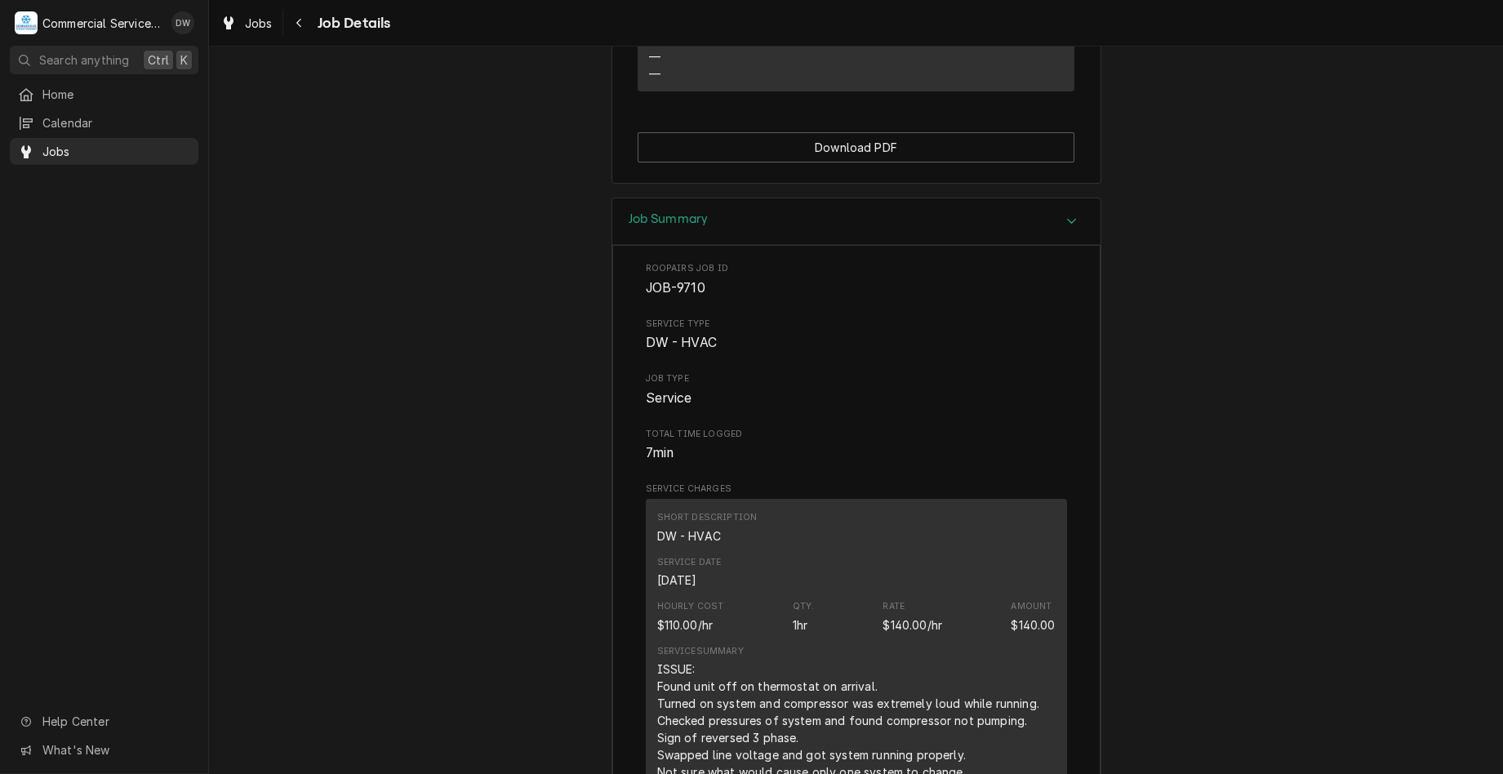
scroll to position [1460, 0]
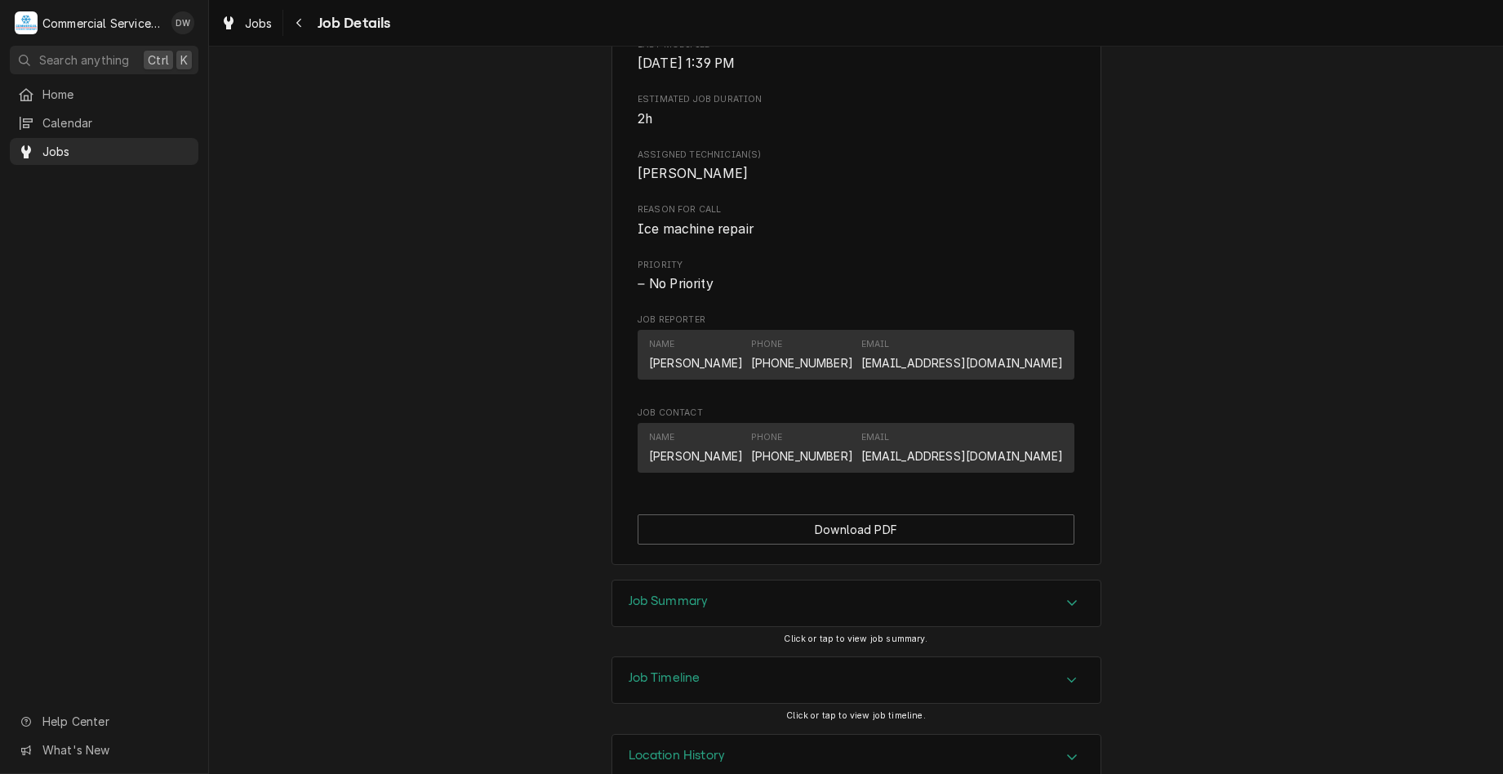
scroll to position [679, 0]
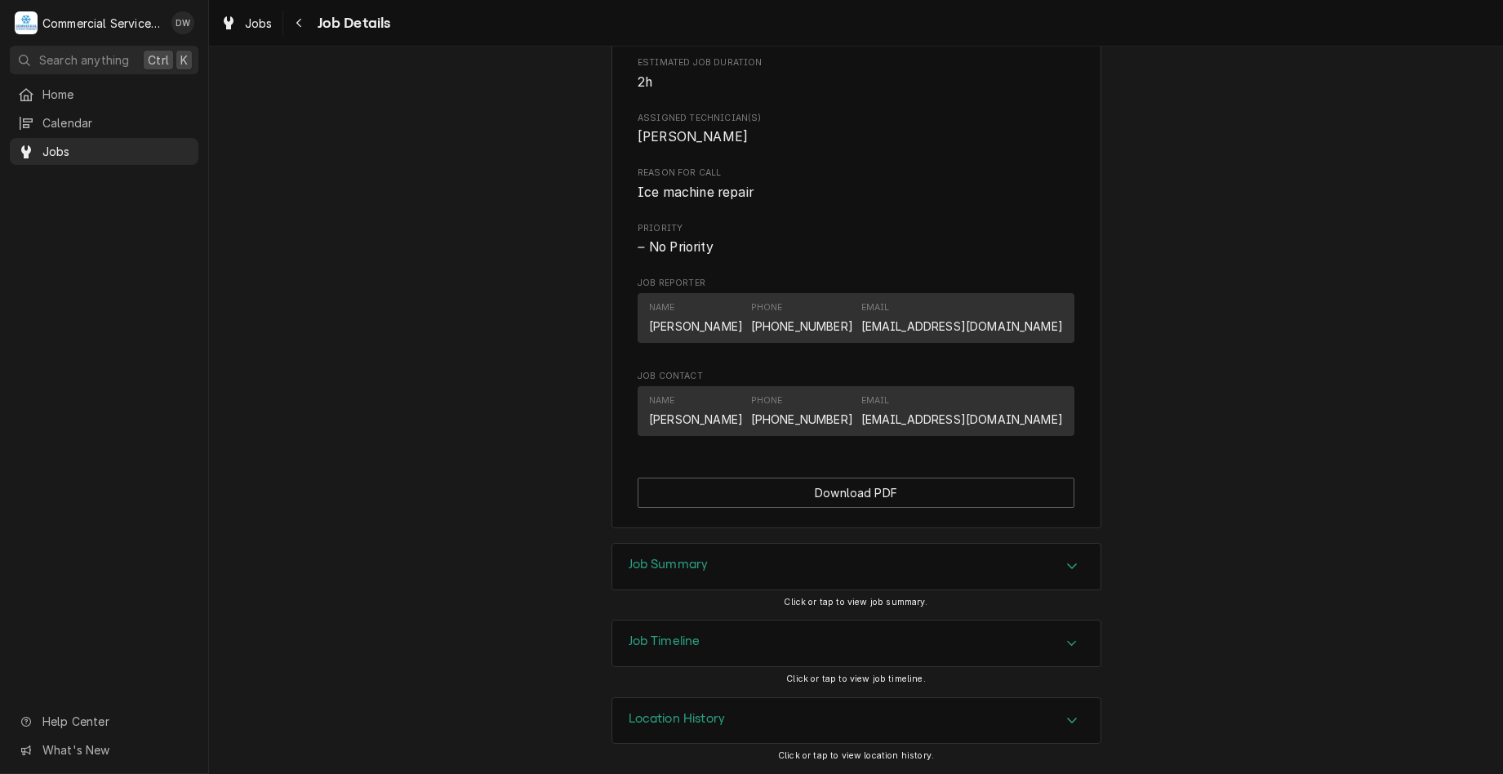
click at [817, 559] on div "Job Summary" at bounding box center [856, 567] width 488 height 46
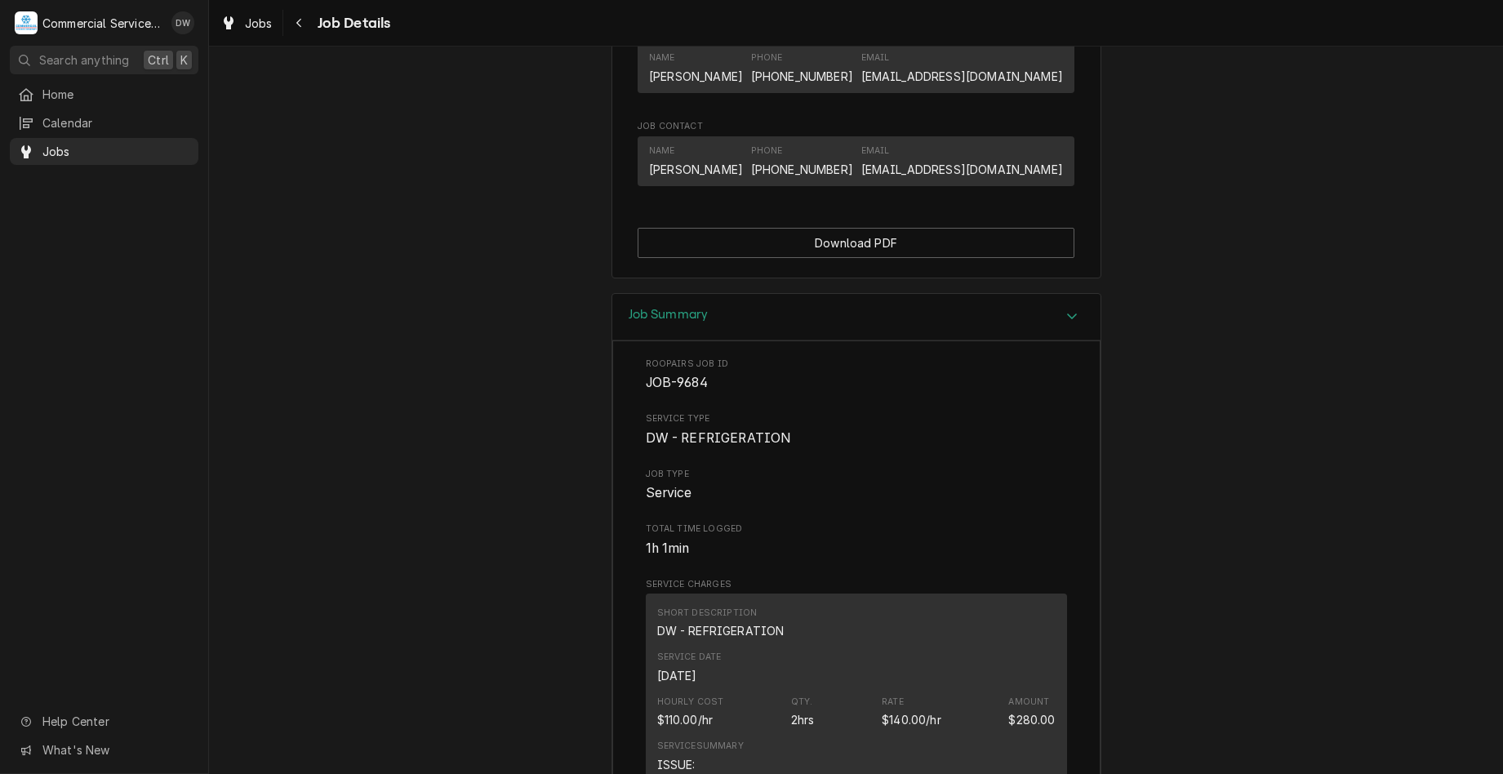
scroll to position [1006, 0]
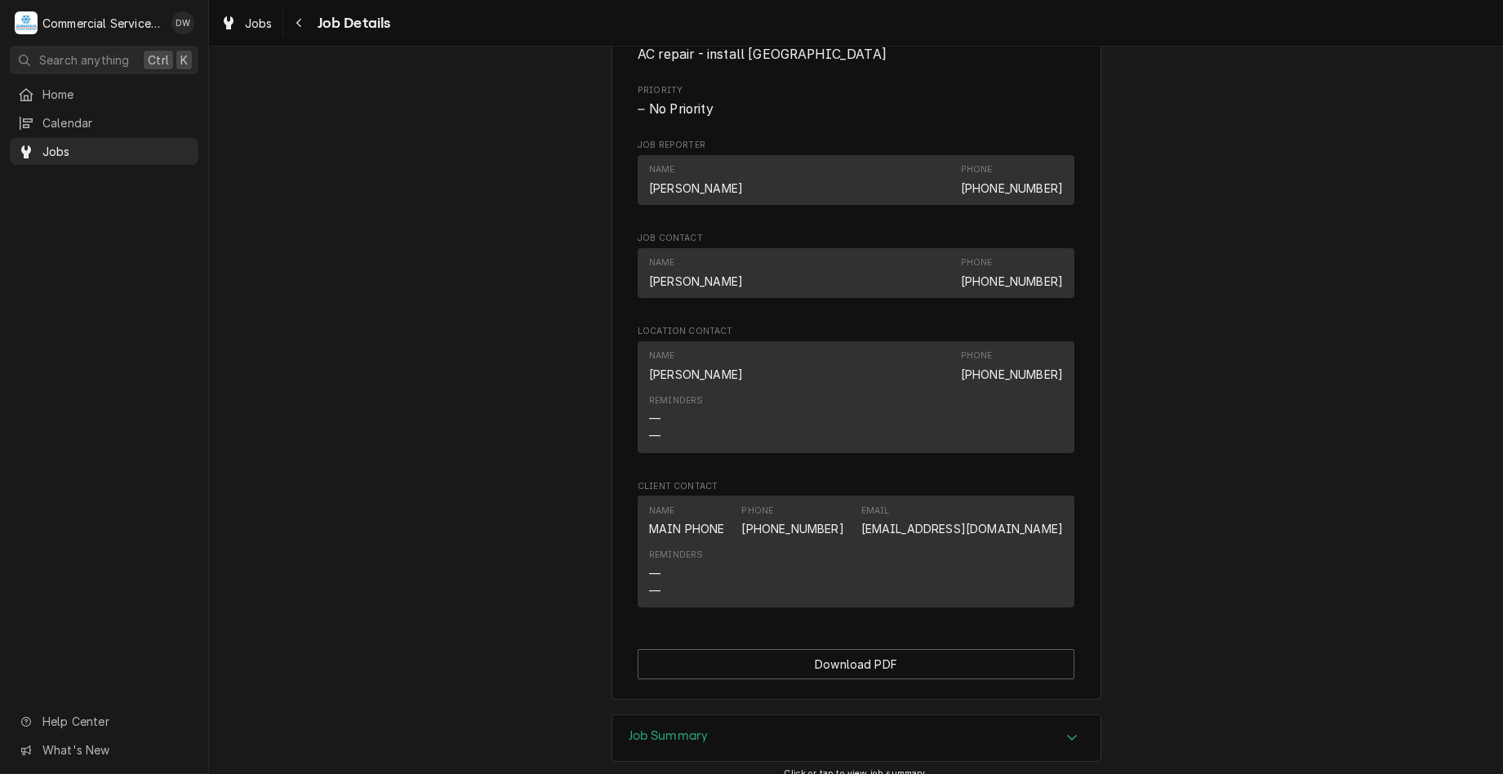
scroll to position [898, 0]
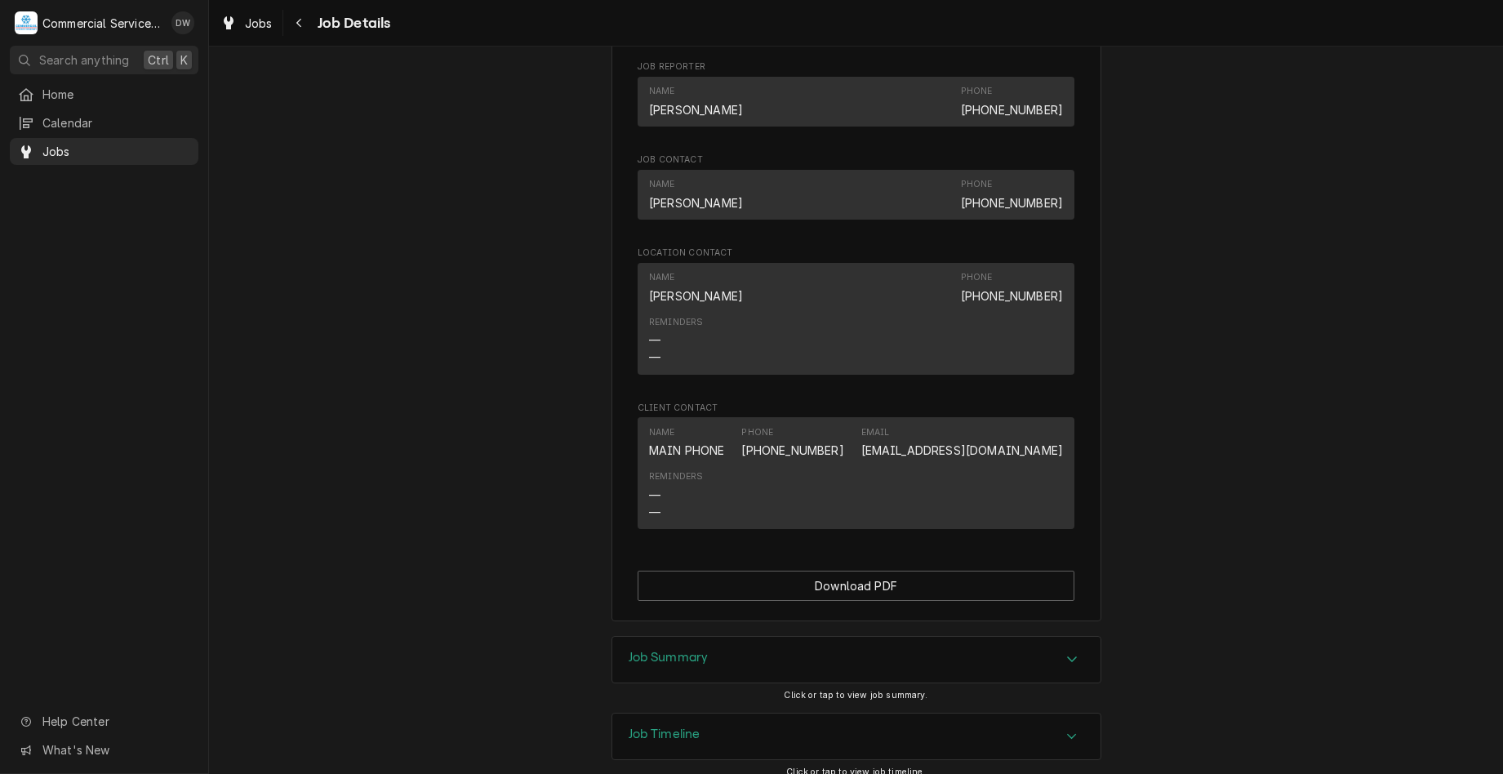
click at [1021, 683] on div "Job Summary" at bounding box center [856, 660] width 488 height 46
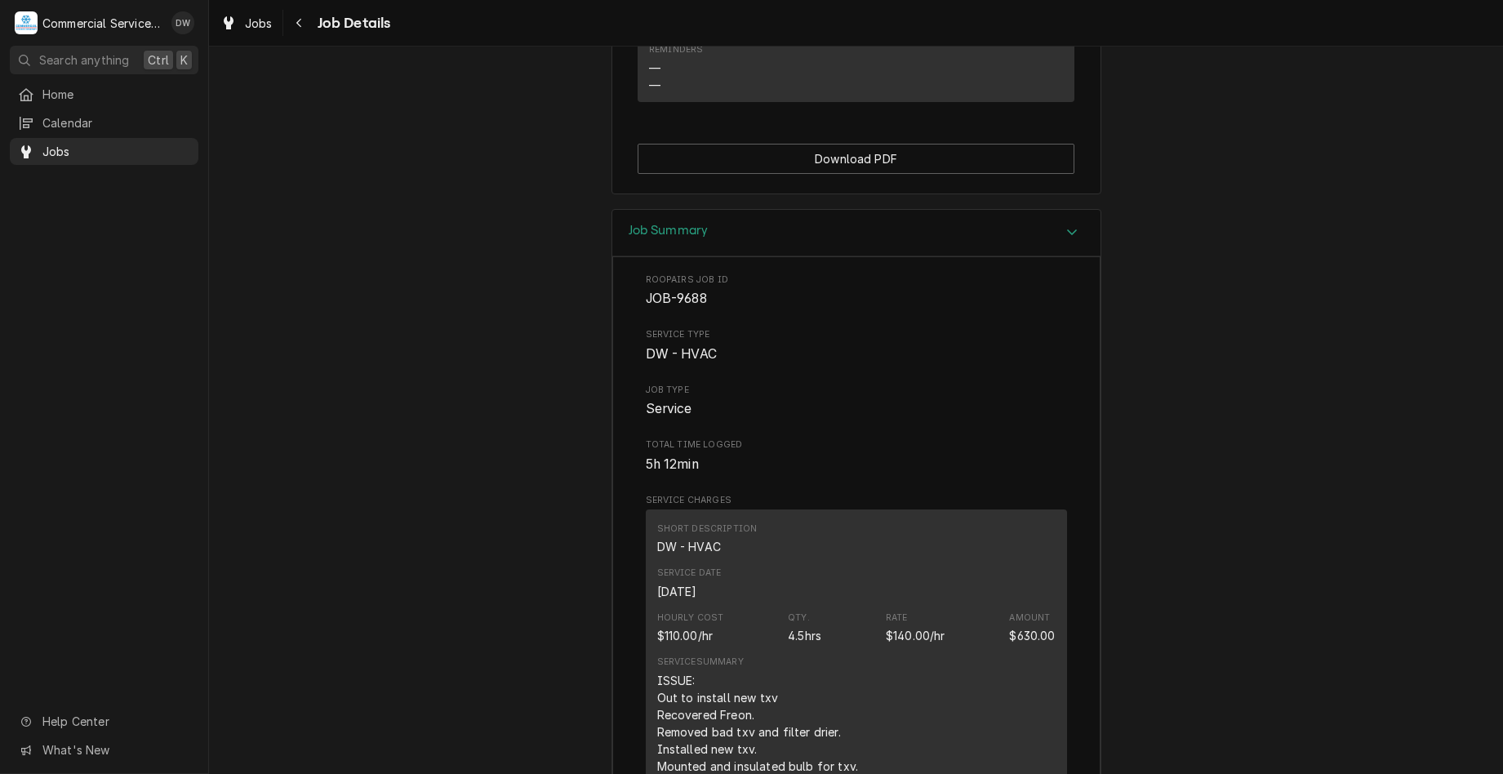
scroll to position [1470, 0]
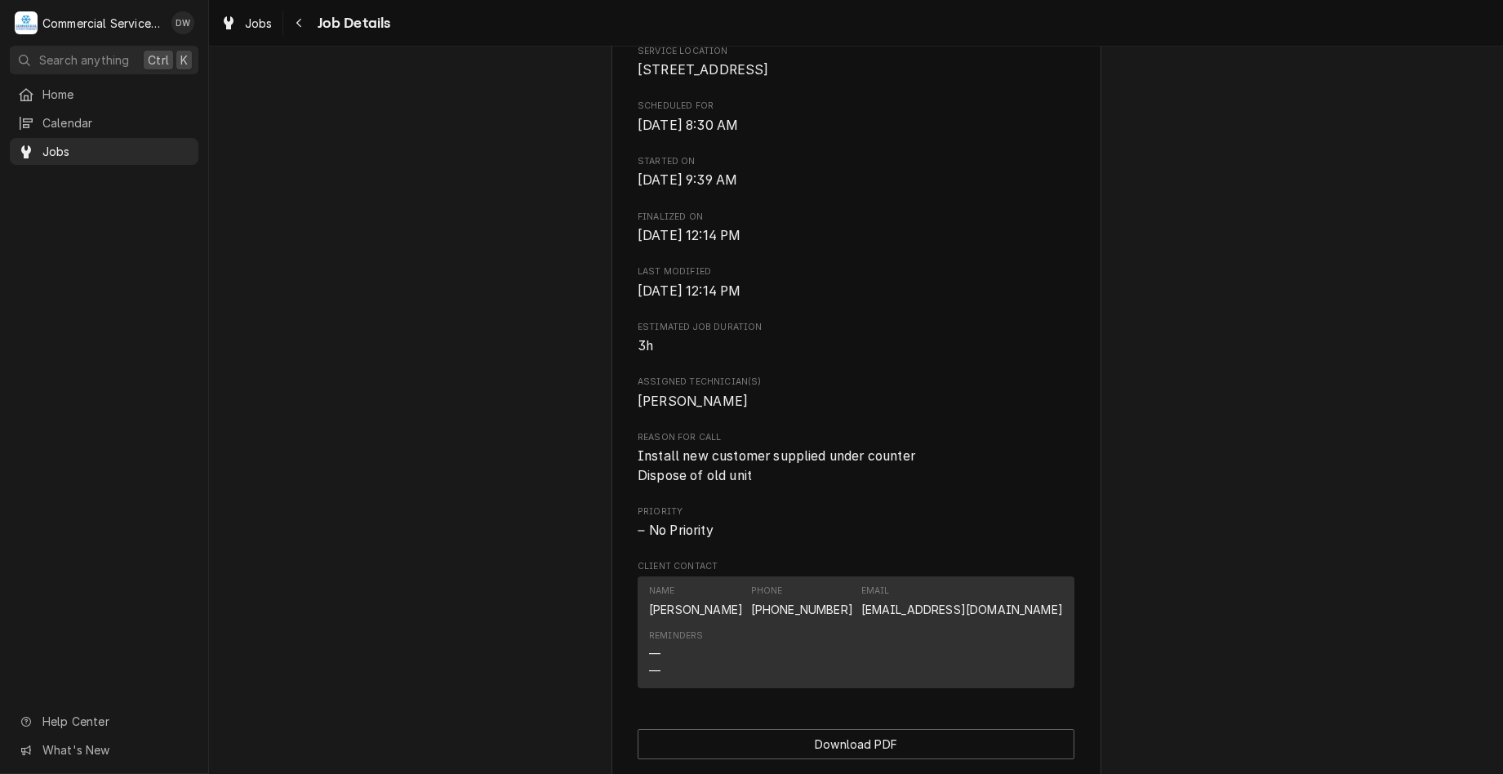
scroll to position [572, 0]
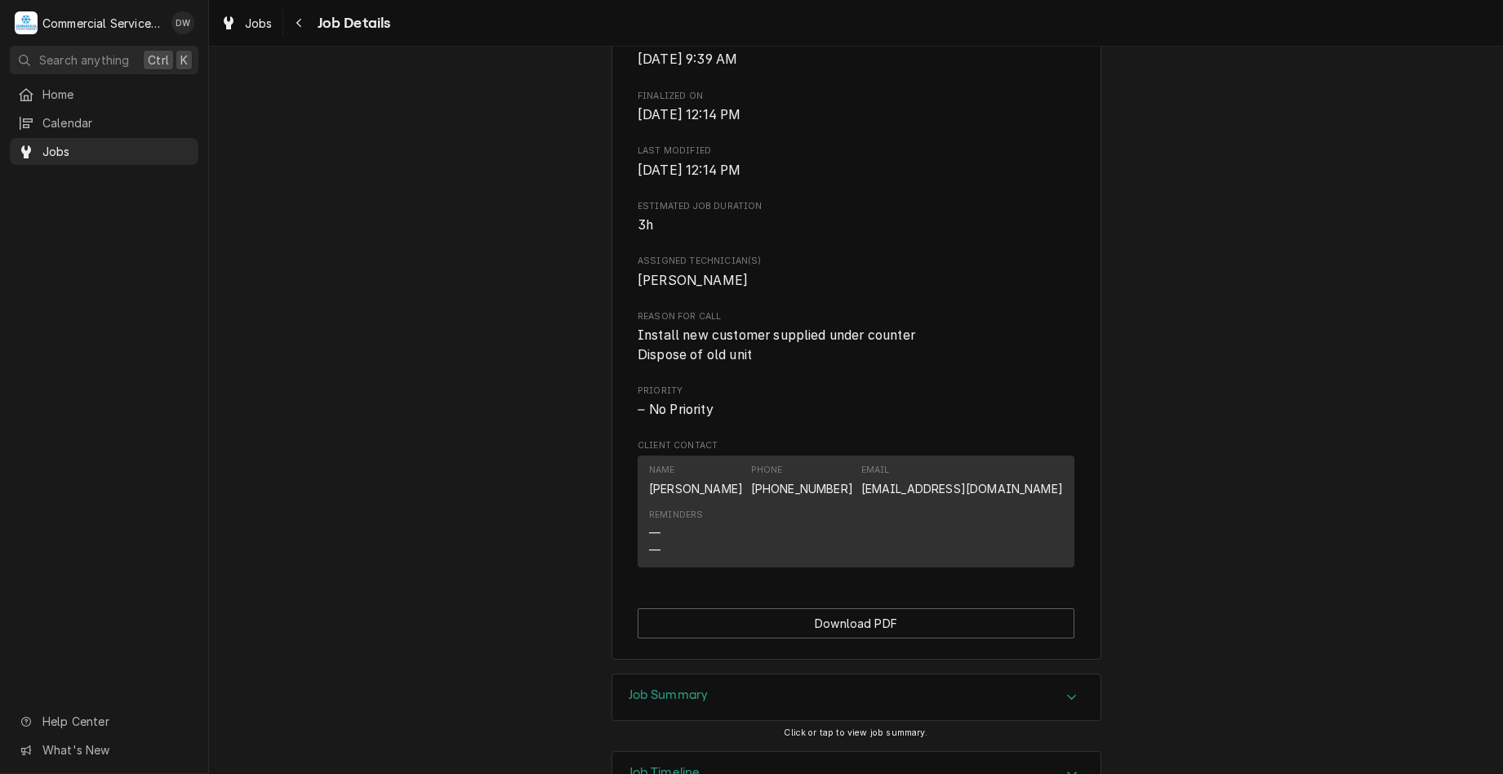
click at [1062, 705] on div "Job Summary" at bounding box center [856, 697] width 488 height 46
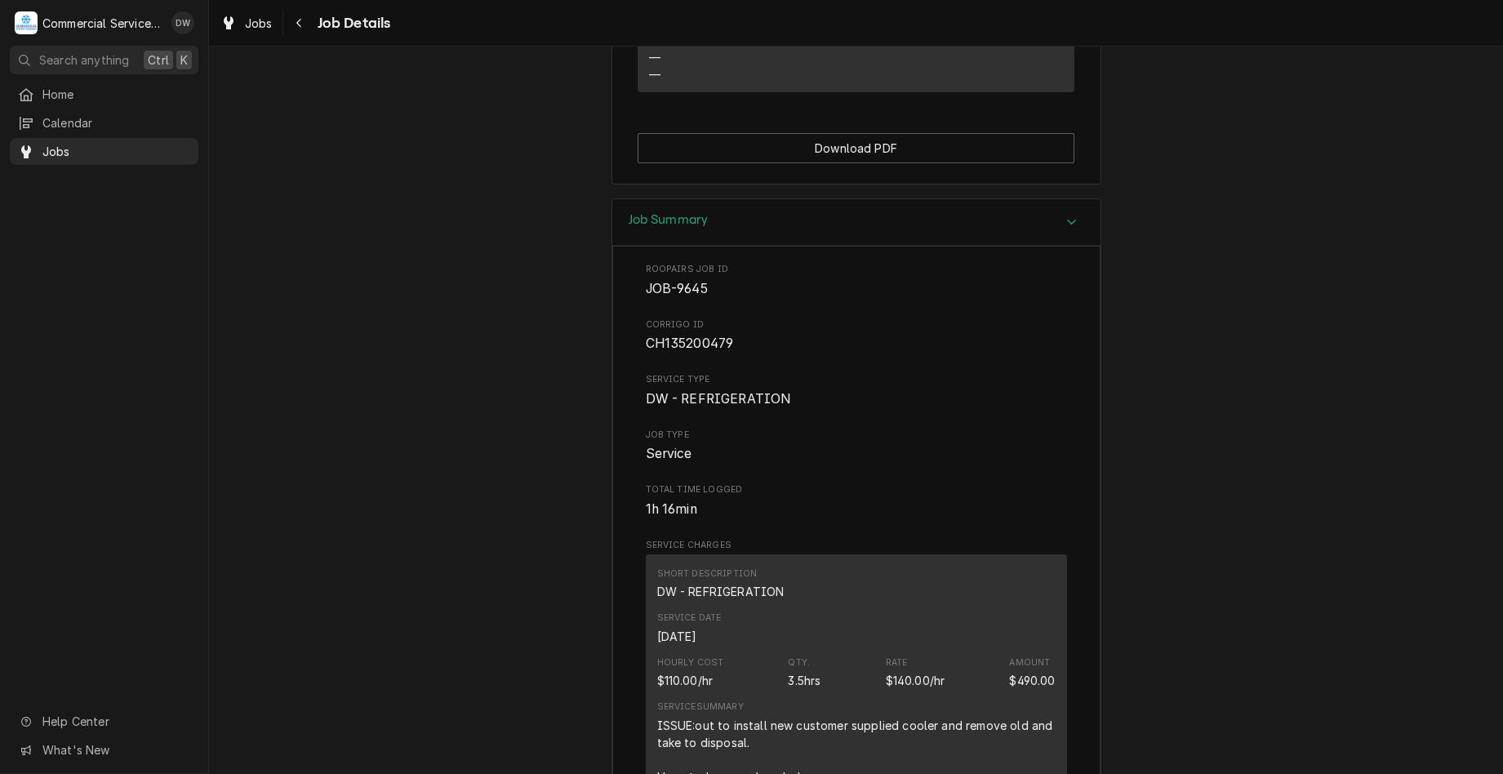
scroll to position [1143, 0]
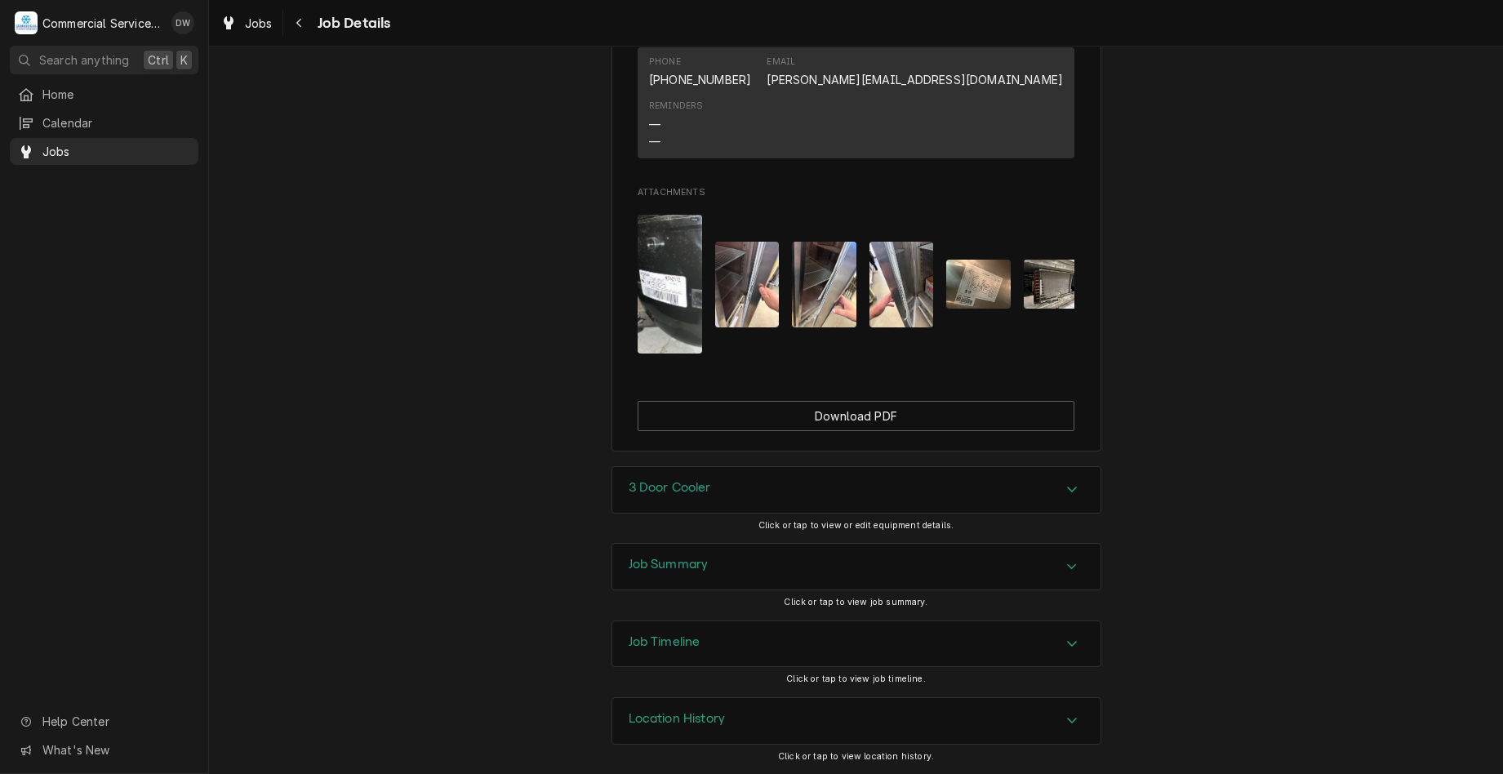
scroll to position [1275, 0]
click at [926, 559] on div "Job Summary" at bounding box center [856, 567] width 488 height 46
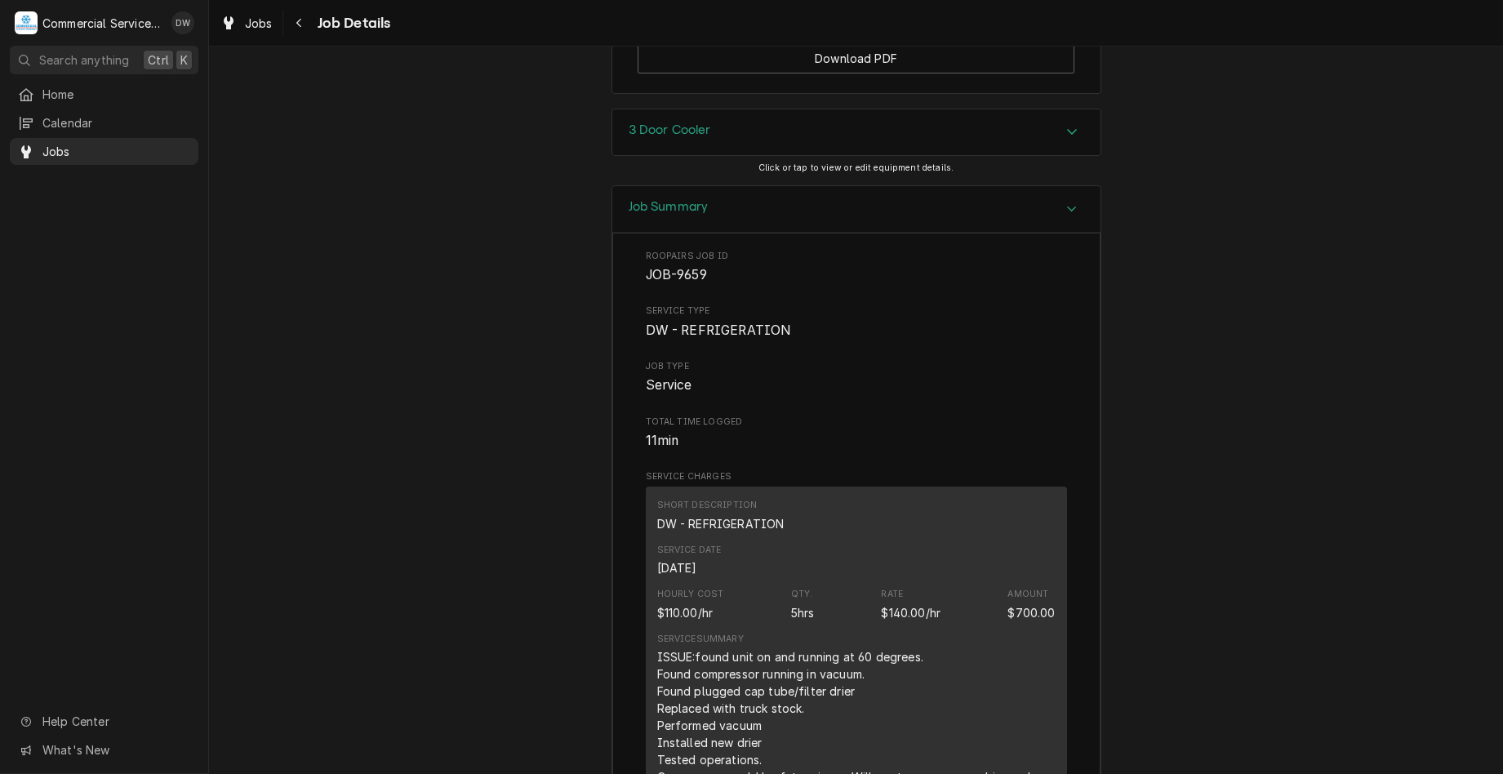
scroll to position [1602, 0]
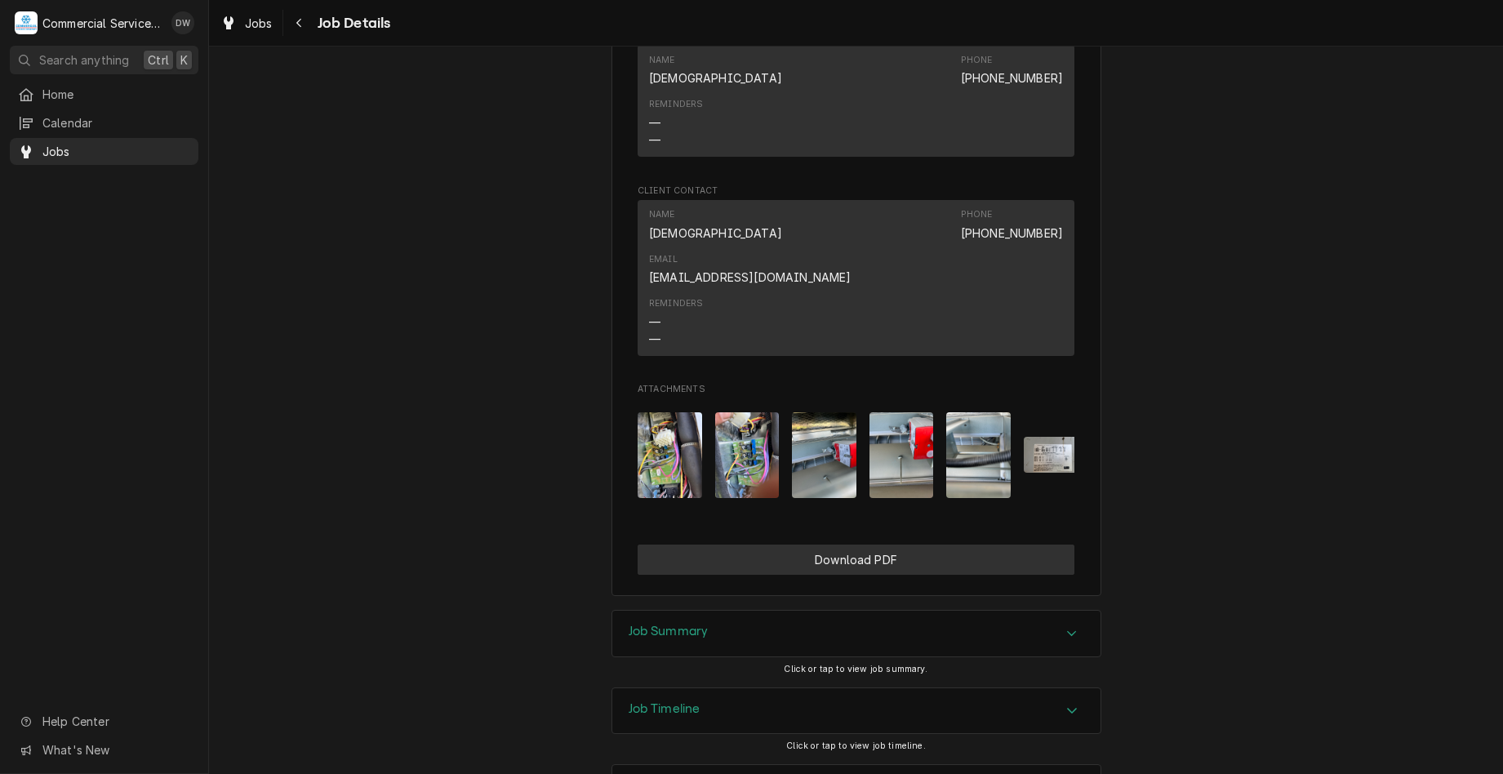
scroll to position [1075, 0]
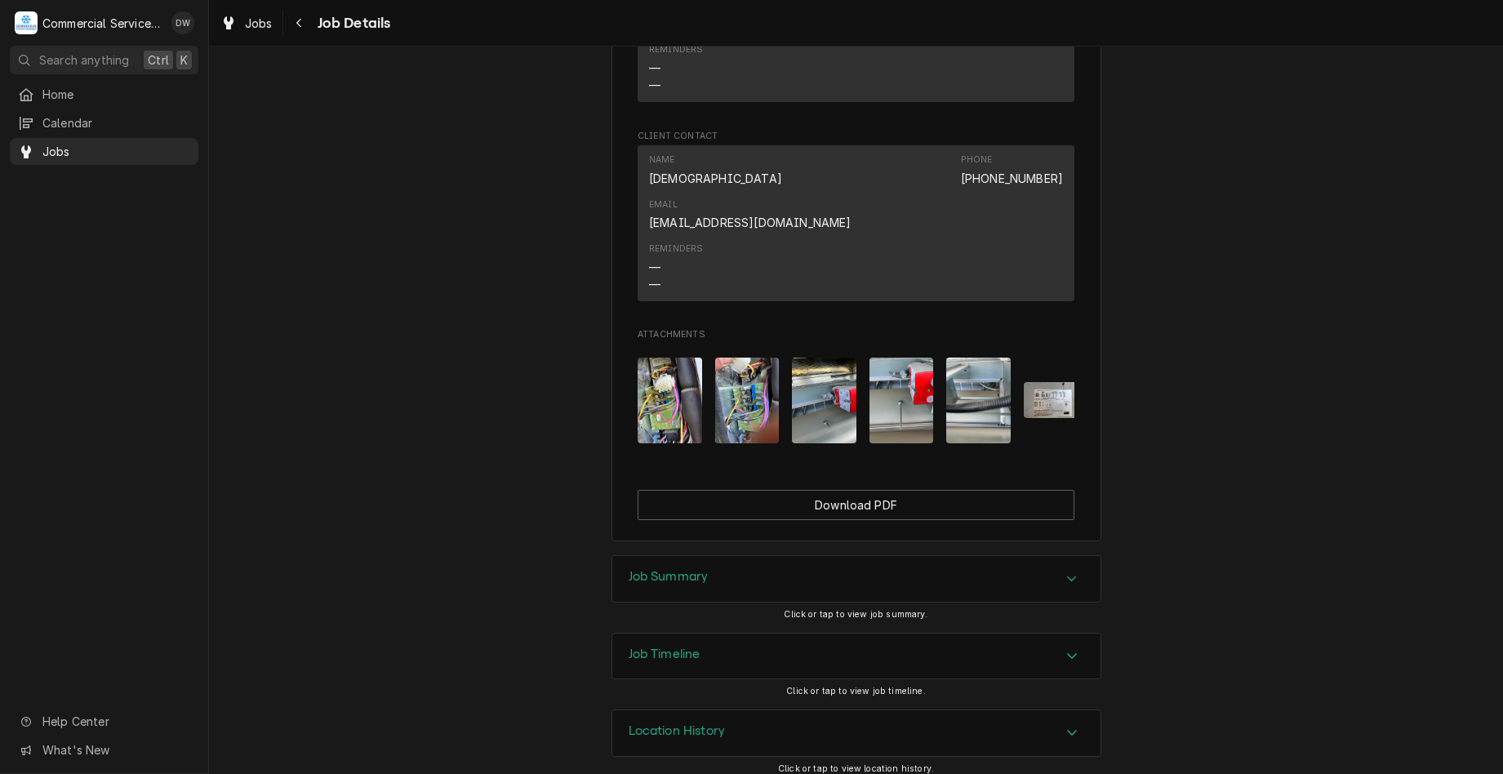
click at [1072, 569] on div "Accordion Header" at bounding box center [1072, 579] width 24 height 20
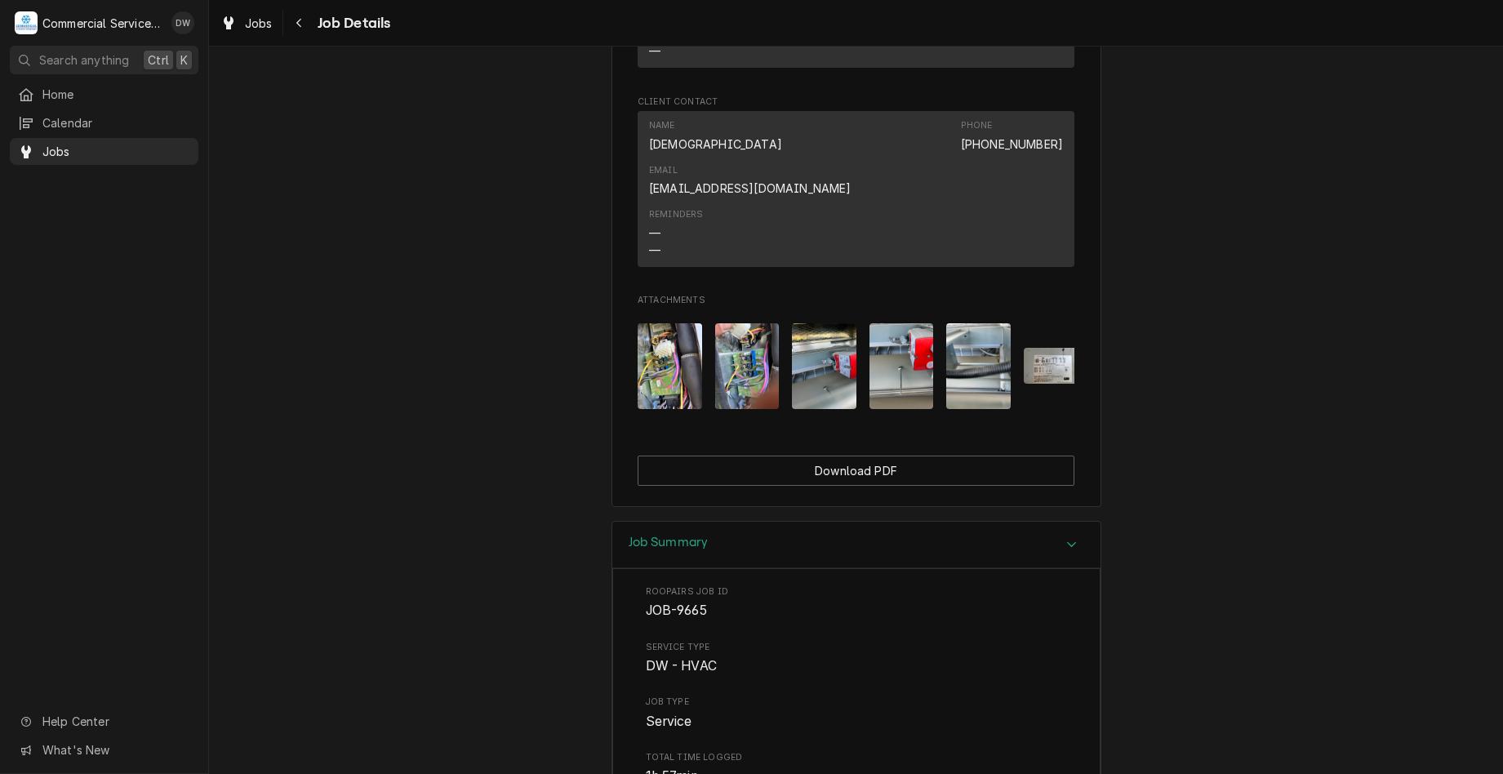
scroll to position [928, 0]
